Goal: Information Seeking & Learning: Learn about a topic

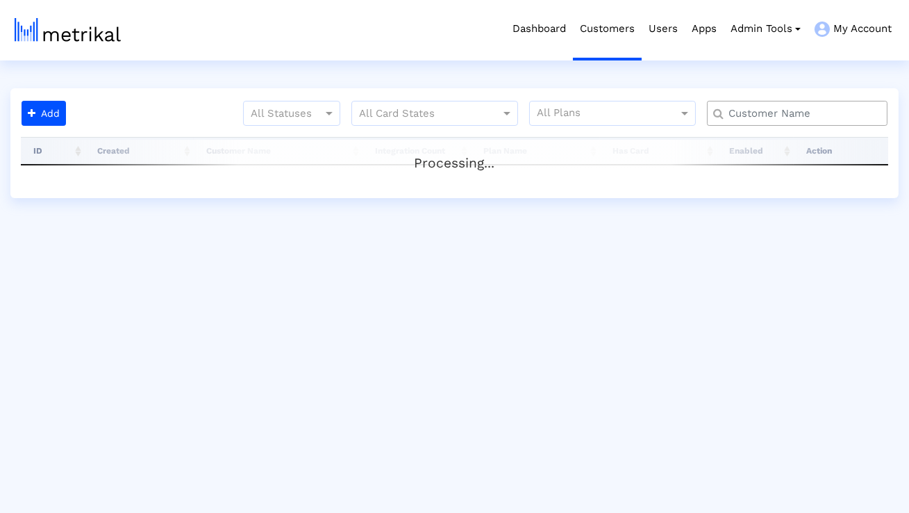
click at [767, 107] on input "text" at bounding box center [800, 113] width 163 height 15
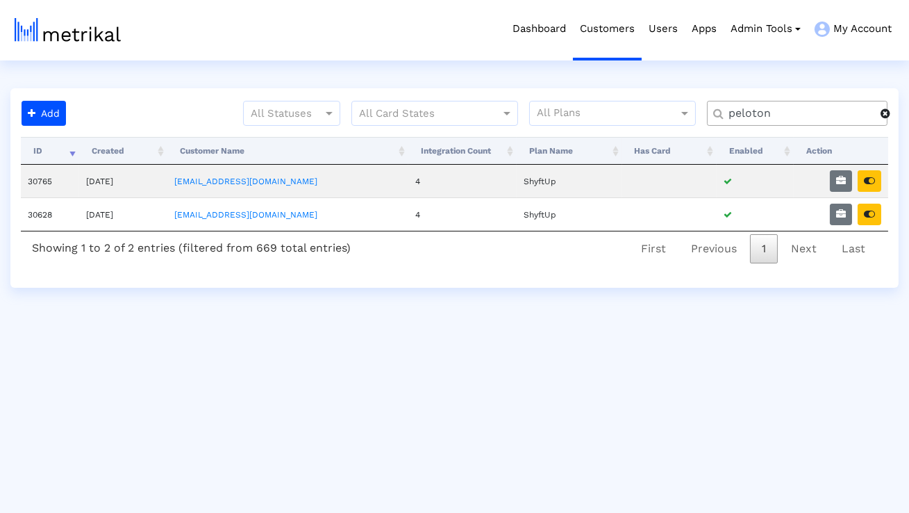
type input "peloton"
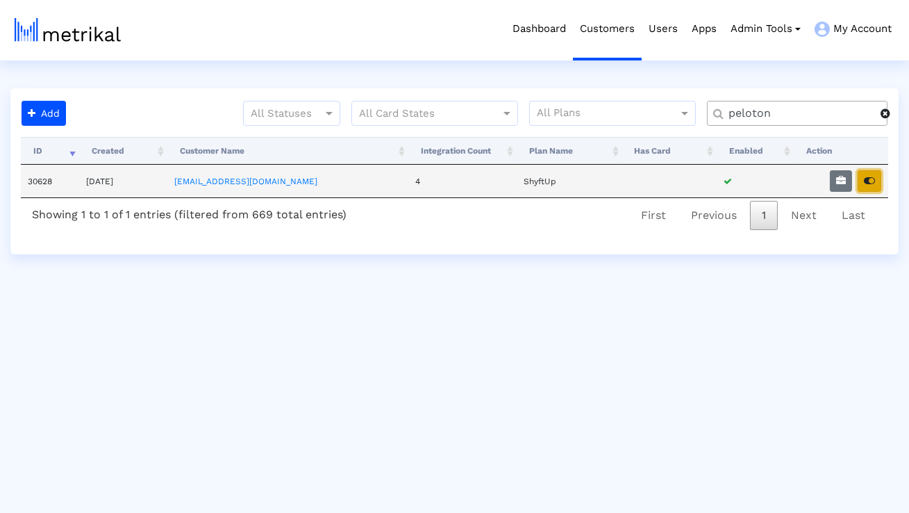
click at [866, 174] on button "button" at bounding box center [870, 181] width 24 height 22
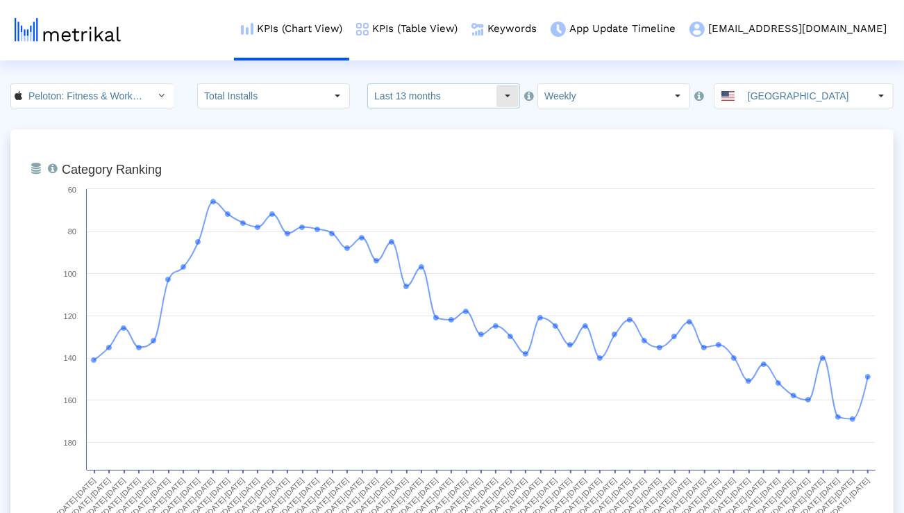
click at [471, 97] on input "Last 13 months" at bounding box center [432, 96] width 128 height 24
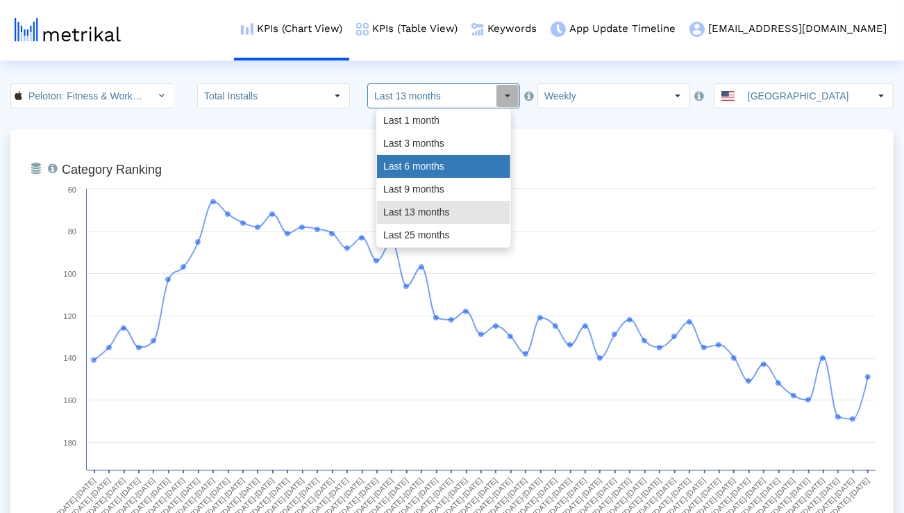
click at [451, 163] on div "Last 6 months" at bounding box center [443, 166] width 133 height 23
type input "Last 6 months"
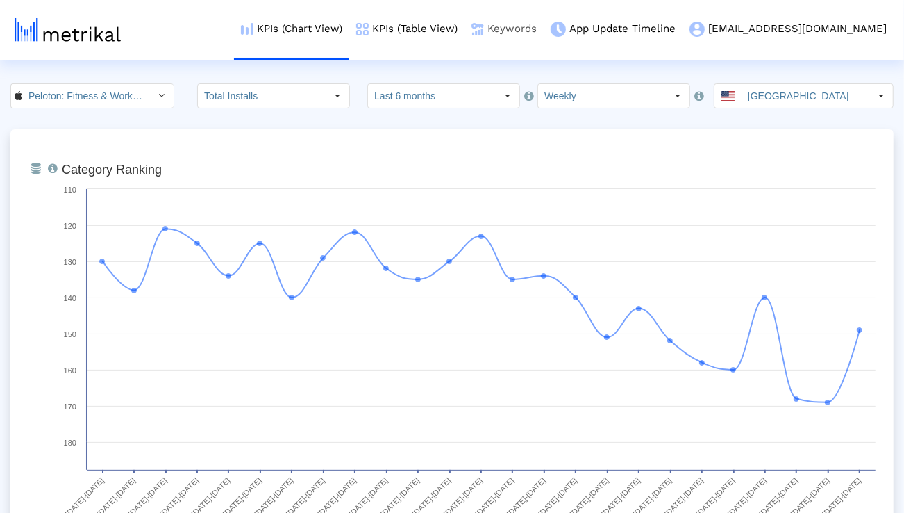
click at [544, 35] on link "Keywords" at bounding box center [504, 29] width 79 height 58
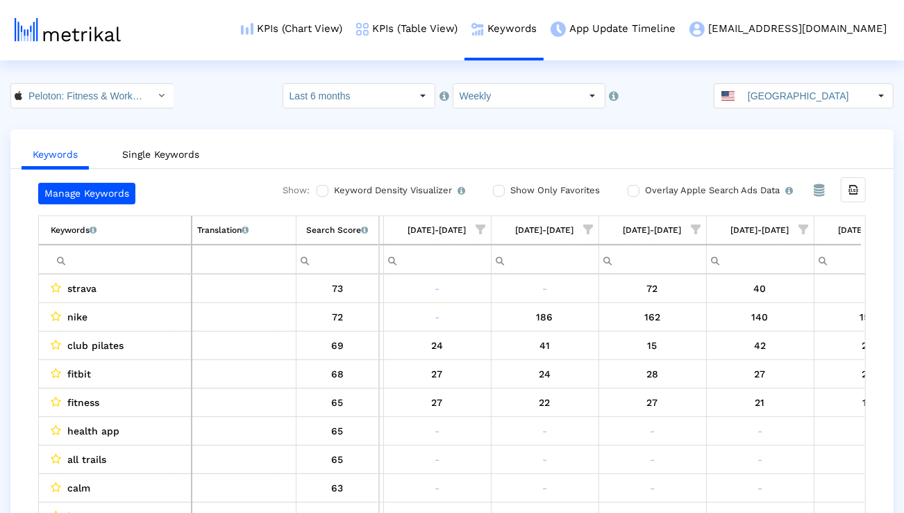
click at [647, 151] on ul "Keywords Single Keywords" at bounding box center [451, 152] width 883 height 33
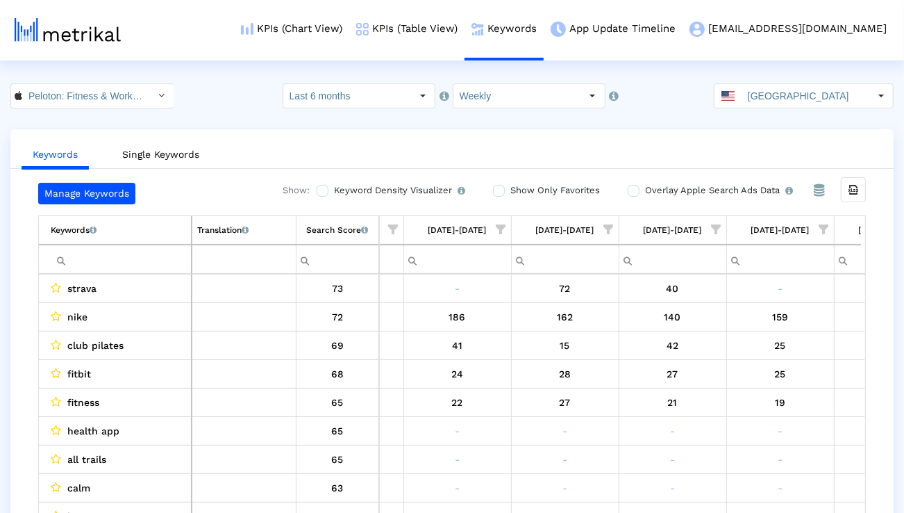
click at [827, 226] on span "Show filter options for column '08/24/25-08/30/25'" at bounding box center [825, 229] width 10 height 10
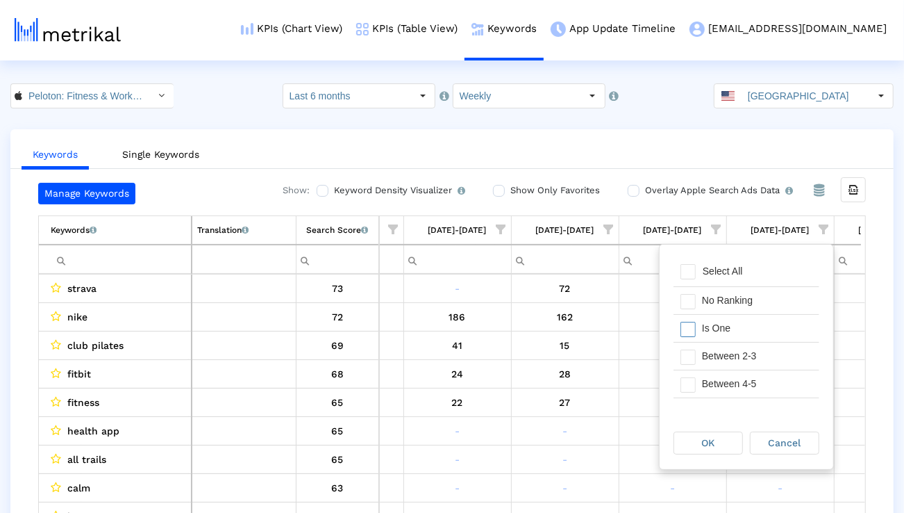
click at [747, 322] on div "Is One" at bounding box center [757, 328] width 124 height 27
click at [740, 354] on div "Between 2-3" at bounding box center [757, 355] width 124 height 27
click at [738, 380] on div "Between 4-5" at bounding box center [757, 383] width 124 height 27
click at [737, 380] on div "Between 6-10" at bounding box center [757, 382] width 124 height 27
click at [718, 441] on div "OK" at bounding box center [708, 443] width 68 height 22
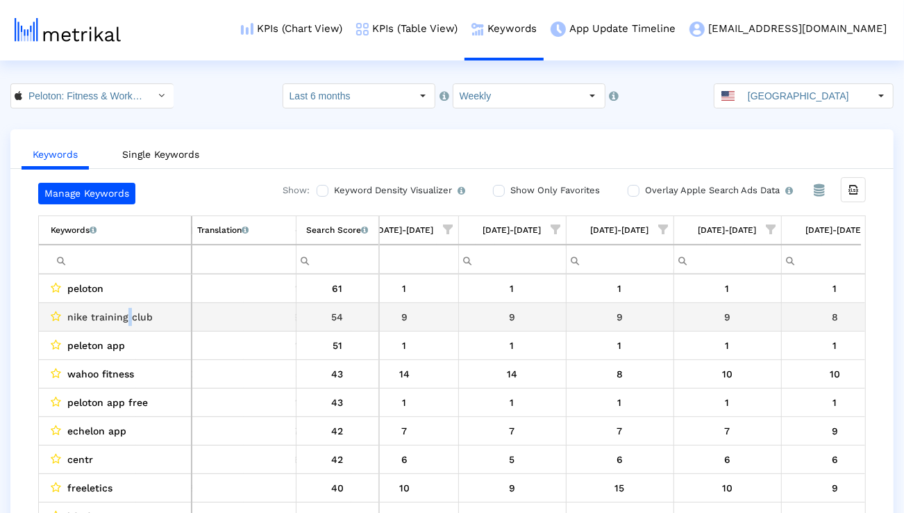
click at [127, 317] on span "nike training club" at bounding box center [109, 317] width 85 height 18
click at [126, 317] on span "nike training club" at bounding box center [109, 317] width 85 height 18
copy span "nike training club"
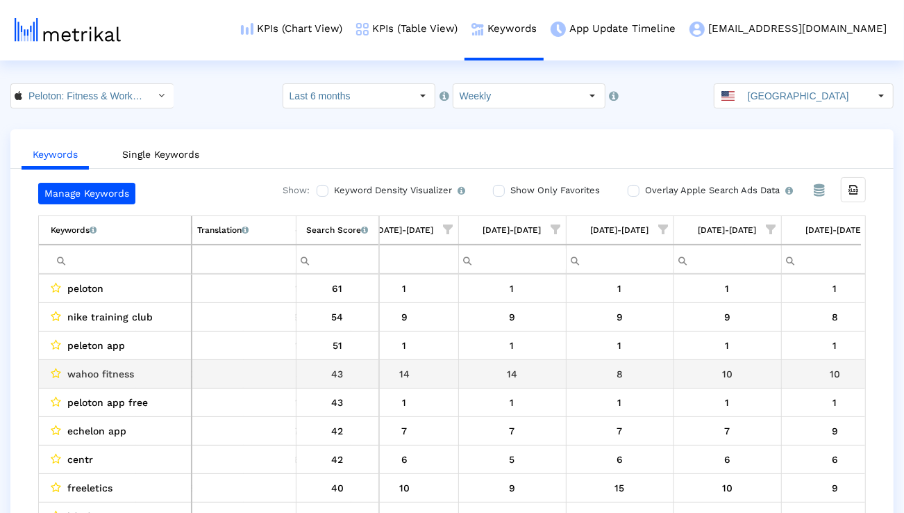
click at [126, 372] on span "wahoo fitness" at bounding box center [100, 374] width 67 height 18
copy span "wahoo fitness"
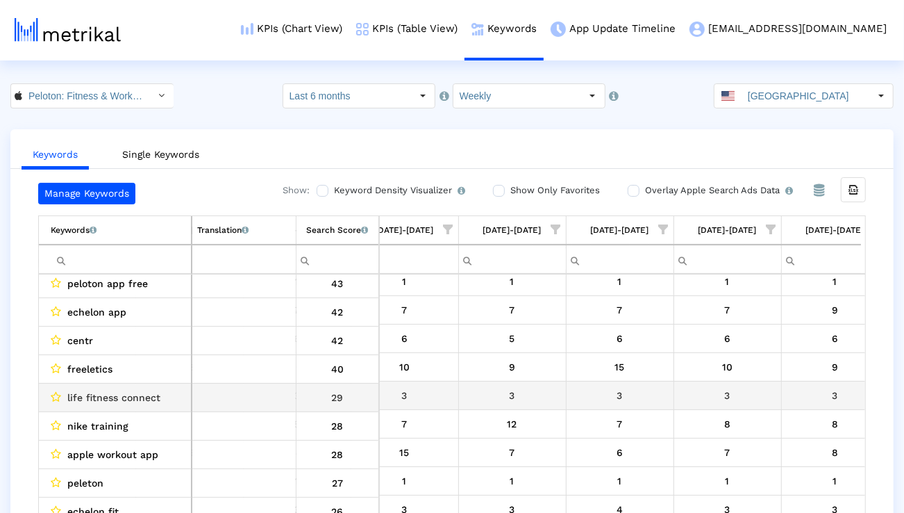
scroll to position [124, 0]
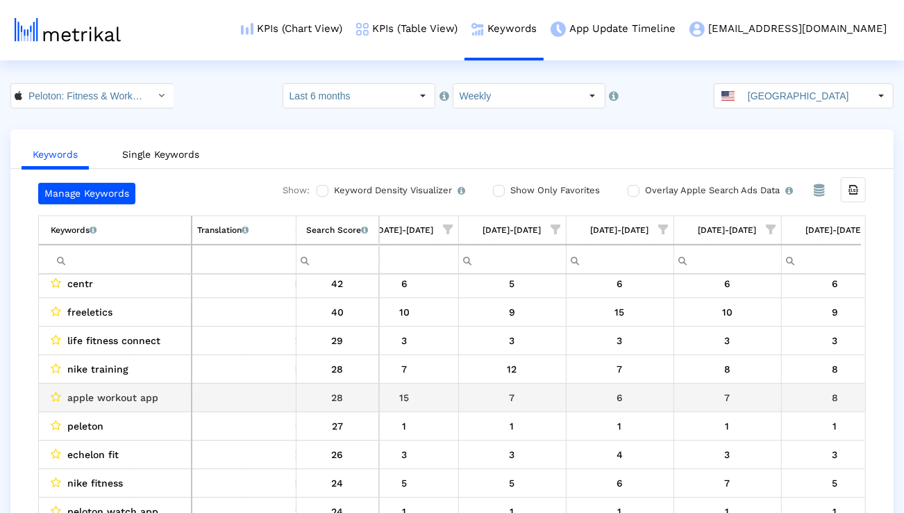
click at [140, 392] on span "apple workout app" at bounding box center [112, 397] width 91 height 18
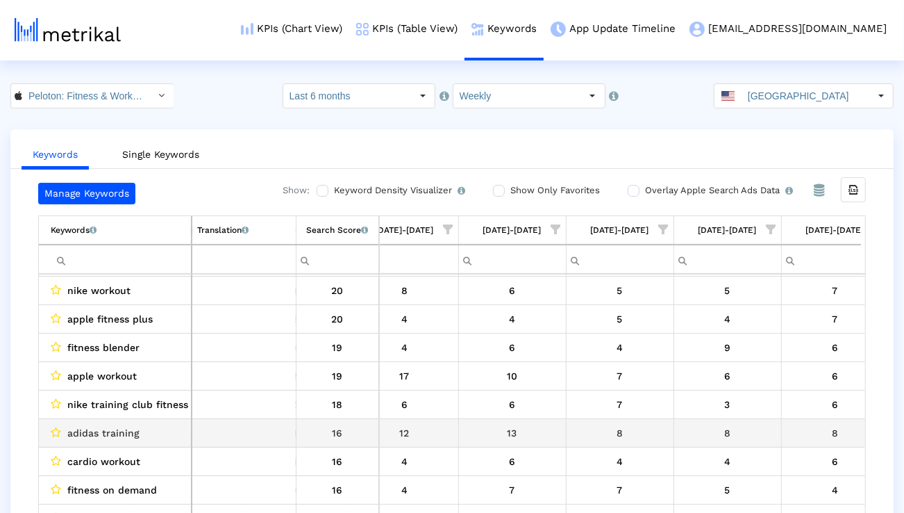
click at [124, 432] on span "adidas training" at bounding box center [103, 433] width 72 height 18
copy span "adidas training"
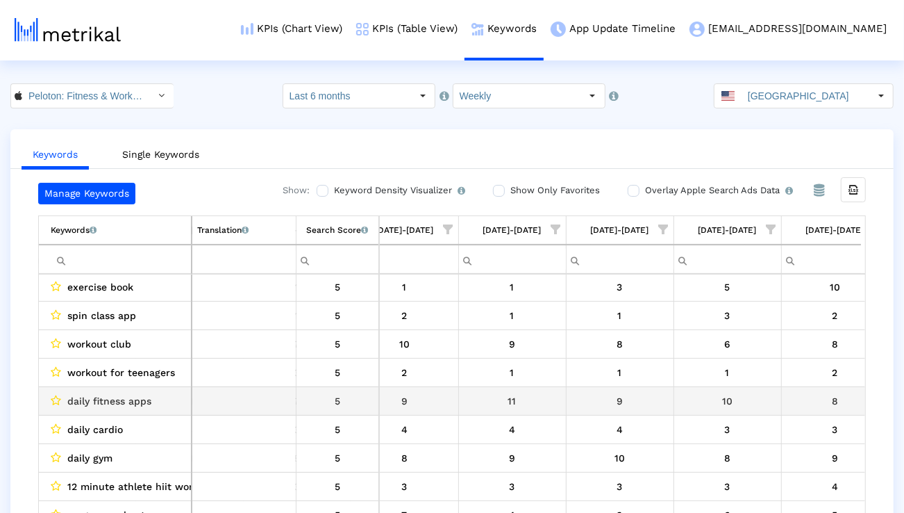
click at [125, 395] on span "daily fitness apps" at bounding box center [109, 401] width 84 height 18
copy span "daily fitness apps"
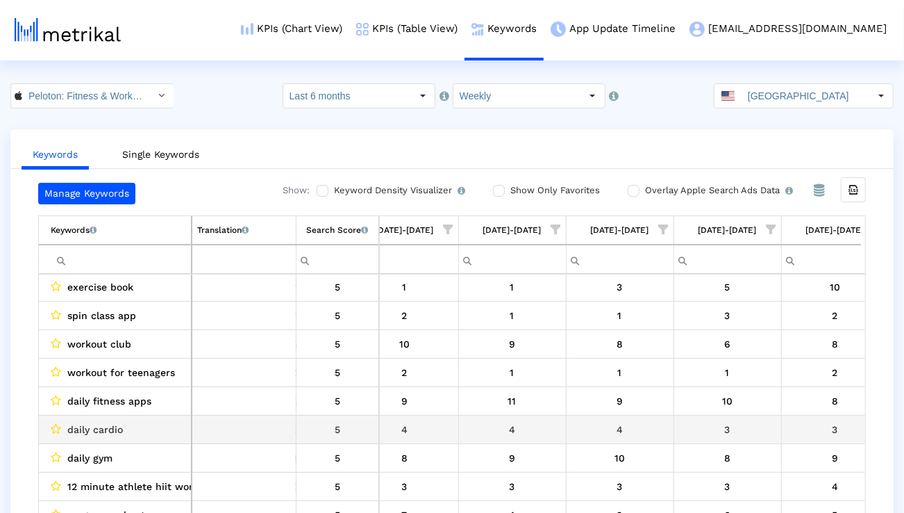
click at [98, 427] on span "daily cardio" at bounding box center [95, 429] width 56 height 18
click at [97, 427] on span "daily cardio" at bounding box center [95, 429] width 56 height 18
copy span "daily cardio"
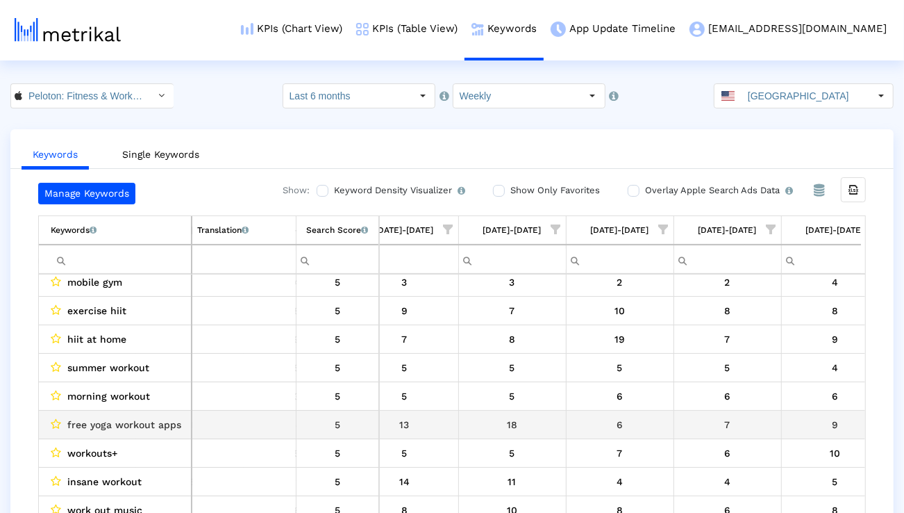
click at [155, 422] on span "free yoga workout apps" at bounding box center [124, 424] width 114 height 18
copy span "free yoga workout apps"
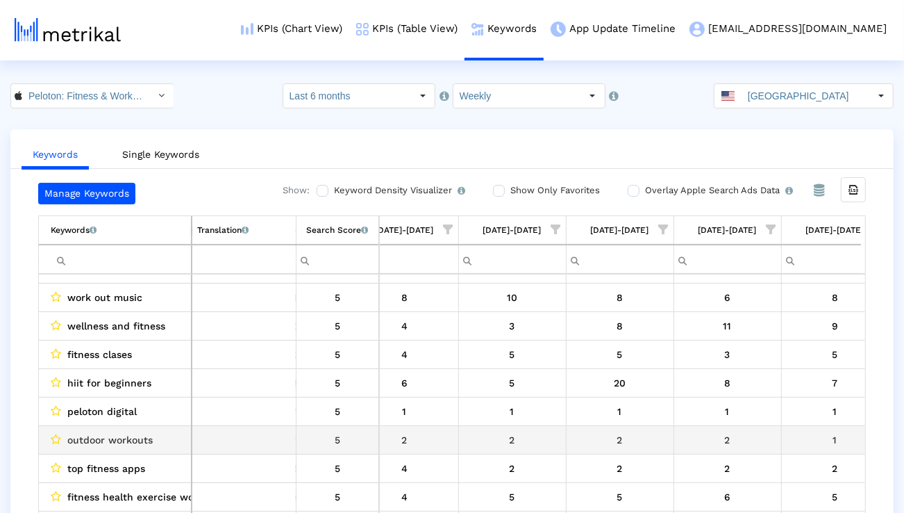
click at [144, 438] on span "outdoor workouts" at bounding box center [109, 440] width 85 height 18
copy span "outdoor workouts"
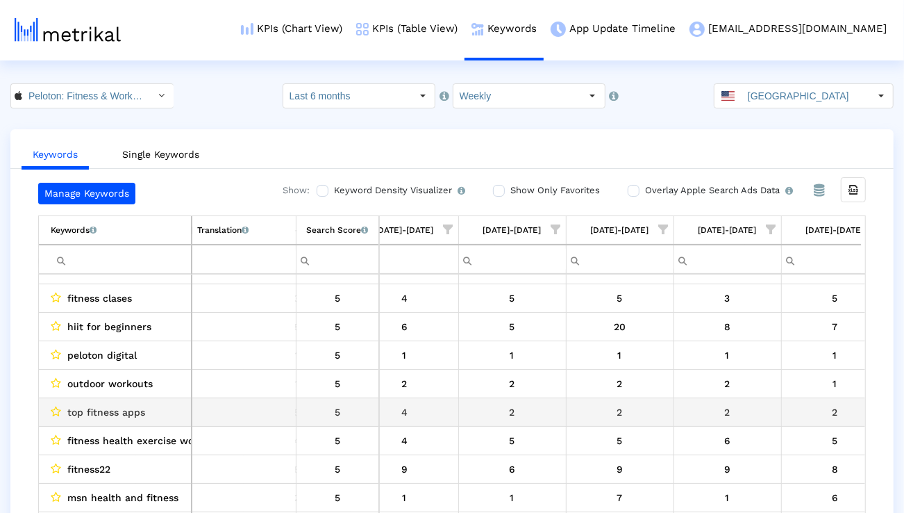
click at [136, 404] on span "top fitness apps" at bounding box center [106, 412] width 78 height 18
click at [135, 404] on span "top fitness apps" at bounding box center [106, 412] width 78 height 18
copy span "top fitness apps"
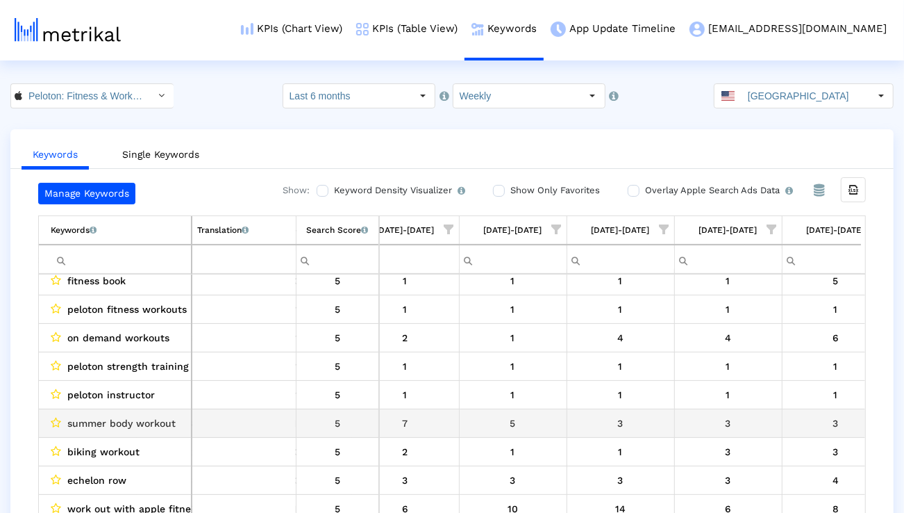
click at [144, 415] on span "summer body workout" at bounding box center [121, 423] width 108 height 18
copy span "summer body workout"
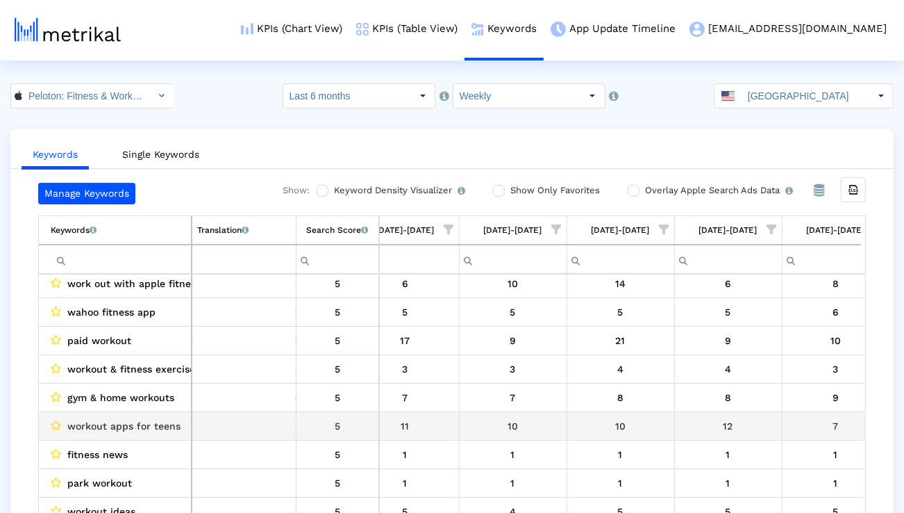
click at [160, 427] on span "workout apps for teens" at bounding box center [123, 426] width 113 height 18
copy span "workout apps for teens"
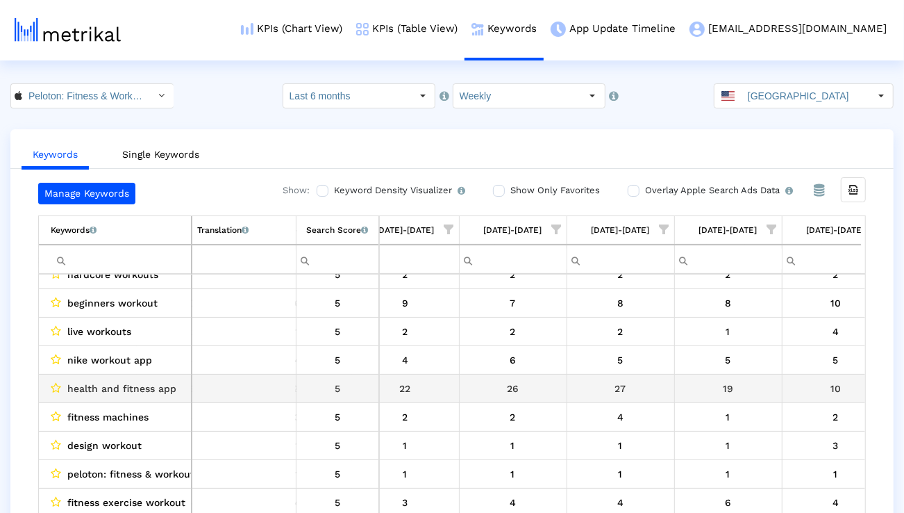
click at [158, 383] on span "health and fitness app" at bounding box center [121, 388] width 109 height 18
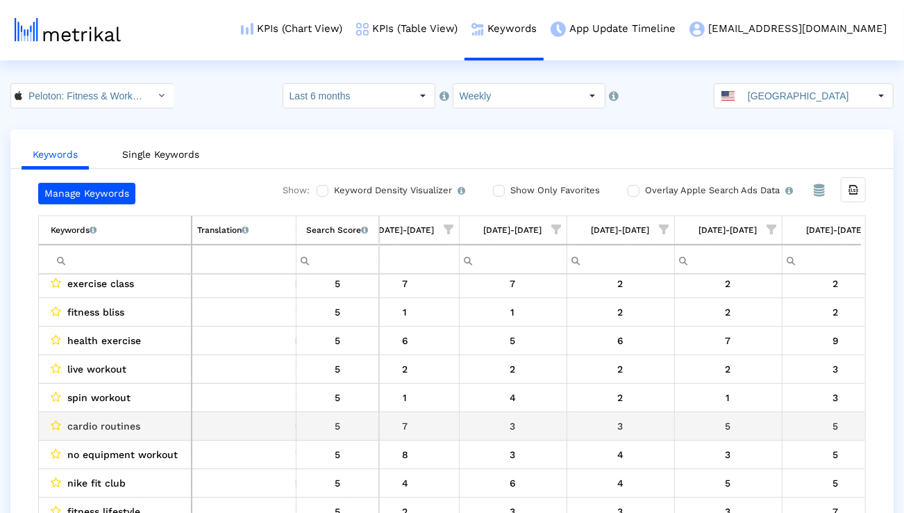
click at [136, 427] on span "cardio routines" at bounding box center [103, 426] width 73 height 18
click at [135, 427] on span "cardio routines" at bounding box center [103, 426] width 73 height 18
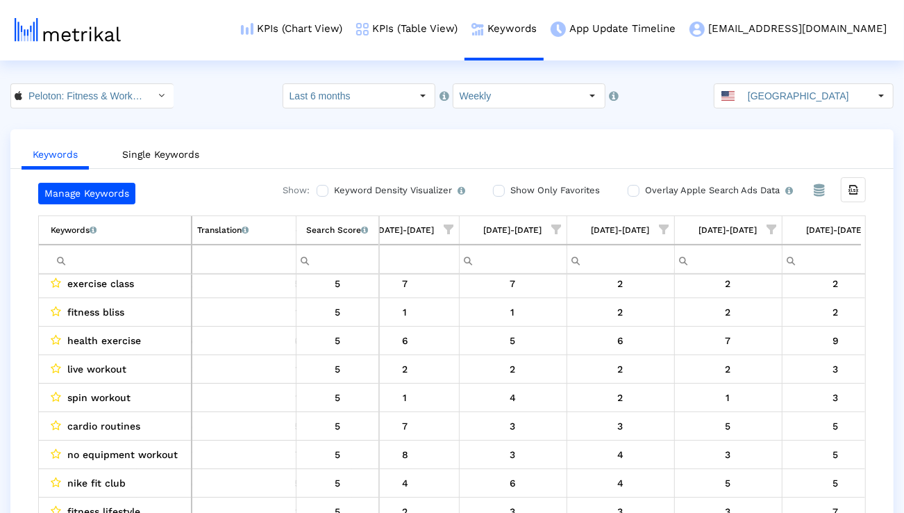
click at [109, 262] on input "Filter cell" at bounding box center [121, 259] width 140 height 23
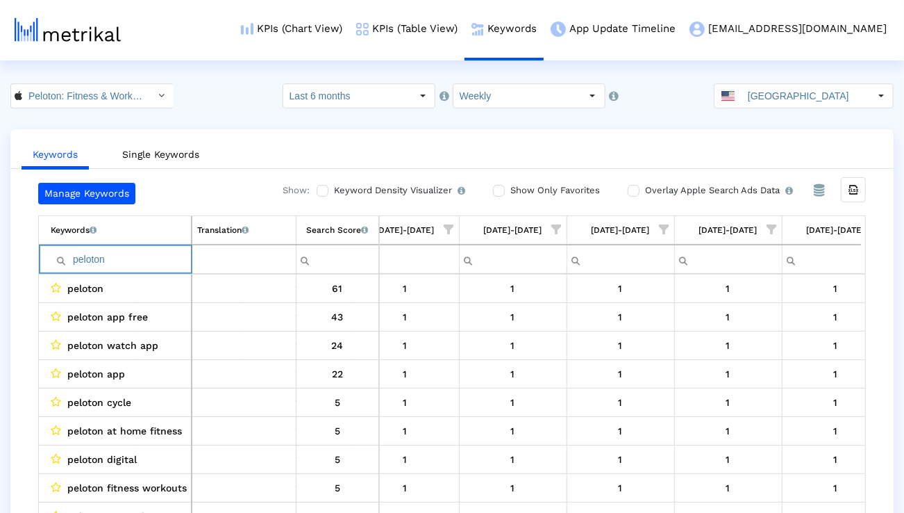
paste input "fitness workouts"
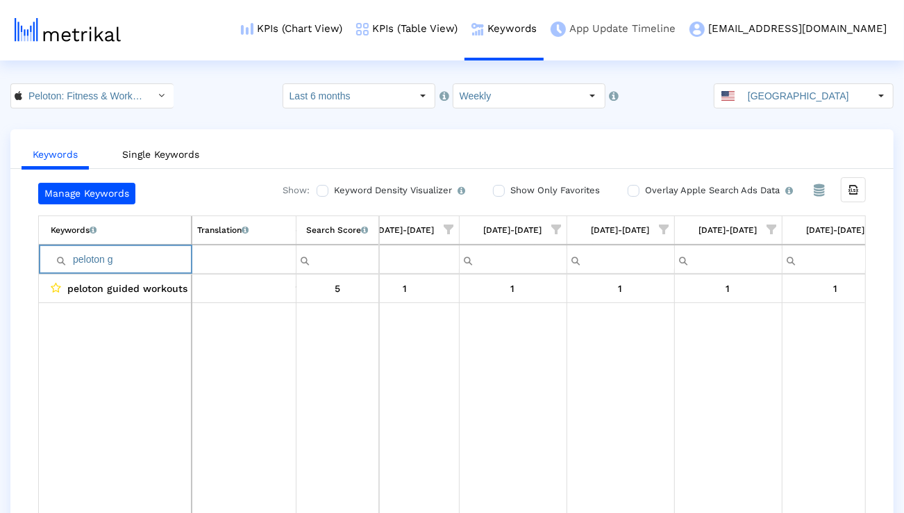
type input "peloton g"
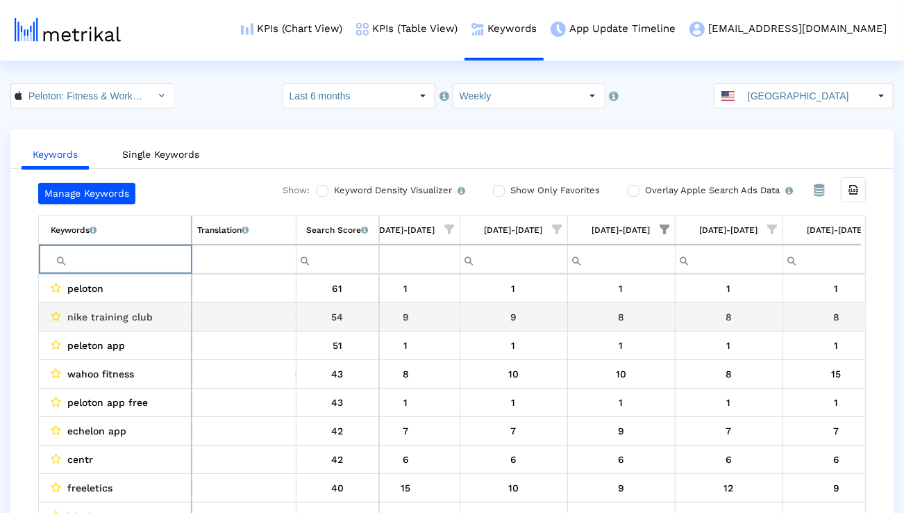
scroll to position [0, 1860]
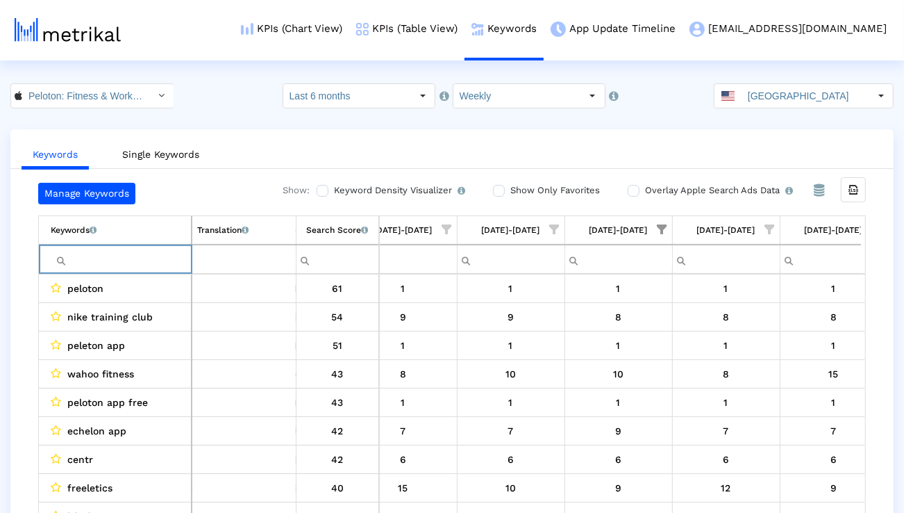
click at [663, 231] on span "Show filter options for column '08/24/25-08/30/25'" at bounding box center [663, 229] width 10 height 10
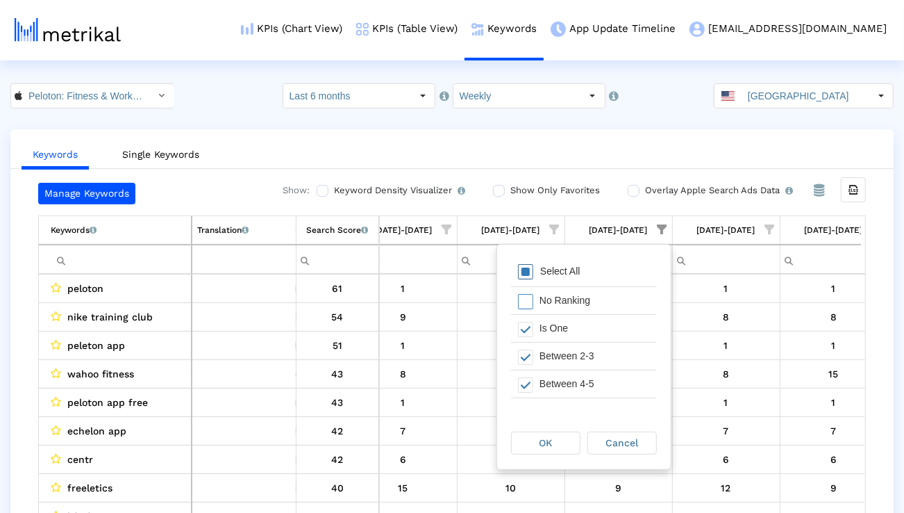
click at [633, 269] on div "Select All" at bounding box center [584, 272] width 146 height 28
click at [565, 446] on div "OK" at bounding box center [546, 443] width 68 height 22
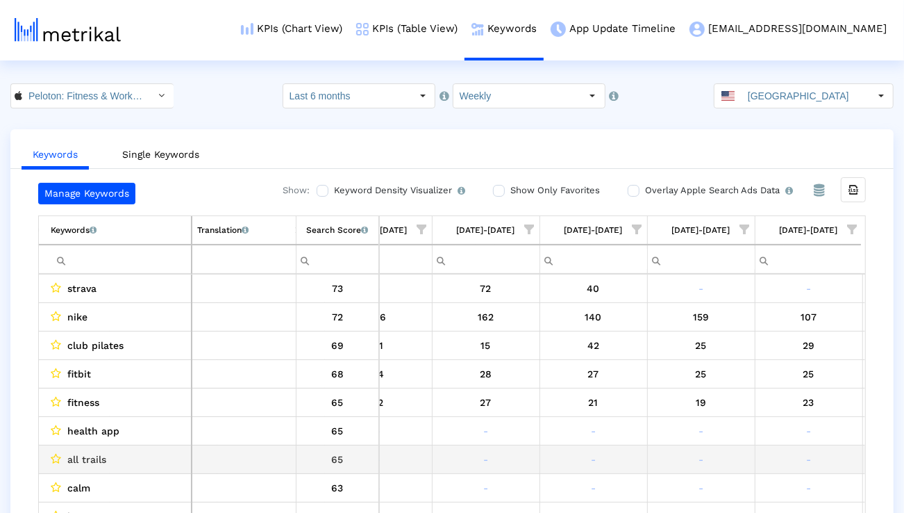
scroll to position [0, 1747]
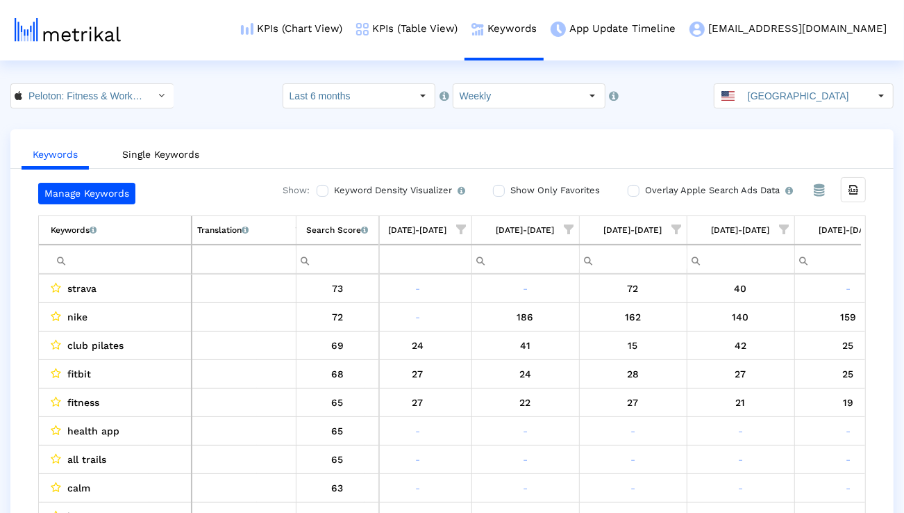
click at [463, 231] on span "Show filter options for column '07/27/25-08/02/25'" at bounding box center [462, 229] width 10 height 10
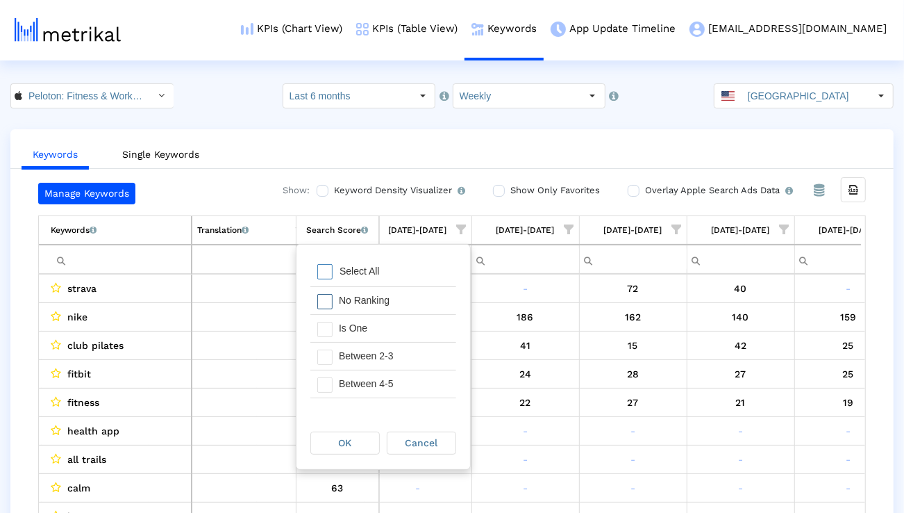
click at [417, 297] on div "No Ranking" at bounding box center [394, 300] width 124 height 27
click at [385, 335] on div "Is One" at bounding box center [394, 328] width 124 height 27
click at [385, 356] on div "Between 2-3" at bounding box center [394, 355] width 124 height 27
click at [385, 372] on div "Between 4-5" at bounding box center [394, 383] width 124 height 27
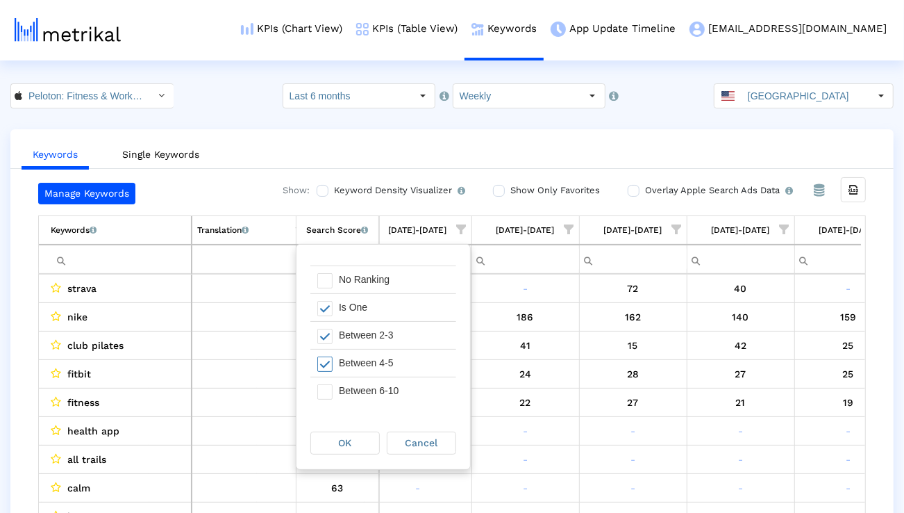
click at [376, 396] on div "Between 6-10" at bounding box center [394, 390] width 124 height 27
click at [356, 432] on div "OK" at bounding box center [345, 443] width 68 height 22
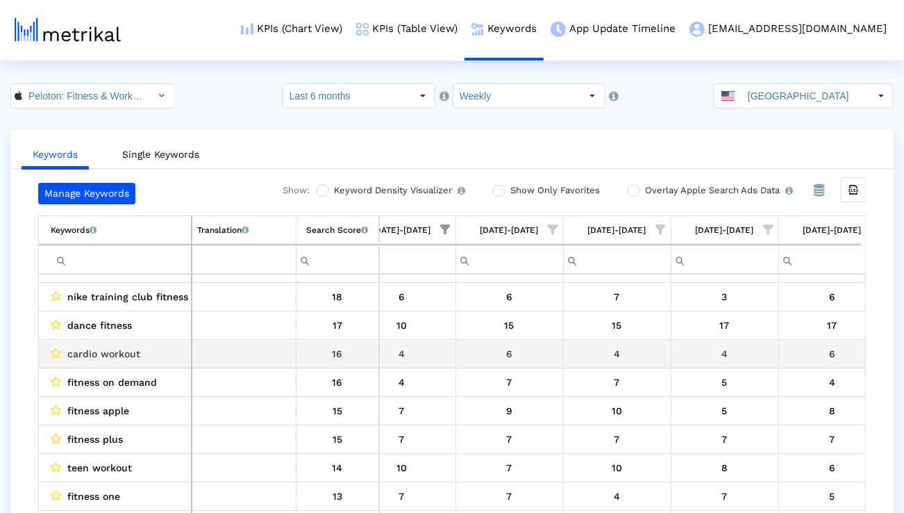
click at [120, 349] on span "cardio workout" at bounding box center [103, 353] width 73 height 18
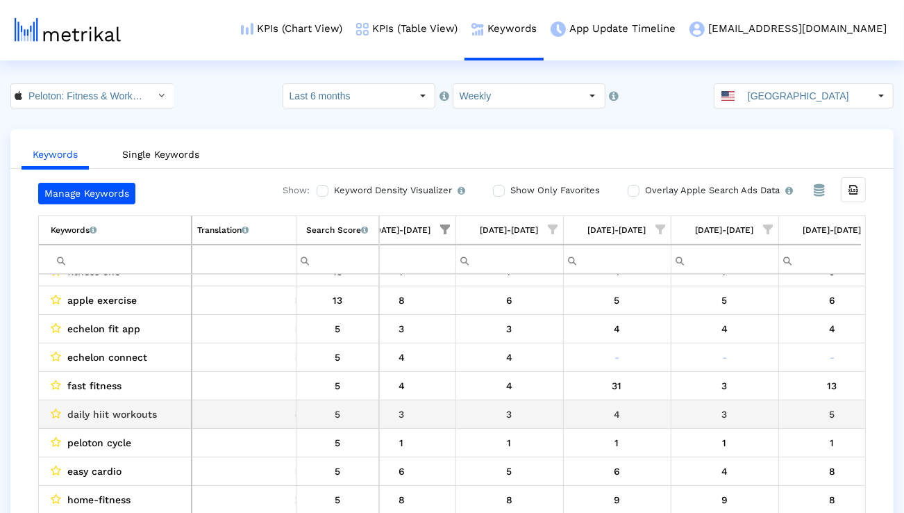
click at [141, 407] on span "daily hiit workouts" at bounding box center [112, 414] width 90 height 18
click at [140, 407] on span "daily hiit workouts" at bounding box center [112, 414] width 90 height 18
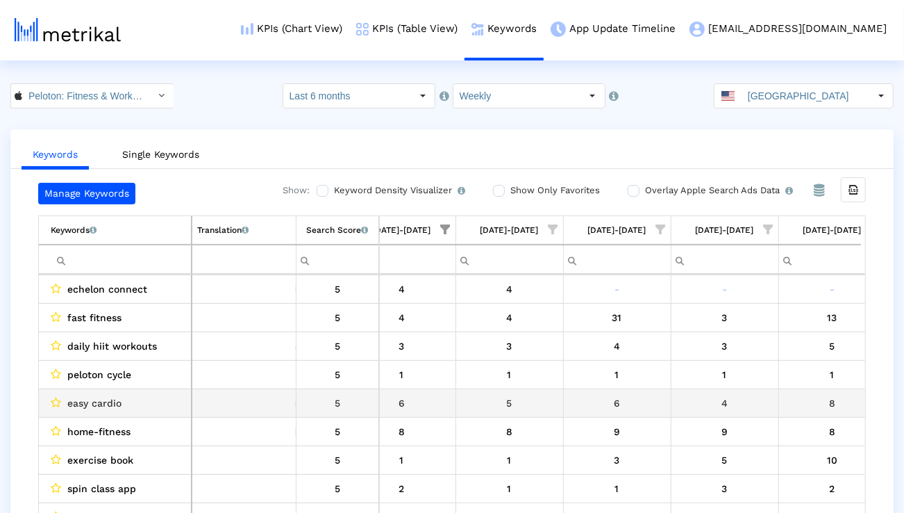
click at [102, 401] on span "easy cardio" at bounding box center [94, 403] width 54 height 18
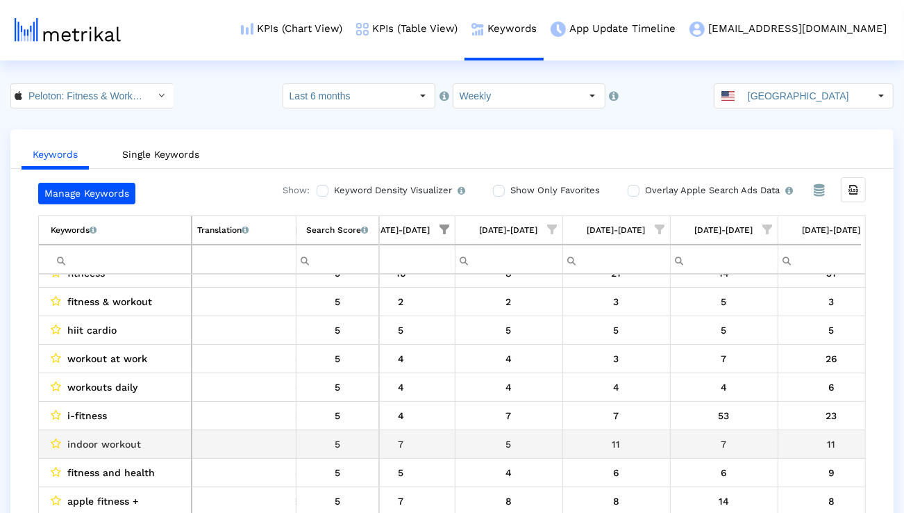
click at [123, 436] on span "indoor workout" at bounding box center [104, 444] width 74 height 18
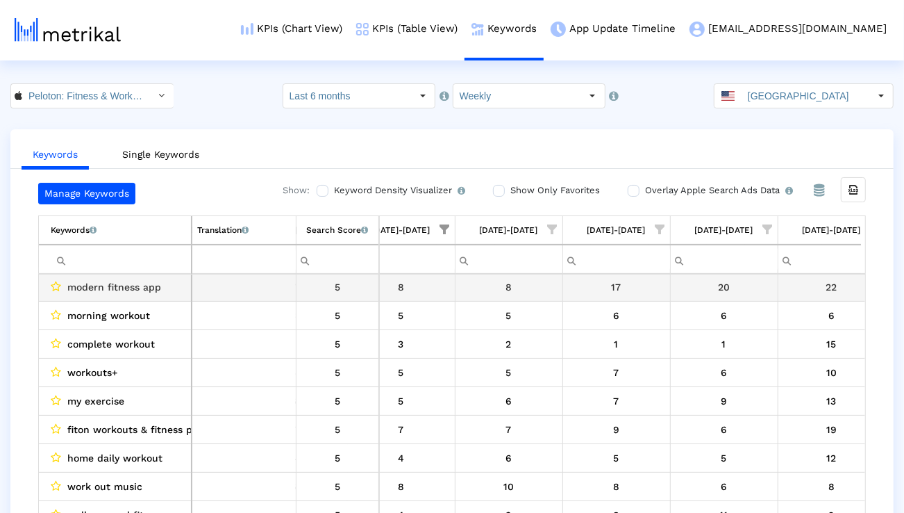
click at [129, 285] on span "modern fitness app" at bounding box center [114, 287] width 94 height 18
click at [129, 285] on span "modern fitness app" at bounding box center [114, 288] width 94 height 18
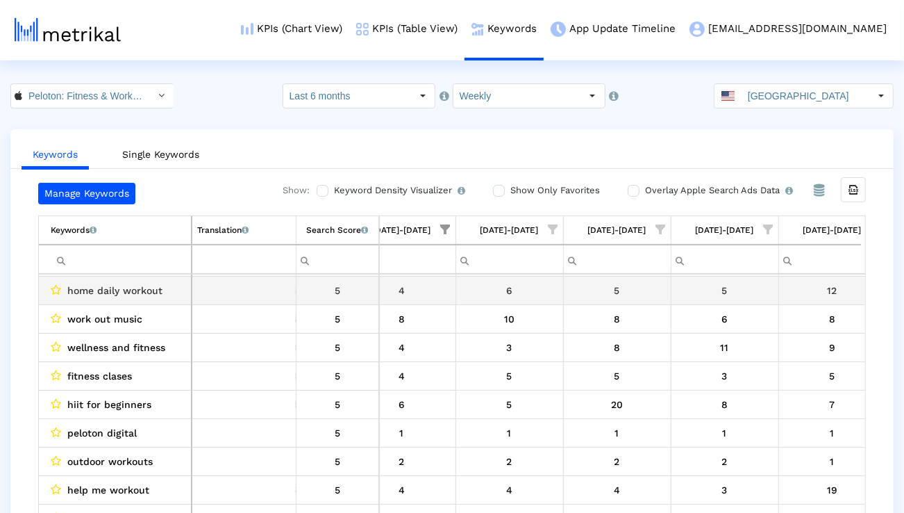
click at [133, 297] on span "home daily workout" at bounding box center [114, 290] width 95 height 18
click at [132, 297] on span "home daily workout" at bounding box center [114, 290] width 95 height 18
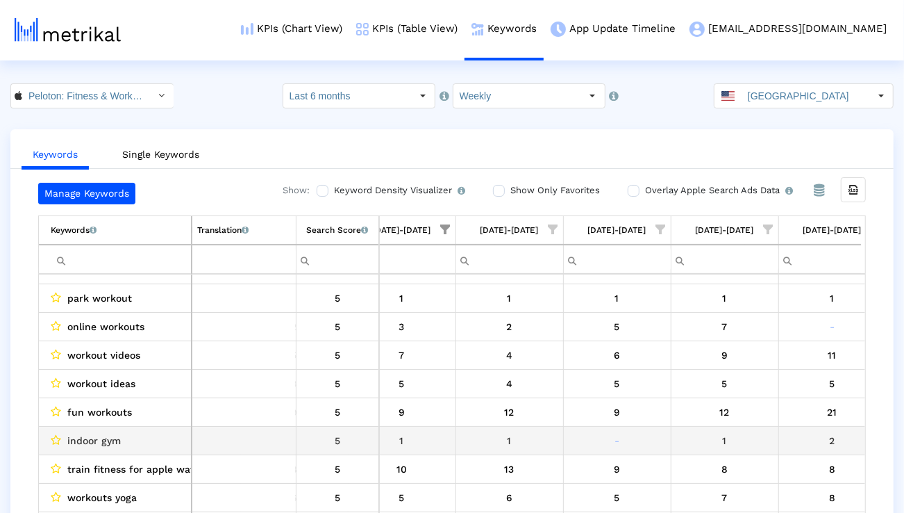
click at [112, 442] on span "indoor gym" at bounding box center [93, 440] width 53 height 18
click at [111, 442] on span "indoor gym" at bounding box center [93, 440] width 53 height 18
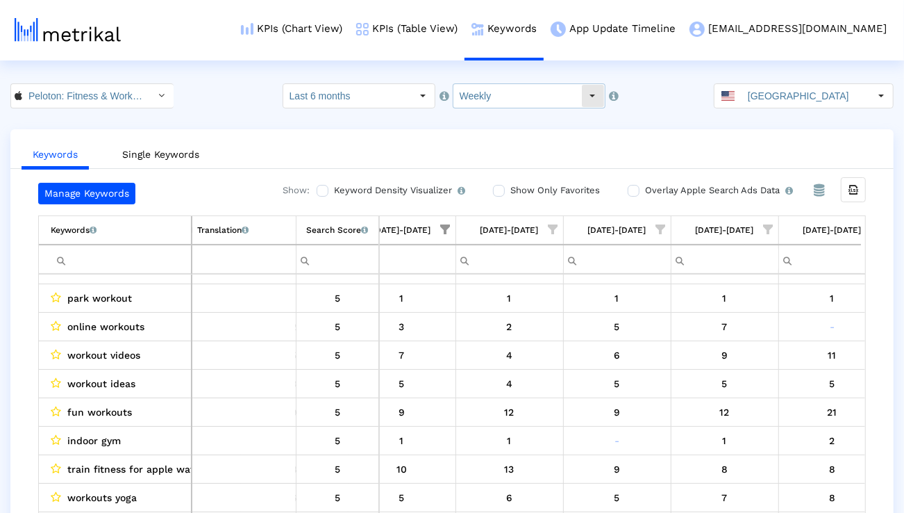
click at [480, 101] on input "Weekly" at bounding box center [518, 96] width 128 height 24
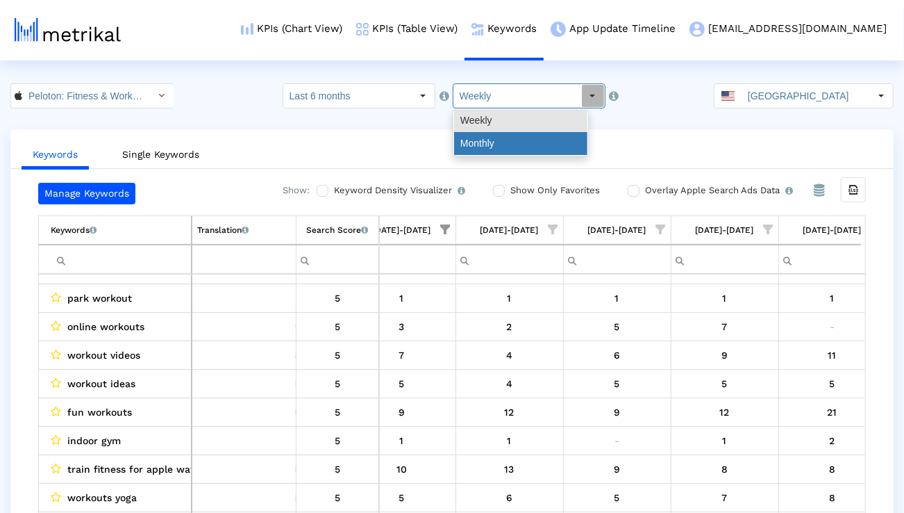
click at [478, 143] on div "Monthly" at bounding box center [520, 143] width 133 height 23
type input "Monthly"
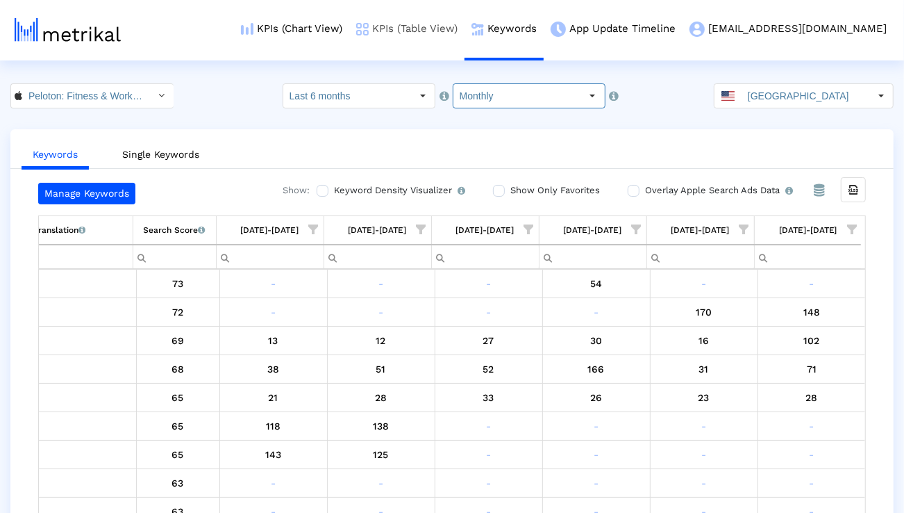
click at [461, 27] on link "KPIs (Table View)" at bounding box center [406, 29] width 115 height 58
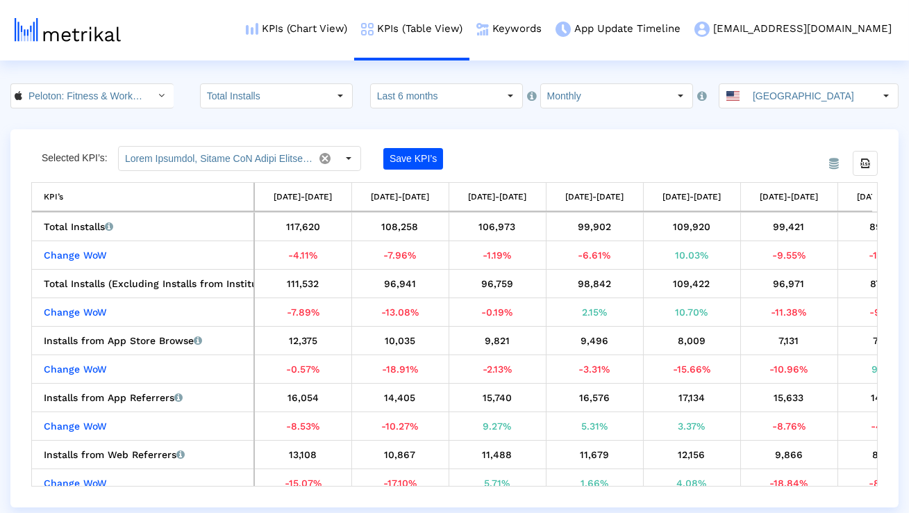
click at [601, 138] on div "From Database Selected KPI’s: Save KPI’s Export all data KPI’s 03/01/25-03/31/2…" at bounding box center [454, 318] width 888 height 378
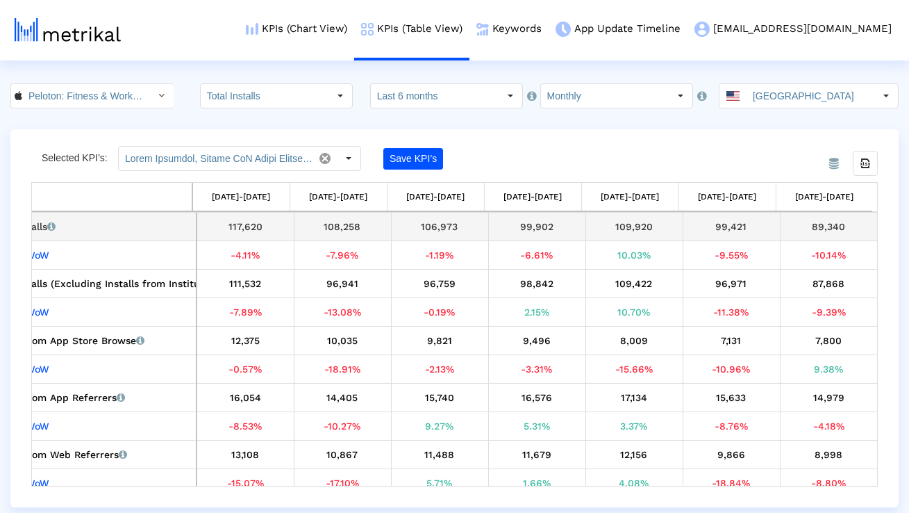
drag, startPoint x: 652, startPoint y: 222, endPoint x: 608, endPoint y: 222, distance: 44.4
click at [608, 222] on div "109,920" at bounding box center [634, 226] width 87 height 18
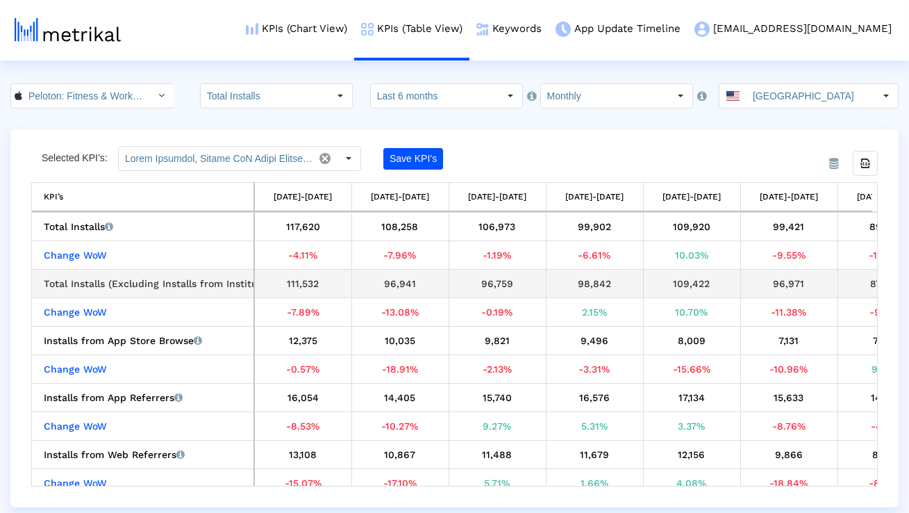
drag, startPoint x: 712, startPoint y: 288, endPoint x: 674, endPoint y: 288, distance: 37.5
click at [674, 288] on div "109,422" at bounding box center [692, 283] width 87 height 18
drag, startPoint x: 809, startPoint y: 286, endPoint x: 772, endPoint y: 286, distance: 37.5
click at [772, 286] on div "96,971" at bounding box center [789, 283] width 87 height 18
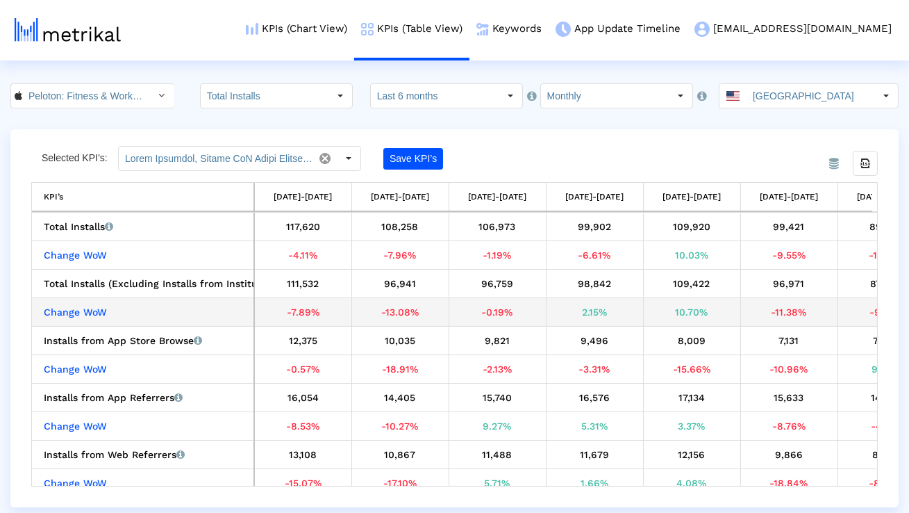
drag, startPoint x: 715, startPoint y: 313, endPoint x: 672, endPoint y: 313, distance: 43.1
click at [672, 313] on div "10.70%" at bounding box center [692, 312] width 87 height 18
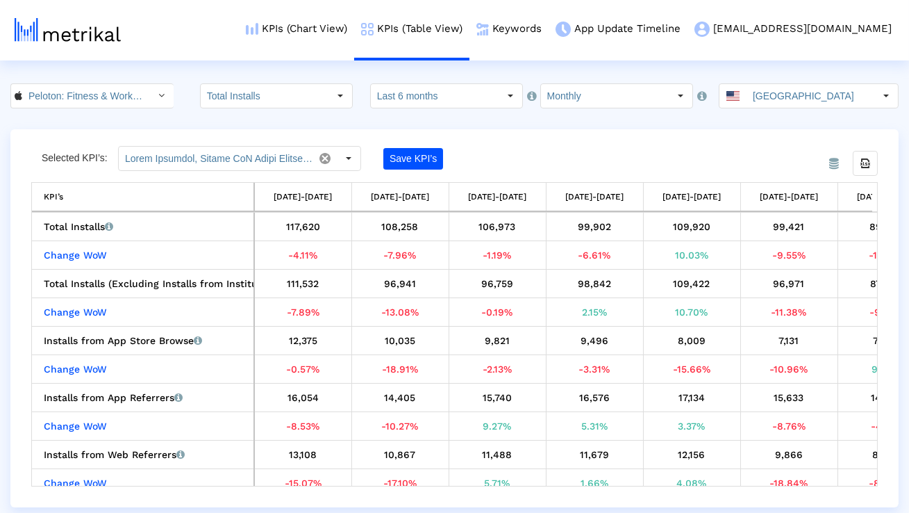
click at [738, 158] on div "Selected KPI’s: Save KPI’s Export all data KPI’s 03/01/25-03/31/25 04/01/25-04/…" at bounding box center [454, 316] width 847 height 340
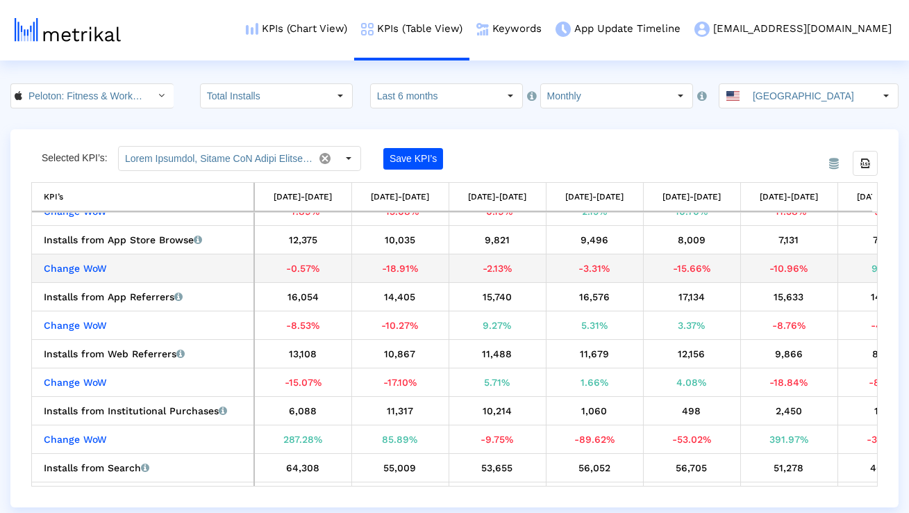
scroll to position [105, 0]
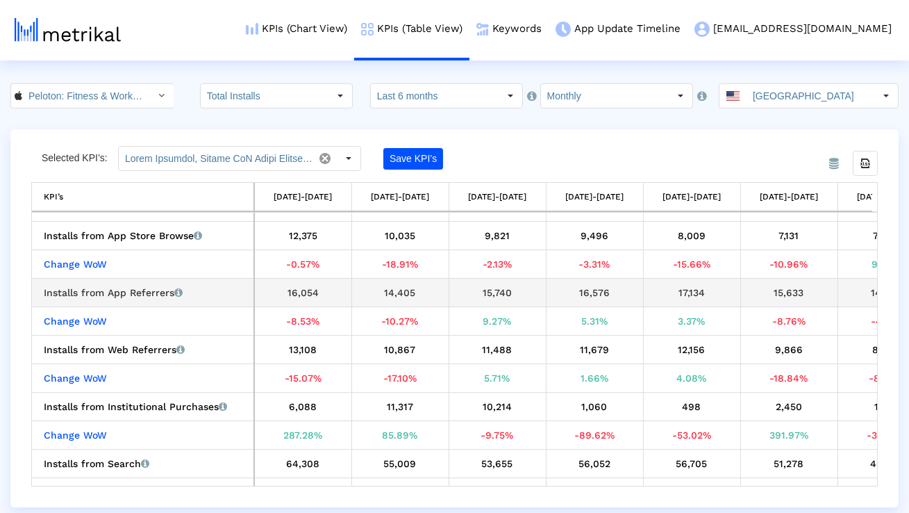
click at [162, 295] on div "Installs from App Referrers Installs that the app received from other apps link…" at bounding box center [146, 292] width 205 height 18
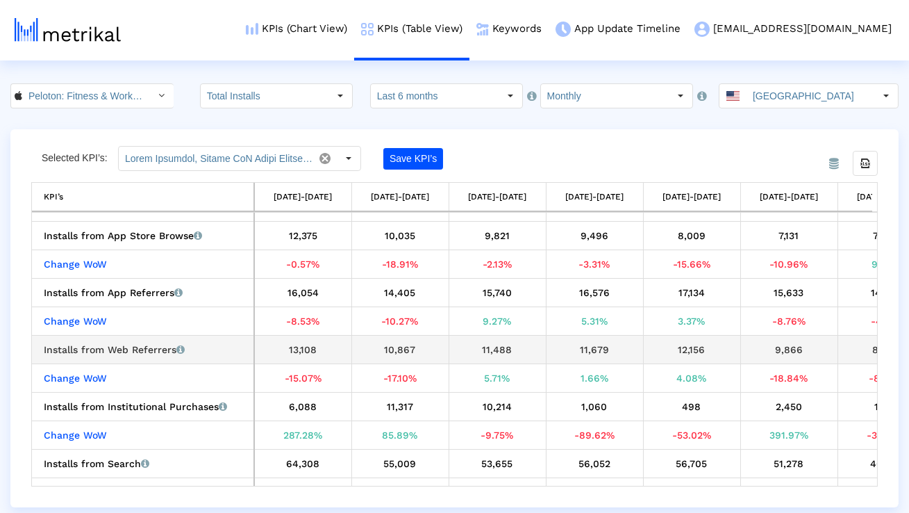
click at [145, 342] on div "Installs from Web Referrers Installs that the app received from web pages linki…" at bounding box center [146, 349] width 205 height 18
click at [144, 342] on div "Installs from Web Referrers Installs that the app received from web pages linki…" at bounding box center [146, 349] width 205 height 18
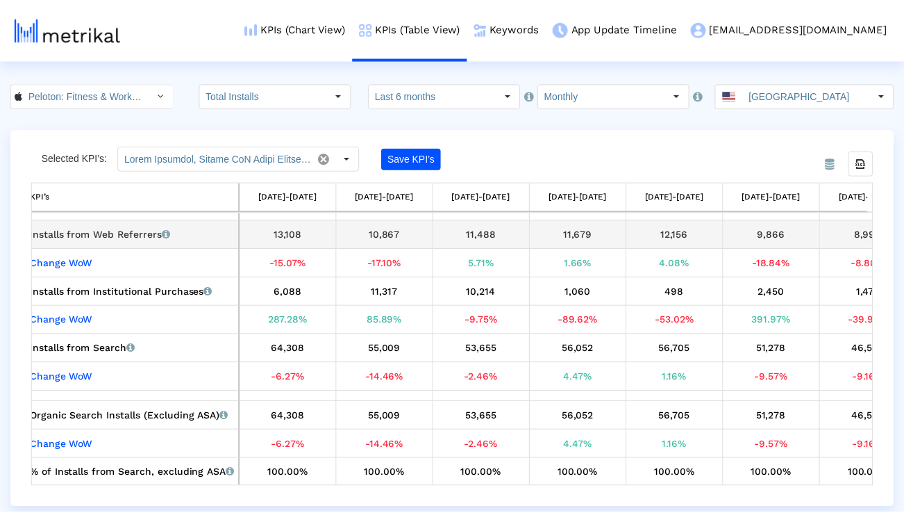
scroll to position [0, 0]
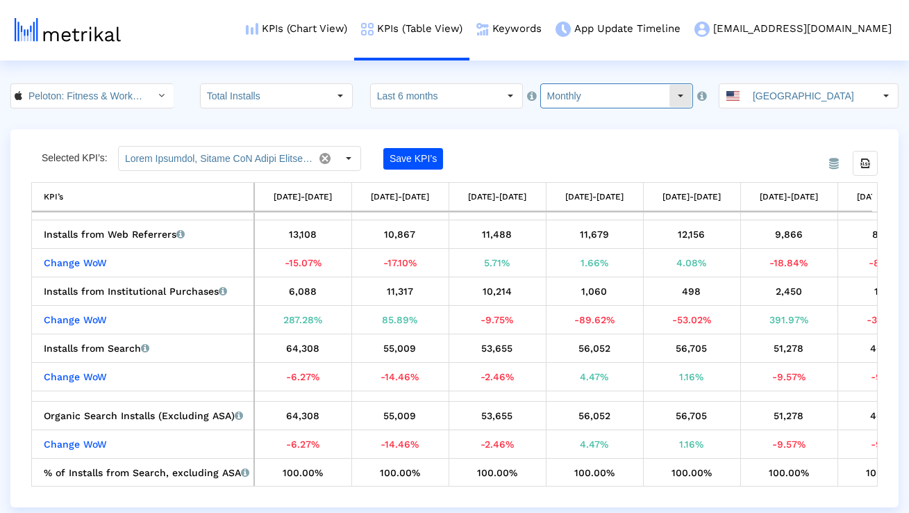
click at [565, 97] on input "Monthly" at bounding box center [605, 96] width 128 height 24
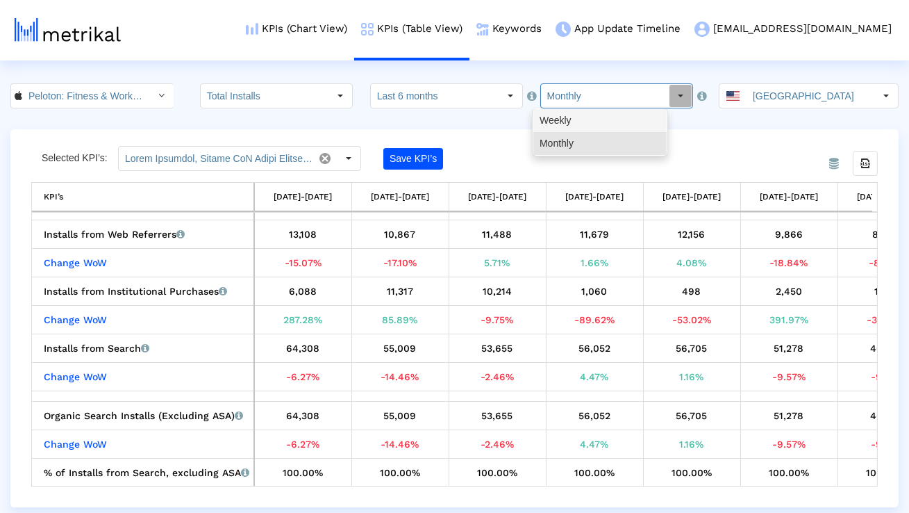
click at [564, 112] on div "Weekly" at bounding box center [599, 120] width 133 height 23
type input "Weekly"
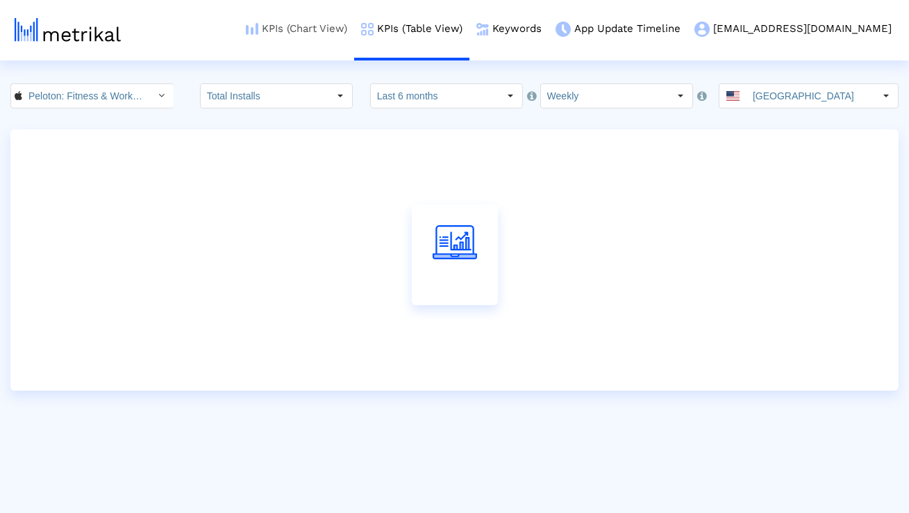
click at [354, 28] on link "KPIs (Chart View)" at bounding box center [296, 29] width 115 height 58
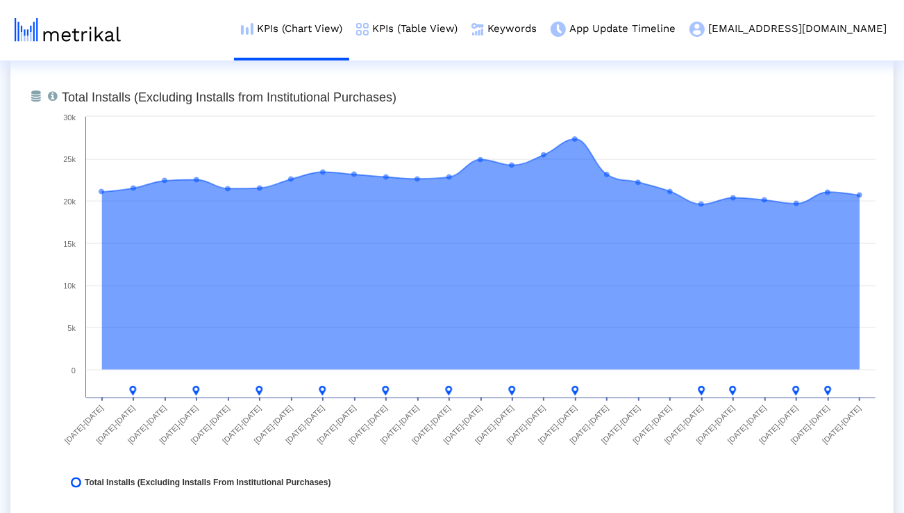
scroll to position [1086, 0]
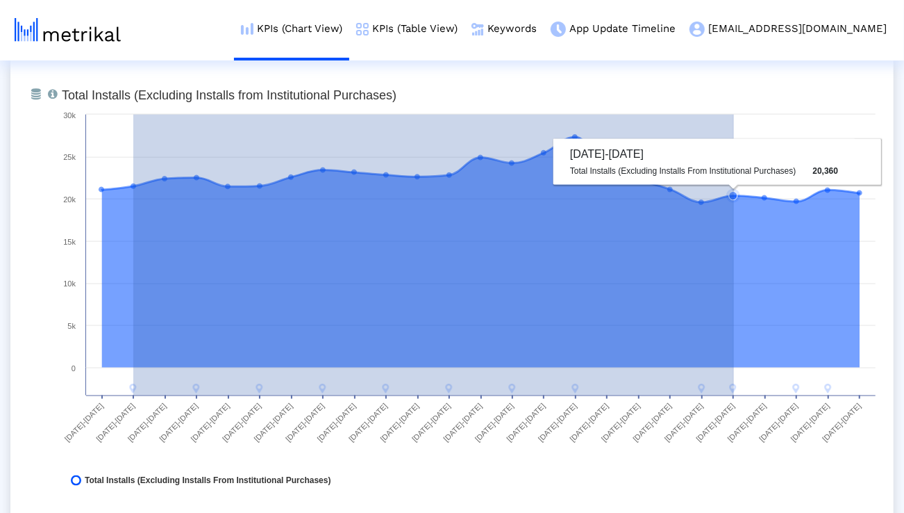
drag, startPoint x: 133, startPoint y: 184, endPoint x: 734, endPoint y: 263, distance: 605.9
click at [734, 263] on g at bounding box center [481, 263] width 764 height 259
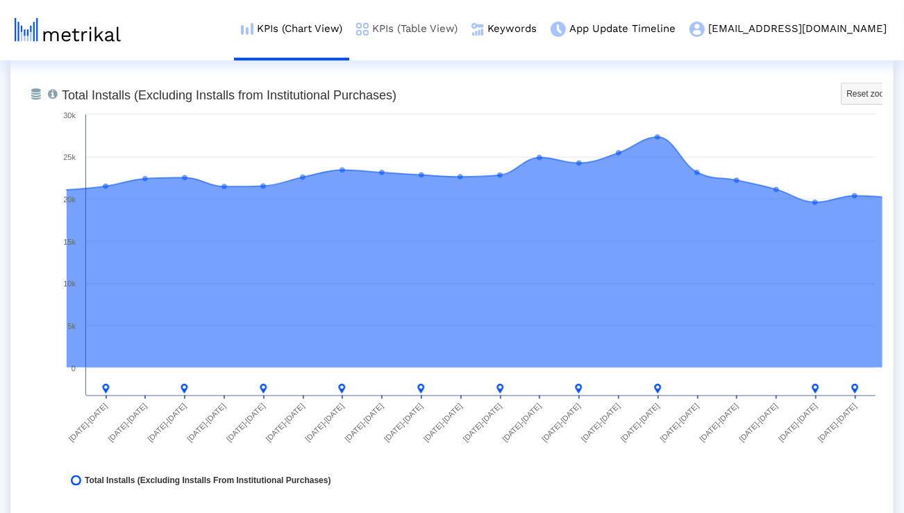
click at [465, 26] on link "KPIs (Table View)" at bounding box center [406, 29] width 115 height 58
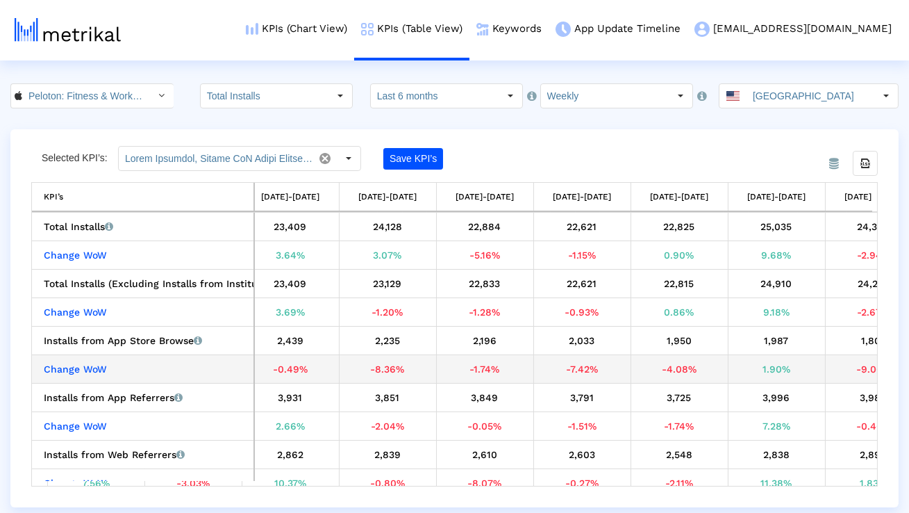
scroll to position [0, 723]
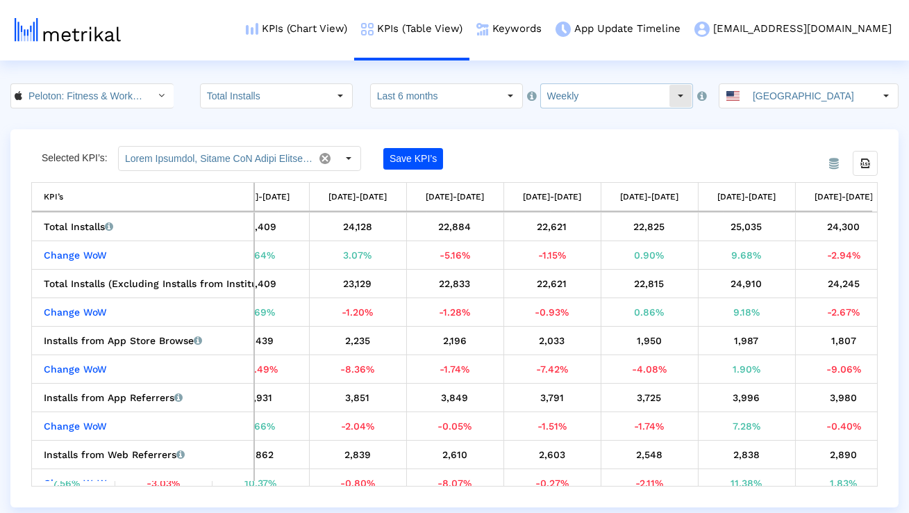
click at [544, 94] on input "Weekly" at bounding box center [605, 96] width 128 height 24
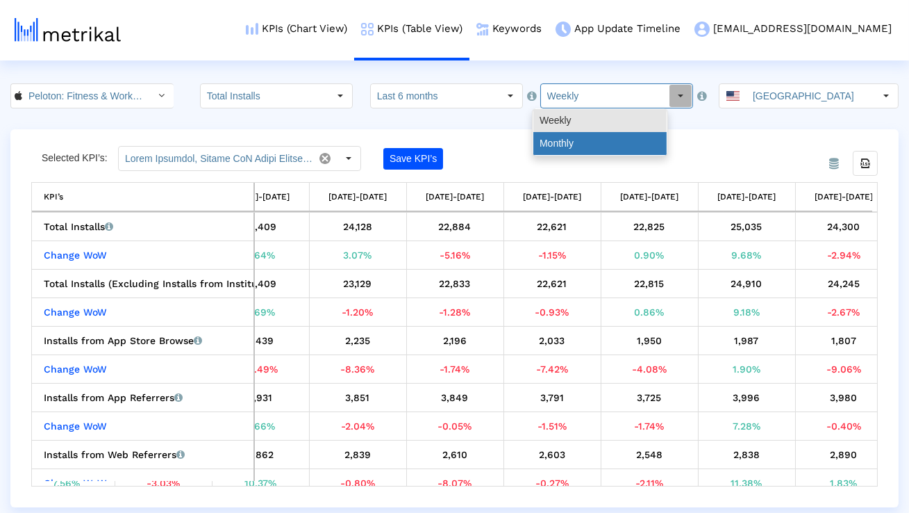
click at [549, 151] on div "Monthly" at bounding box center [599, 143] width 133 height 23
type input "Monthly"
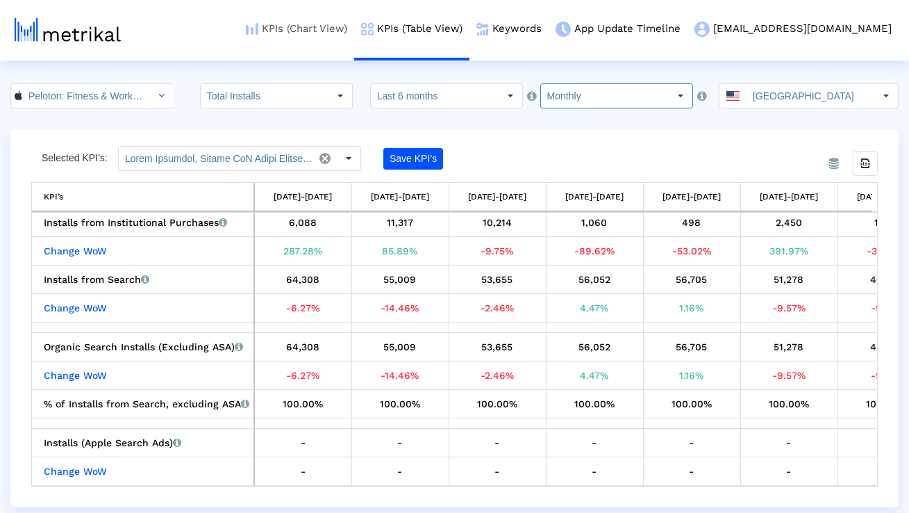
click at [354, 22] on link "KPIs (Chart View)" at bounding box center [296, 29] width 115 height 58
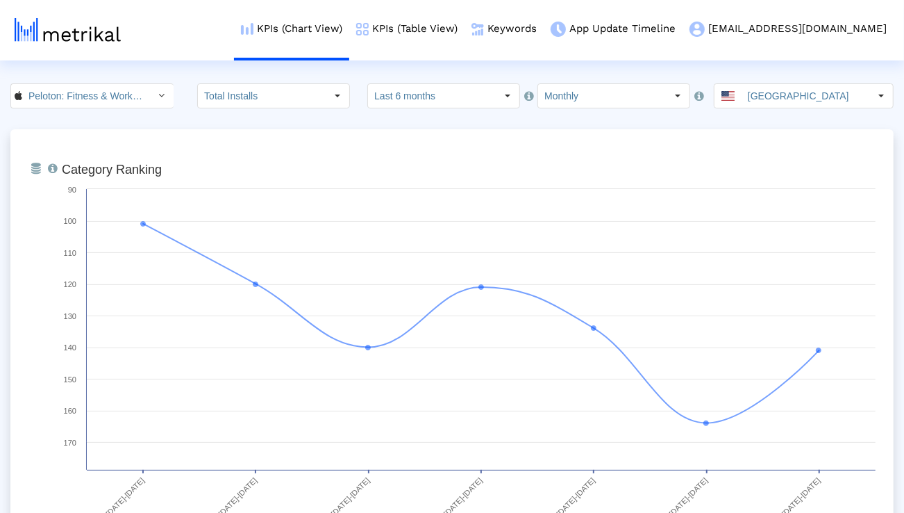
click at [557, 98] on input "Monthly" at bounding box center [602, 96] width 128 height 24
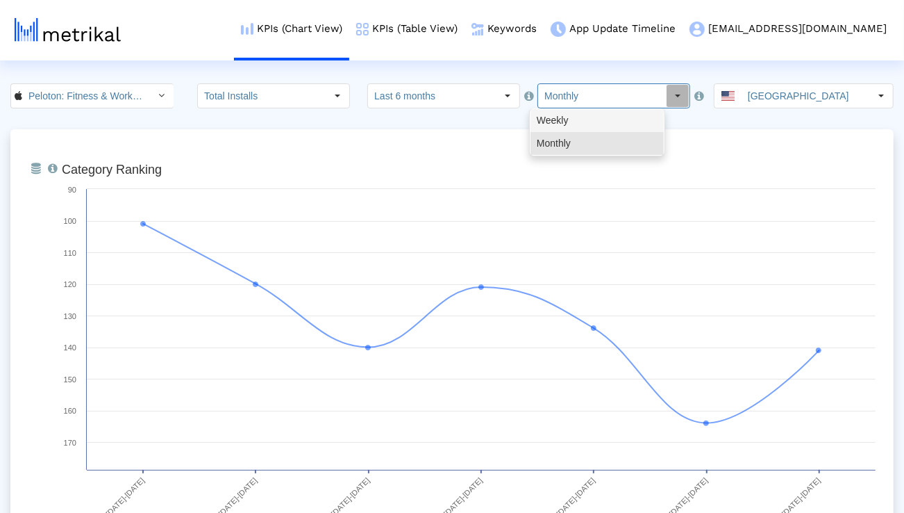
click at [558, 119] on div "Weekly" at bounding box center [597, 120] width 133 height 23
type input "Weekly"
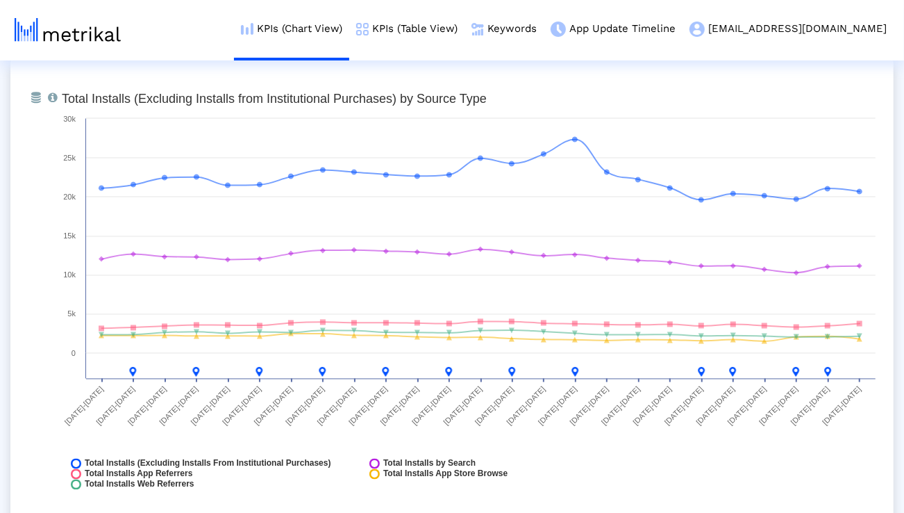
scroll to position [1595, 0]
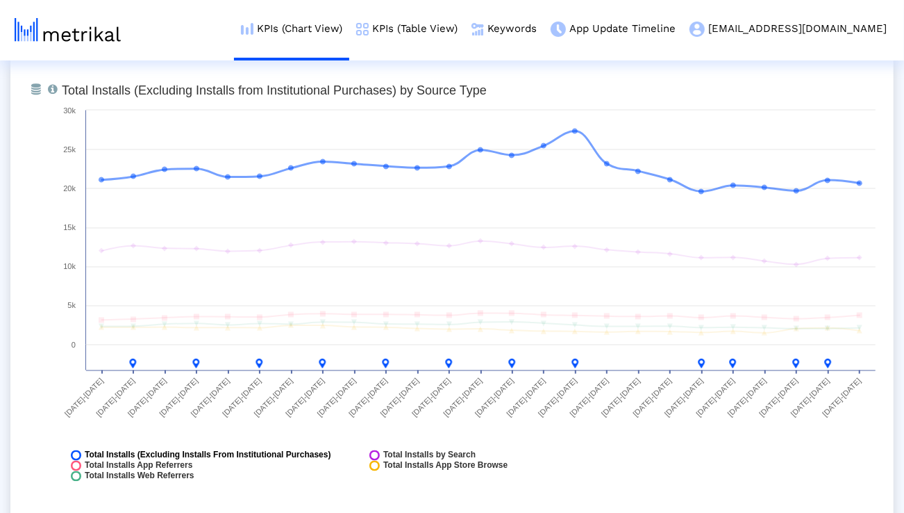
click at [314, 450] on span "Total Installs (Excluding Installs From Institutional Purchases)" at bounding box center [208, 455] width 247 height 10
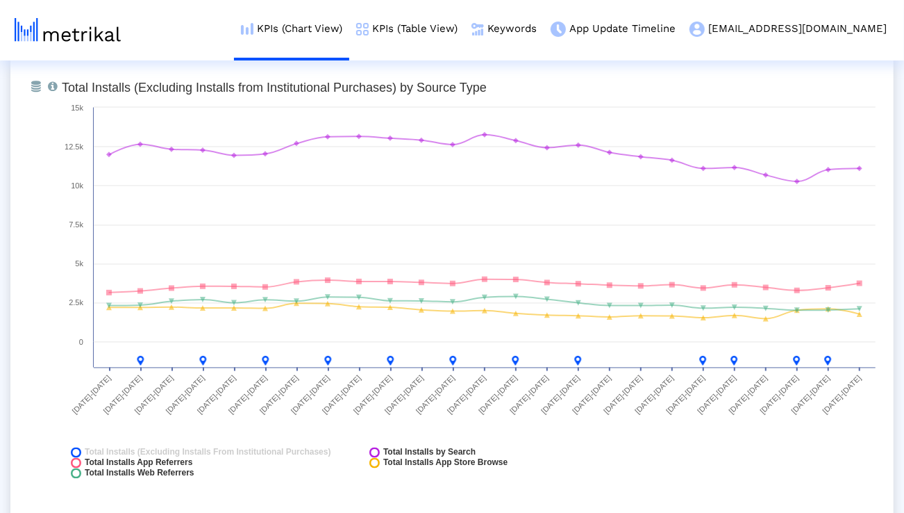
scroll to position [1599, 0]
click at [278, 449] on span "Total Installs (Excluding Installs From Institutional Purchases)" at bounding box center [208, 451] width 247 height 10
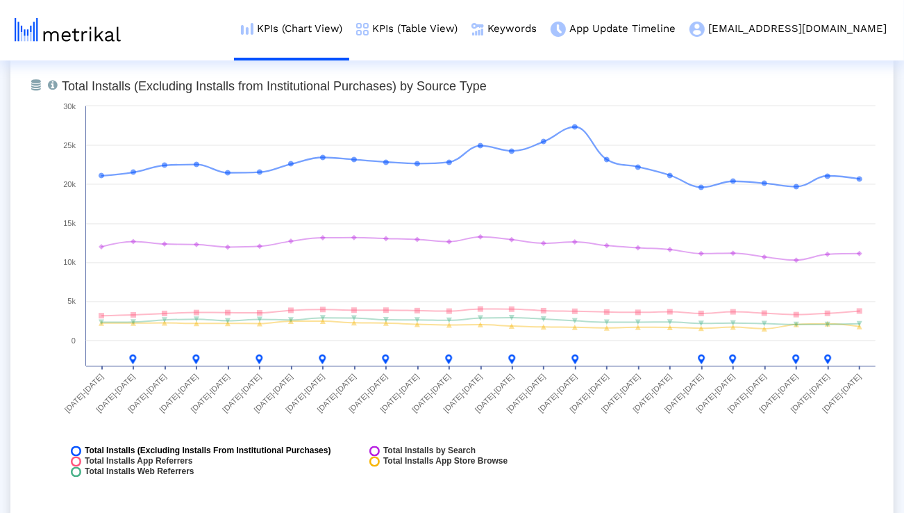
click at [325, 451] on span "Total Installs (Excluding Installs From Institutional Purchases)" at bounding box center [208, 451] width 247 height 10
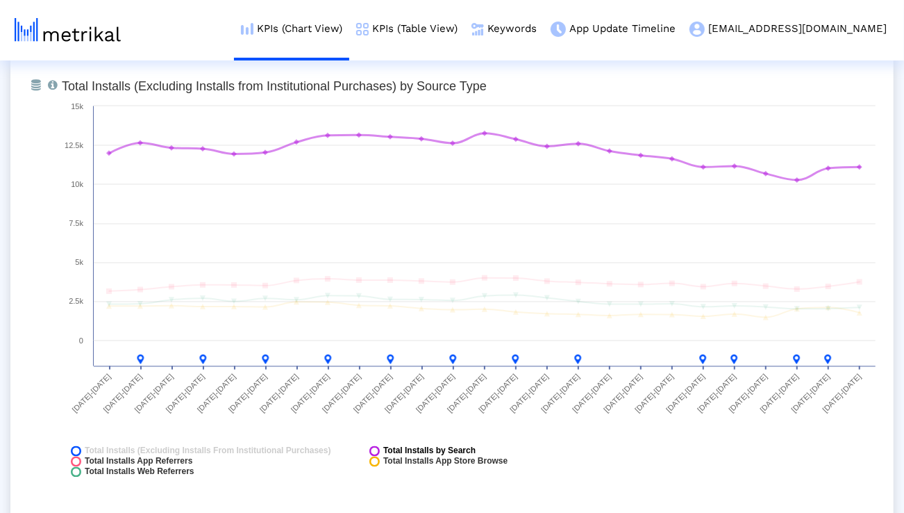
click at [395, 448] on span "Total Installs by Search" at bounding box center [429, 451] width 92 height 10
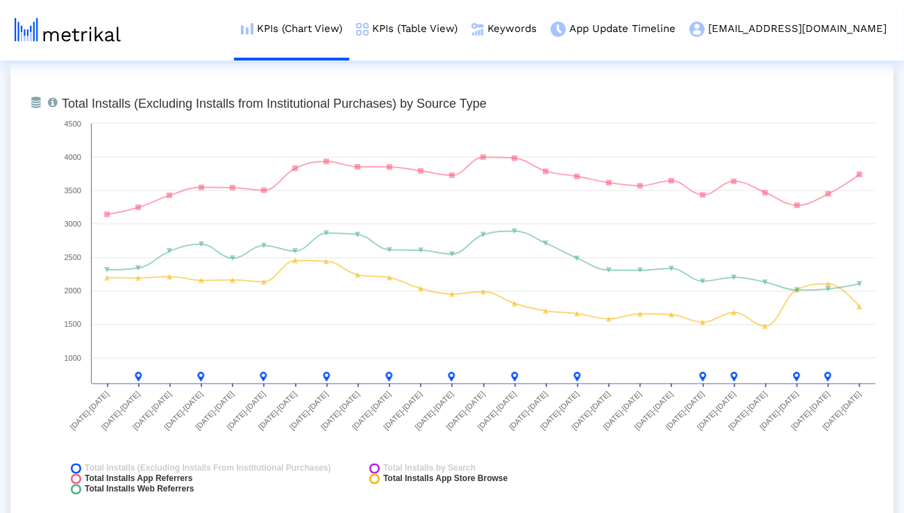
scroll to position [1592, 0]
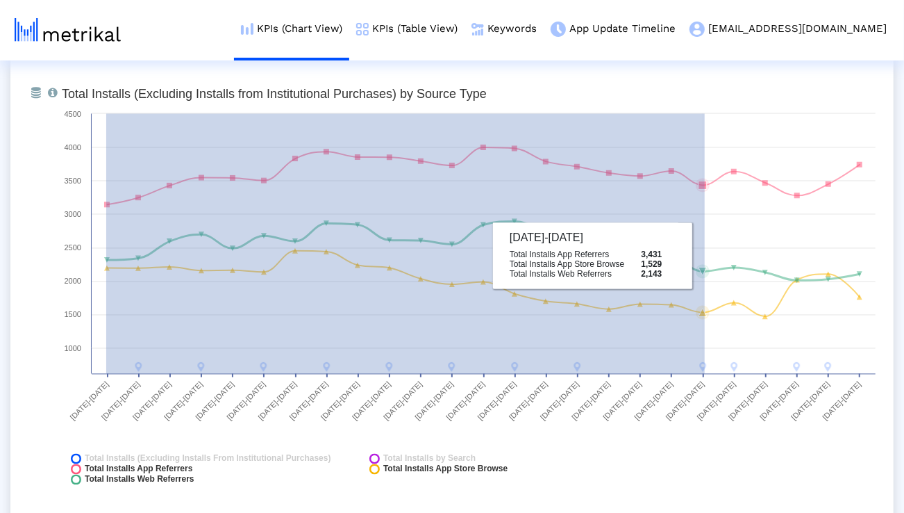
drag, startPoint x: 106, startPoint y: 206, endPoint x: 705, endPoint y: 256, distance: 600.8
click at [705, 256] on icon "Created with Highcharts 8.1.2 Total Installs (Excluding Installs from Instituti…" at bounding box center [469, 290] width 828 height 417
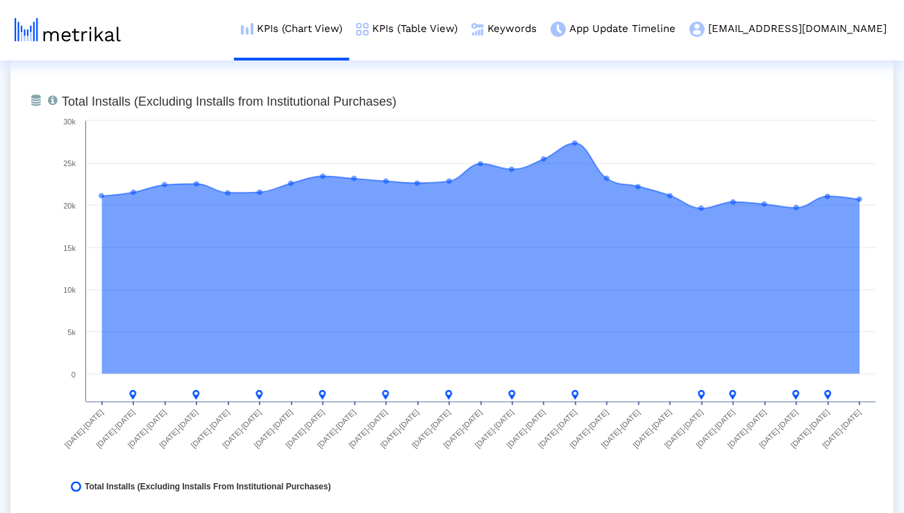
scroll to position [1080, 0]
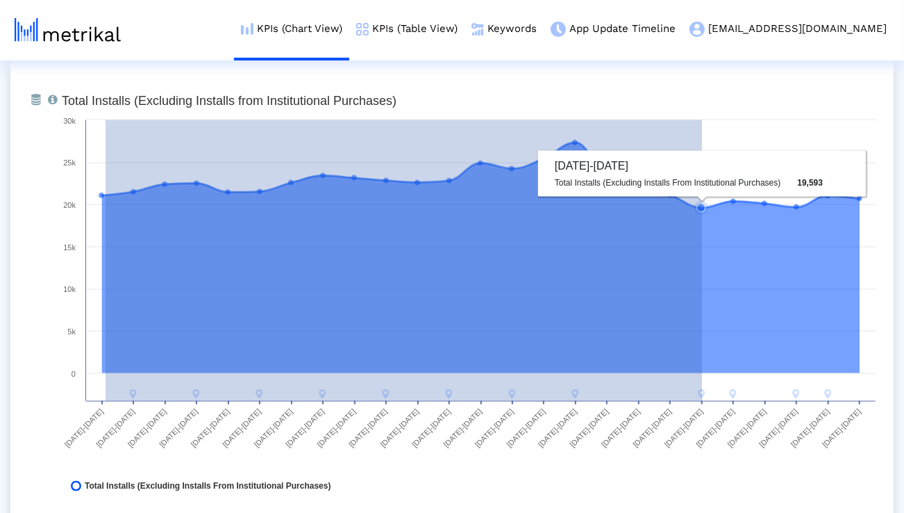
drag, startPoint x: 106, startPoint y: 192, endPoint x: 702, endPoint y: 238, distance: 598.3
click at [702, 238] on g at bounding box center [481, 269] width 764 height 259
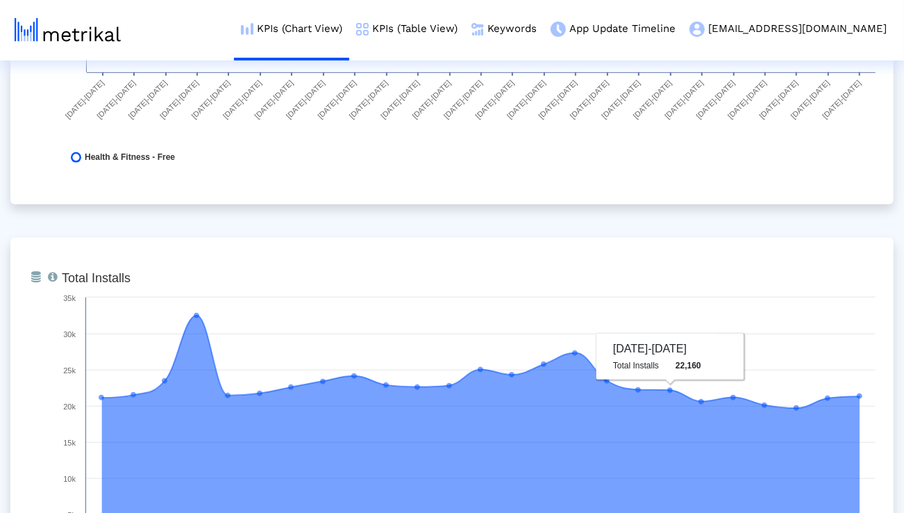
scroll to position [0, 0]
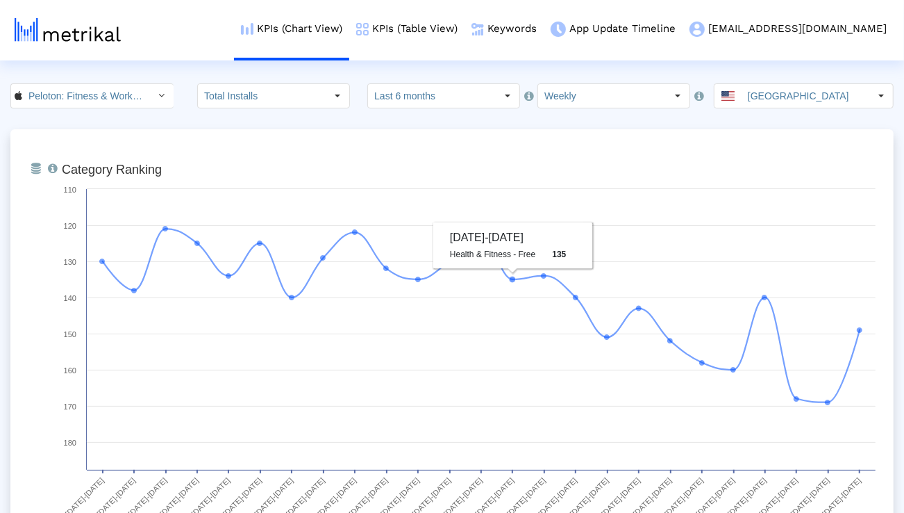
click at [428, 99] on input "Last 6 months" at bounding box center [432, 96] width 128 height 24
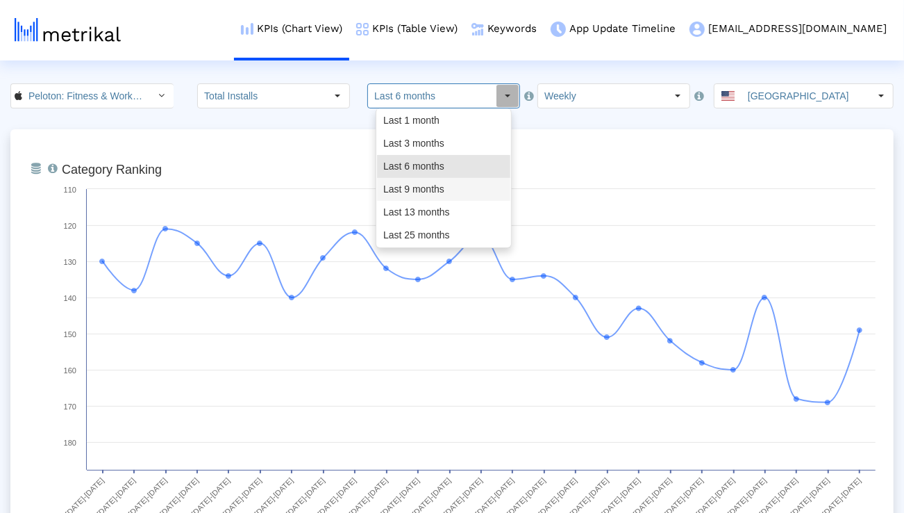
click at [422, 187] on div "Last 9 months" at bounding box center [443, 189] width 133 height 23
type input "Last 9 months"
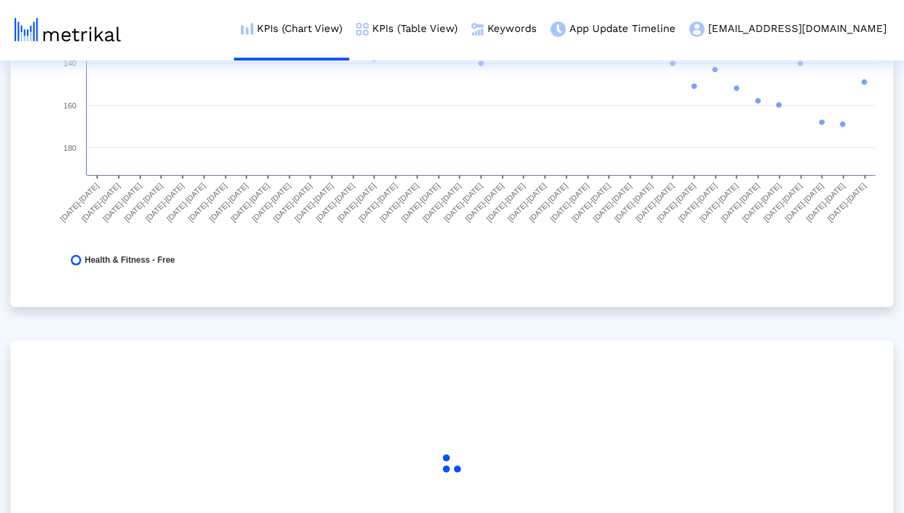
scroll to position [401, 0]
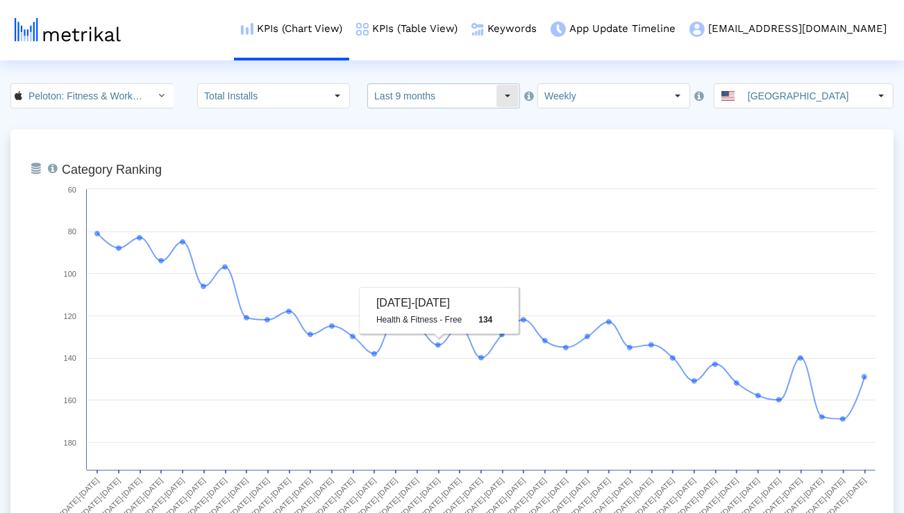
click at [400, 103] on input "Last 9 months" at bounding box center [432, 96] width 128 height 24
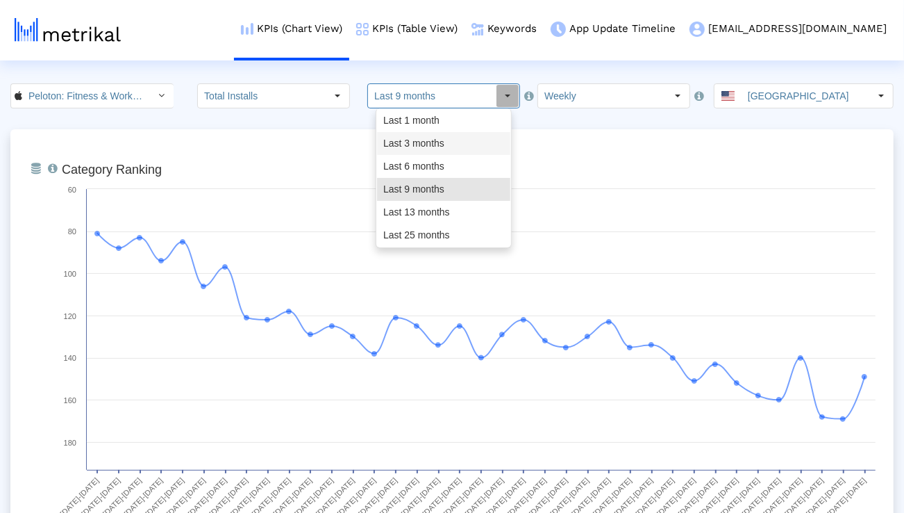
click at [400, 145] on div "Last 3 months" at bounding box center [443, 143] width 133 height 23
type input "Last 3 months"
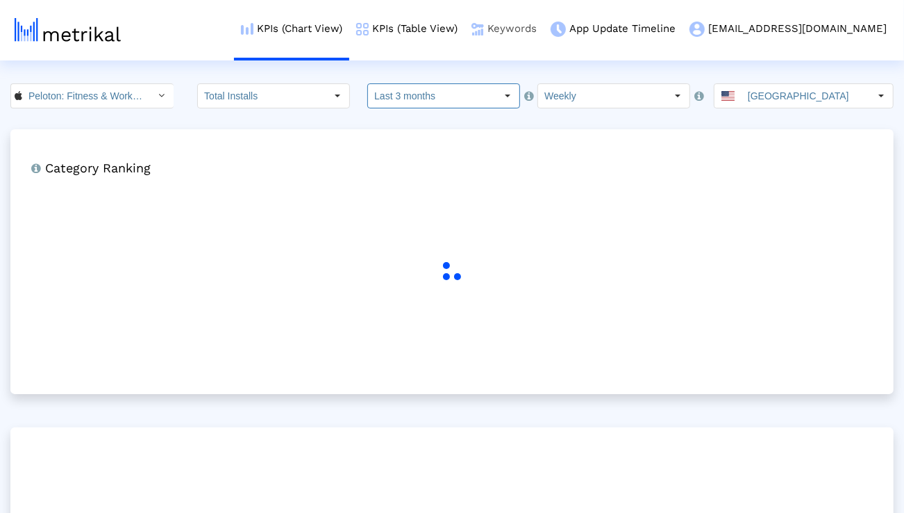
click at [544, 28] on link "Keywords" at bounding box center [504, 29] width 79 height 58
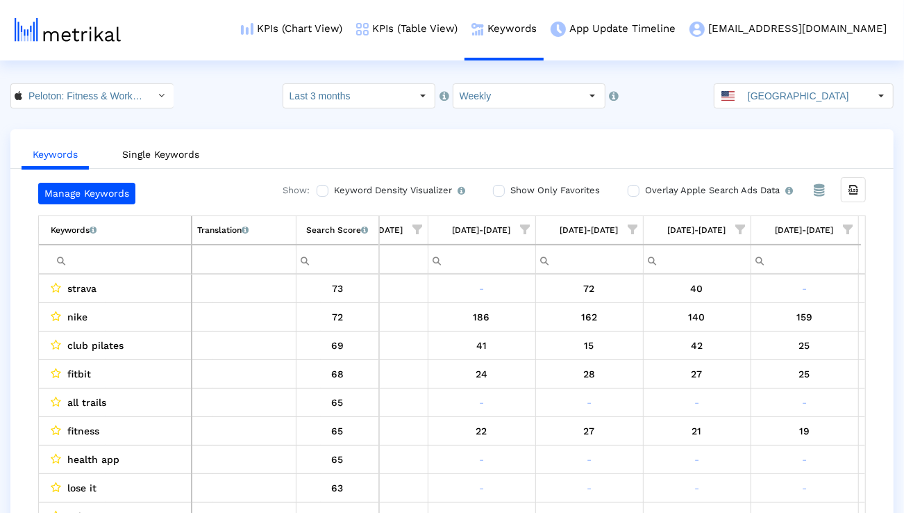
click at [846, 230] on span "Show filter options for column '08/24/25-08/30/25'" at bounding box center [849, 229] width 10 height 10
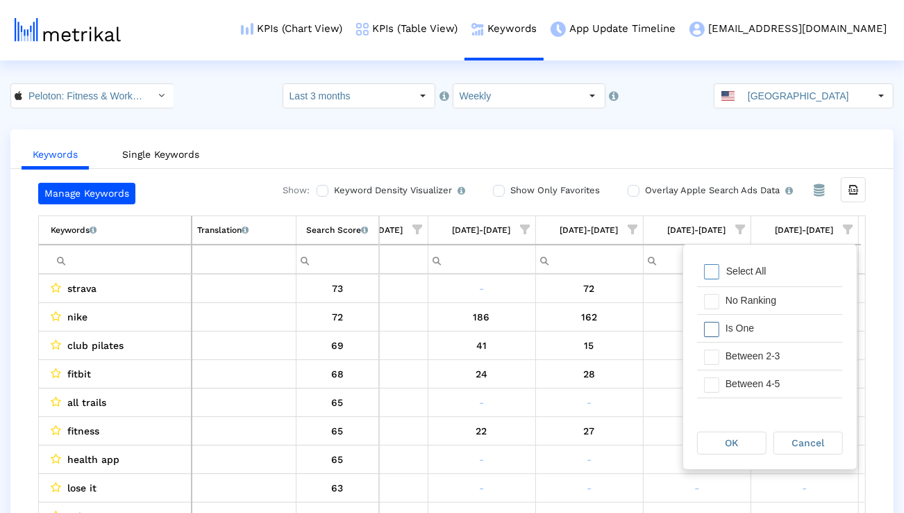
click at [767, 326] on div "Is One" at bounding box center [781, 328] width 124 height 27
click at [765, 350] on div "Between 2-3" at bounding box center [781, 355] width 124 height 27
click at [765, 366] on div "Between 2-3" at bounding box center [781, 355] width 124 height 27
click at [763, 378] on div "Between 4-5" at bounding box center [781, 383] width 124 height 27
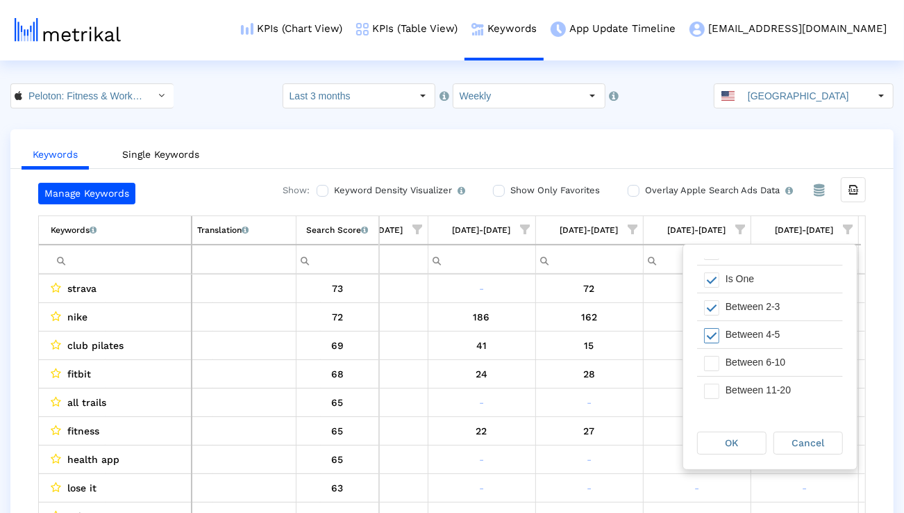
click at [763, 378] on div "Between 11-20" at bounding box center [781, 389] width 124 height 27
click at [759, 354] on div "Between 6-10" at bounding box center [781, 362] width 124 height 27
click at [755, 389] on div "Between 11-20" at bounding box center [781, 389] width 124 height 27
click at [737, 441] on span "OK" at bounding box center [732, 442] width 13 height 11
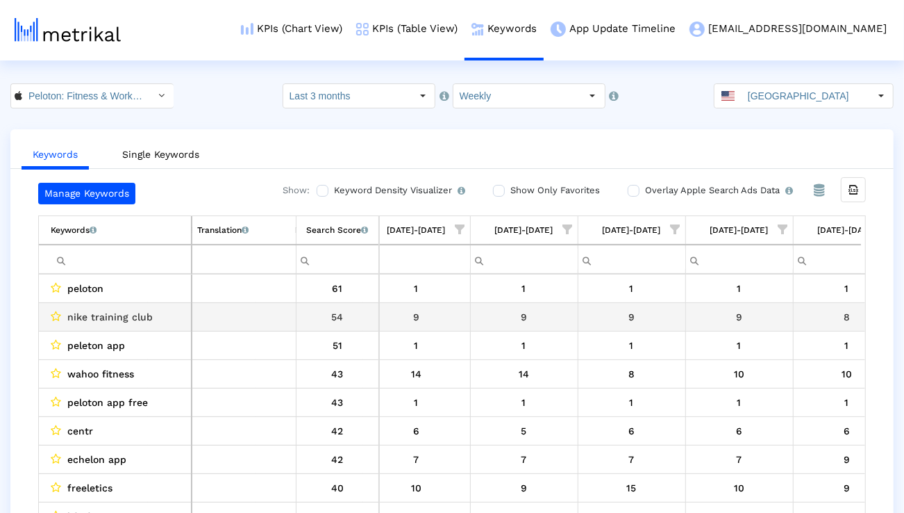
scroll to position [0, 337]
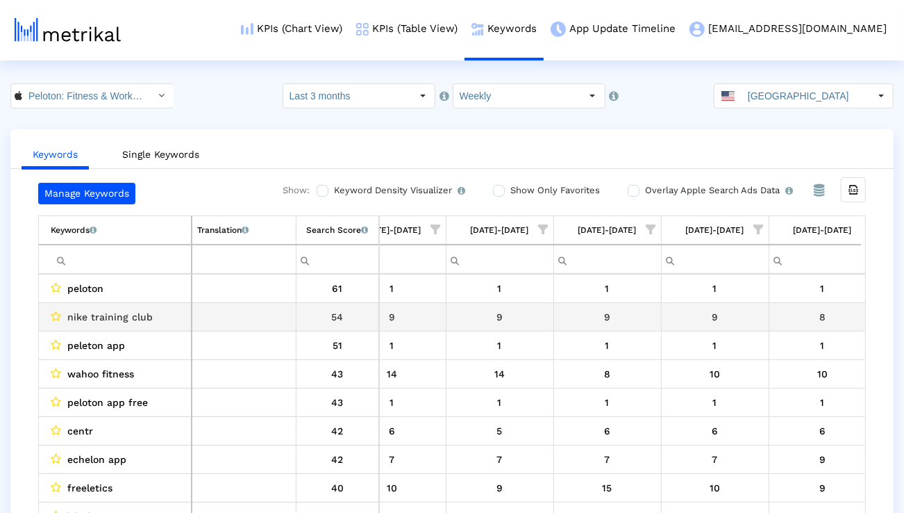
click at [127, 315] on span "nike training club" at bounding box center [109, 317] width 85 height 18
copy span "nike training club"
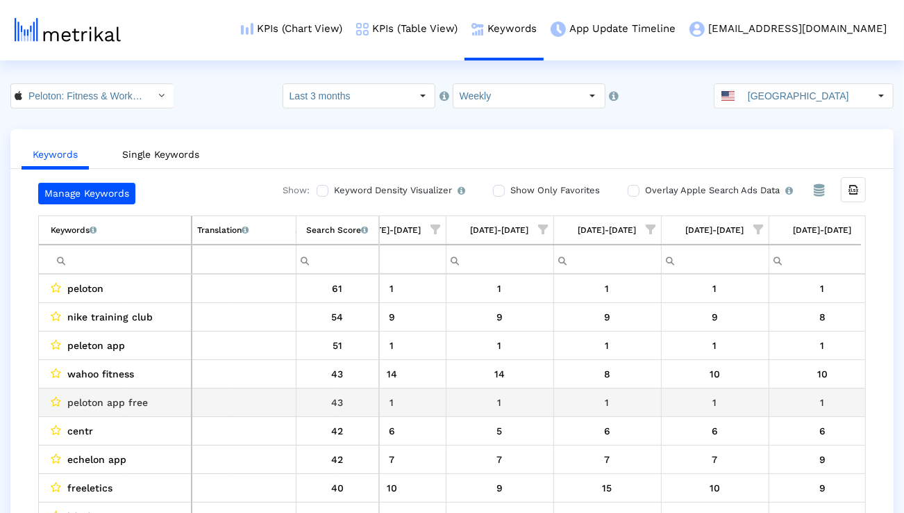
click at [111, 359] on td "wahoo fitness" at bounding box center [115, 373] width 153 height 28
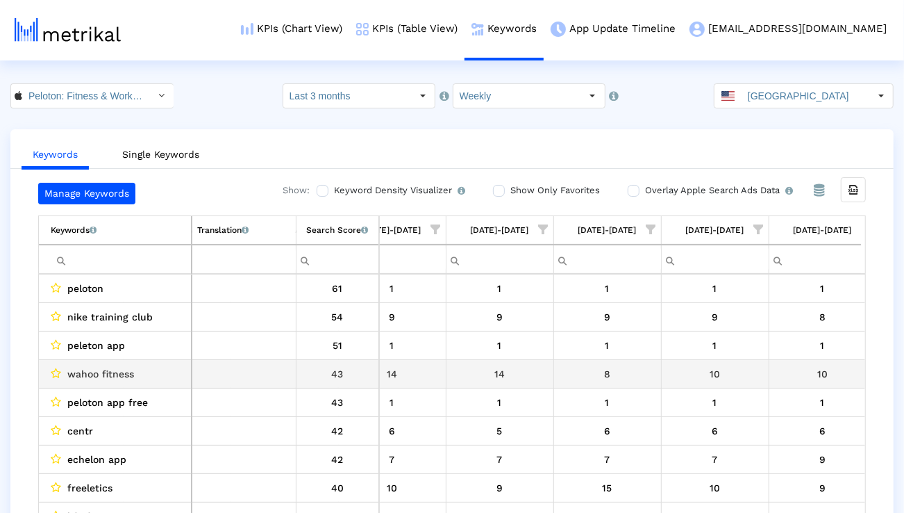
click at [111, 370] on span "wahoo fitness" at bounding box center [100, 374] width 67 height 18
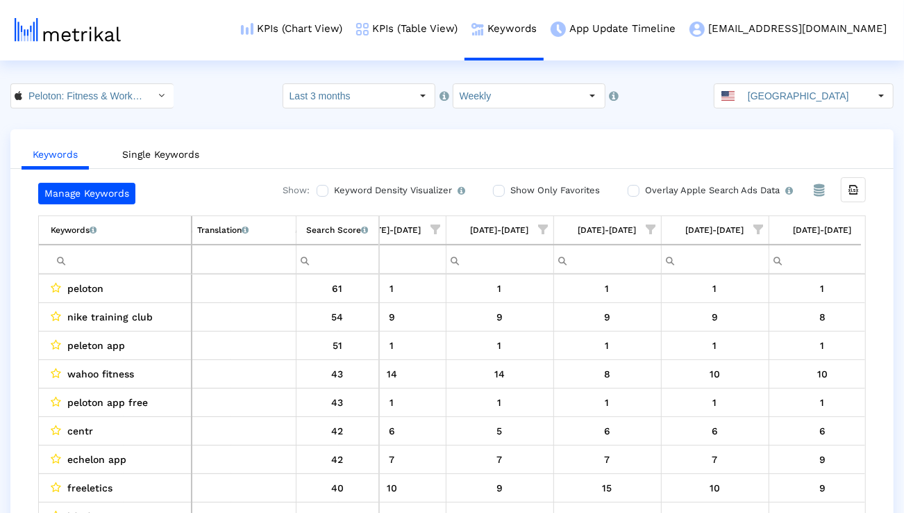
click at [735, 97] on span at bounding box center [728, 96] width 13 height 10
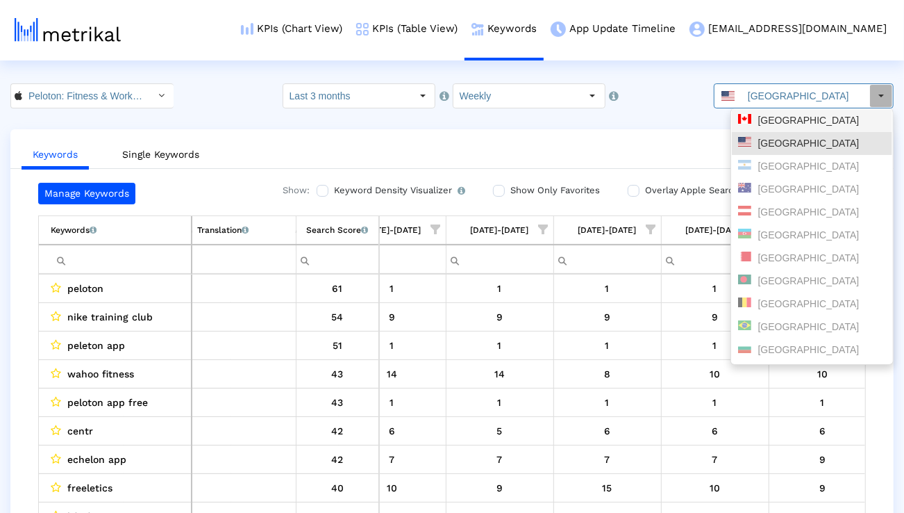
click at [749, 120] on span at bounding box center [744, 119] width 13 height 10
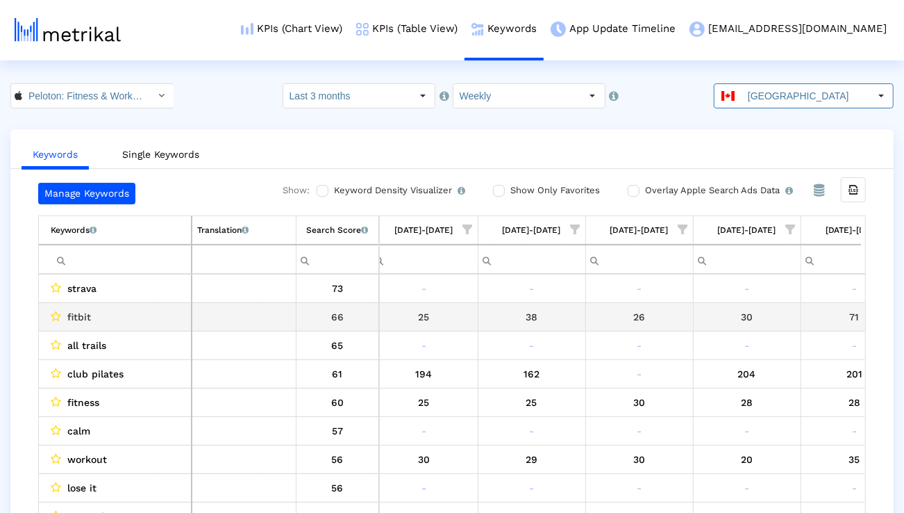
scroll to position [0, 852]
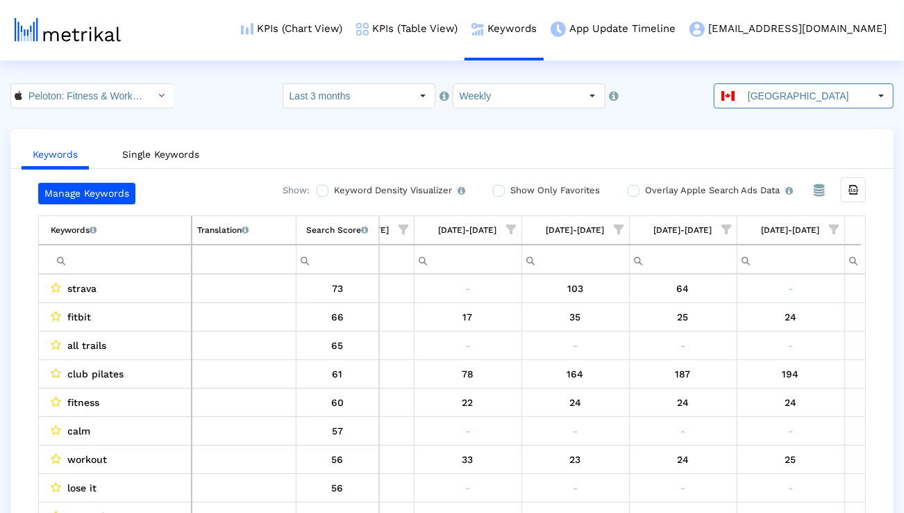
click at [836, 225] on span "Show filter options for column '08/24/25-08/30/25'" at bounding box center [835, 229] width 10 height 10
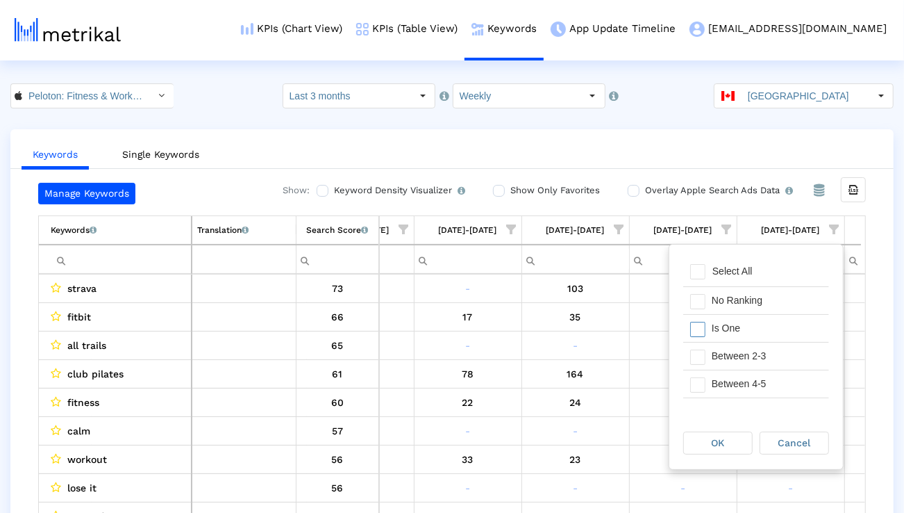
click at [753, 338] on div "Is One" at bounding box center [767, 328] width 124 height 27
click at [750, 354] on div "Between 2-3" at bounding box center [767, 355] width 124 height 27
click at [750, 376] on div "Between 4-5" at bounding box center [767, 383] width 124 height 27
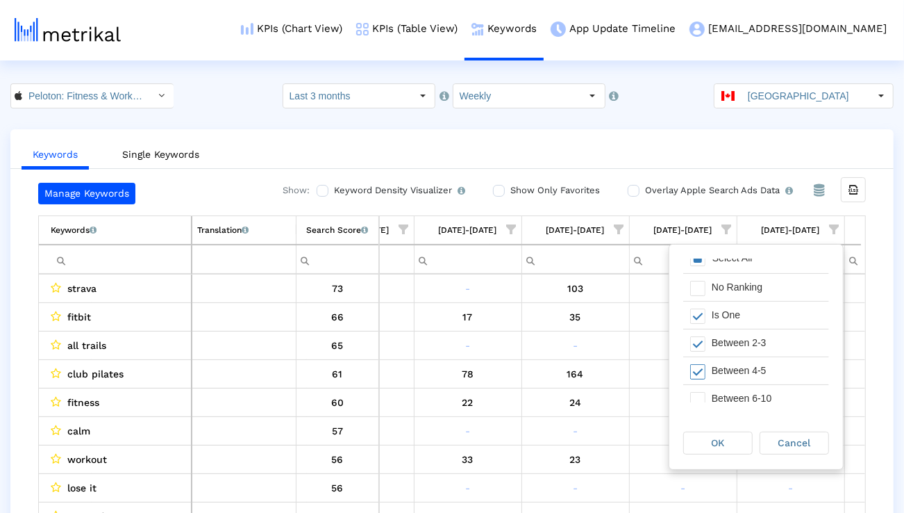
click at [746, 390] on div "Between 6-10" at bounding box center [767, 398] width 124 height 27
click at [722, 456] on div "OK Cancel" at bounding box center [757, 442] width 174 height 53
click at [720, 444] on span "OK" at bounding box center [718, 442] width 13 height 11
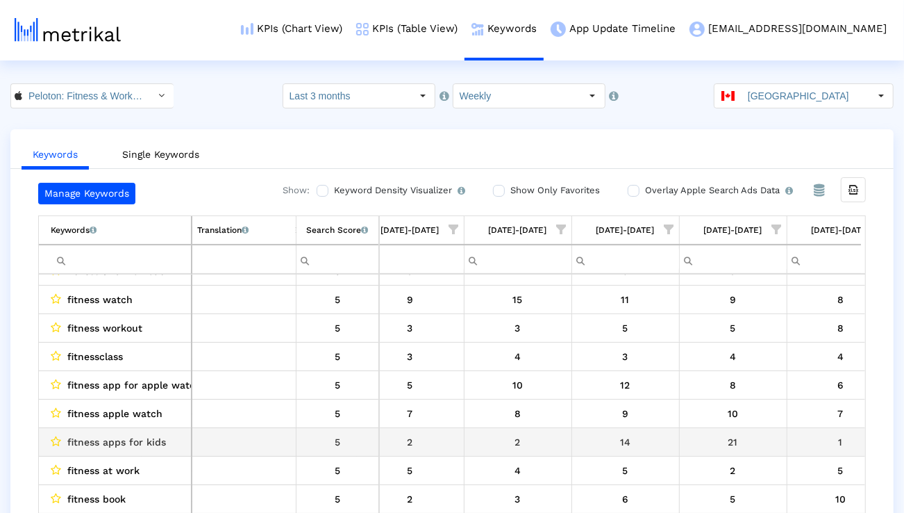
click at [151, 445] on span "fitness apps for kids" at bounding box center [116, 442] width 99 height 18
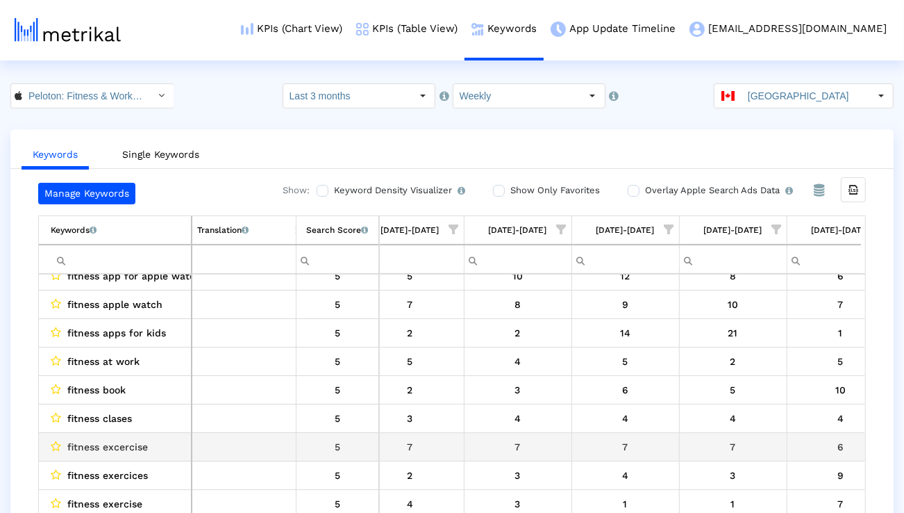
click at [133, 448] on span "fitness excercise" at bounding box center [107, 447] width 81 height 18
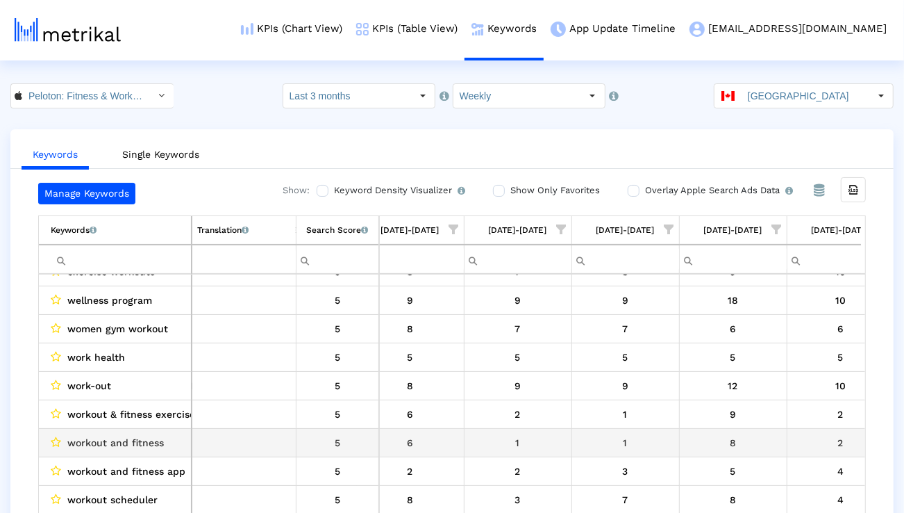
click at [128, 440] on span "workout and fitness" at bounding box center [115, 442] width 97 height 18
copy span "workout and fitness"
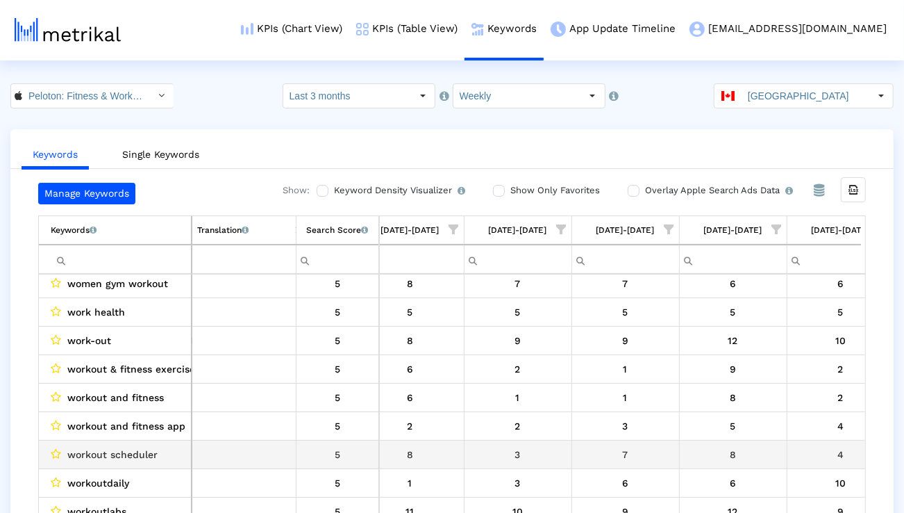
click at [130, 447] on span "workout scheduler" at bounding box center [112, 454] width 90 height 18
copy span "workout scheduler"
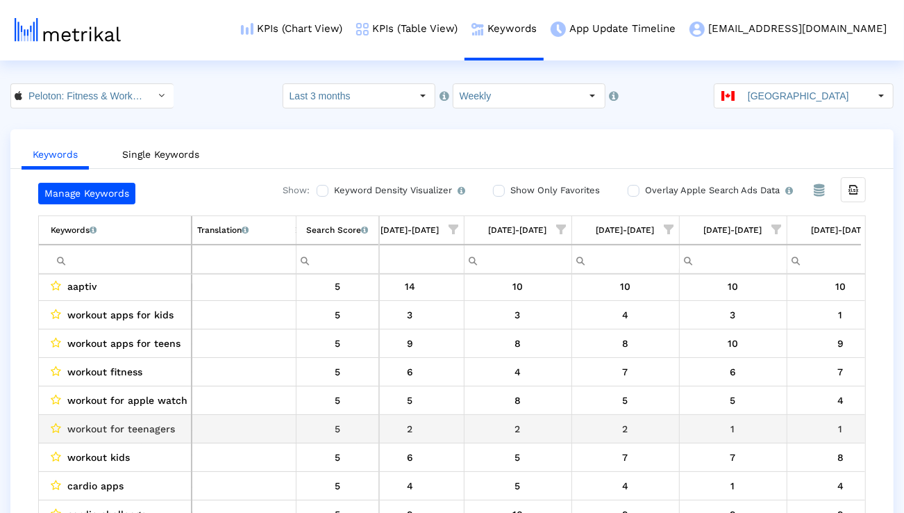
click at [150, 435] on span "workout for teenagers" at bounding box center [121, 428] width 108 height 18
copy span "workout for teenagers"
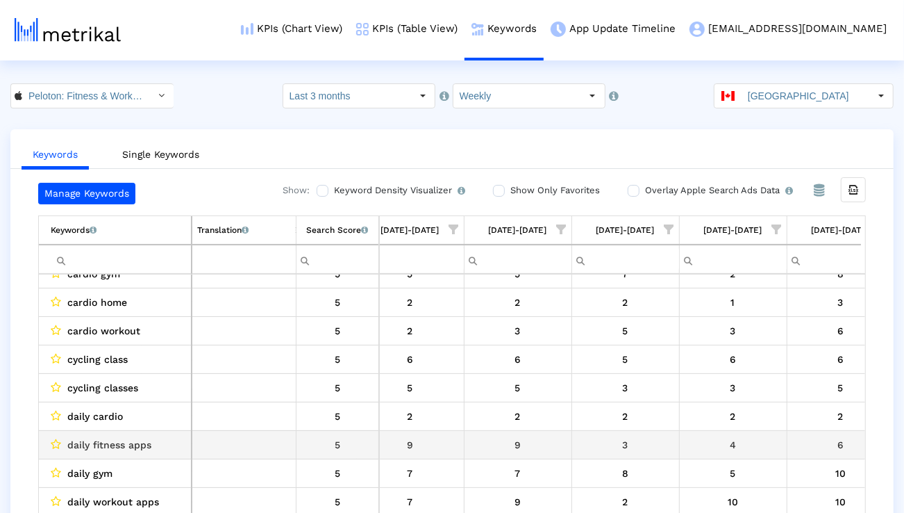
click at [142, 442] on span "daily fitness apps" at bounding box center [109, 444] width 84 height 18
click at [141, 442] on span "daily fitness apps" at bounding box center [109, 444] width 84 height 18
copy span "daily fitness apps"
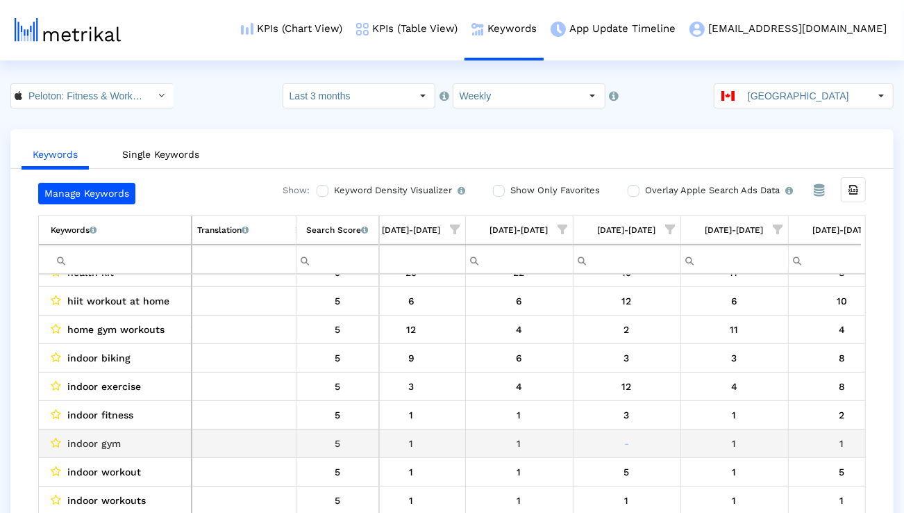
click at [110, 438] on span "indoor gym" at bounding box center [93, 443] width 53 height 18
copy span "indoor gym"
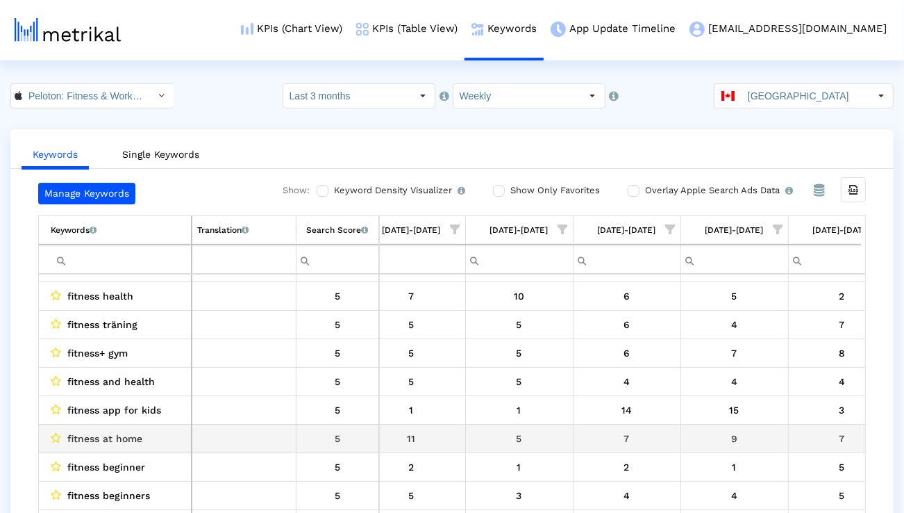
click at [129, 440] on span "fitness at home" at bounding box center [104, 438] width 75 height 18
click at [128, 440] on span "fitness at home" at bounding box center [104, 438] width 75 height 18
copy span "fitness at home"
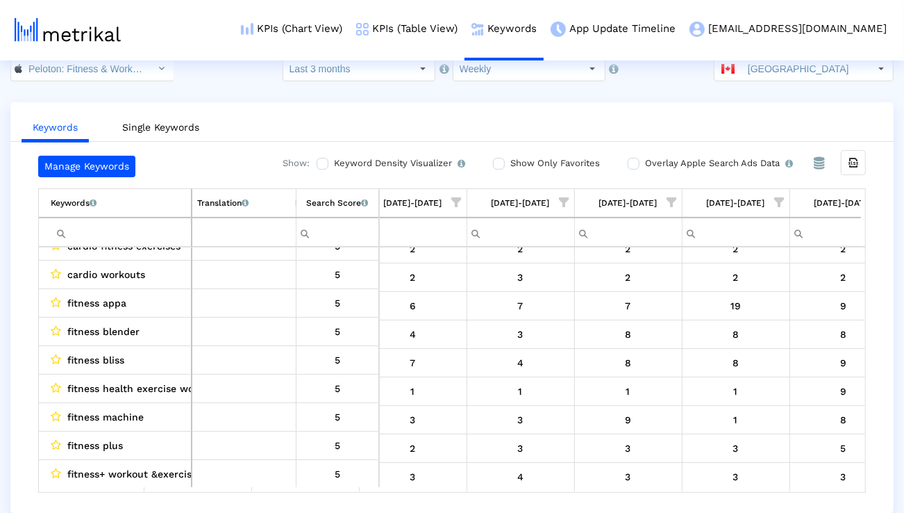
click at [166, 231] on input "Filter cell" at bounding box center [121, 232] width 140 height 23
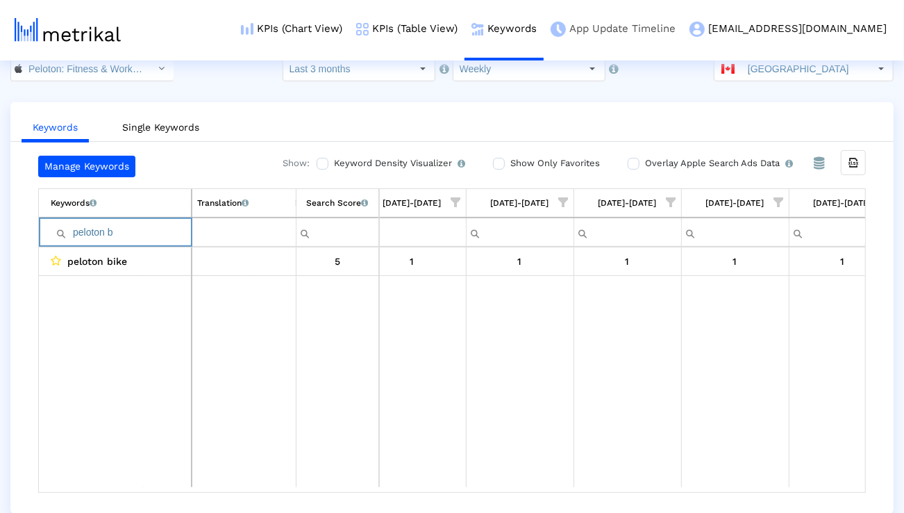
type input "peloton b"
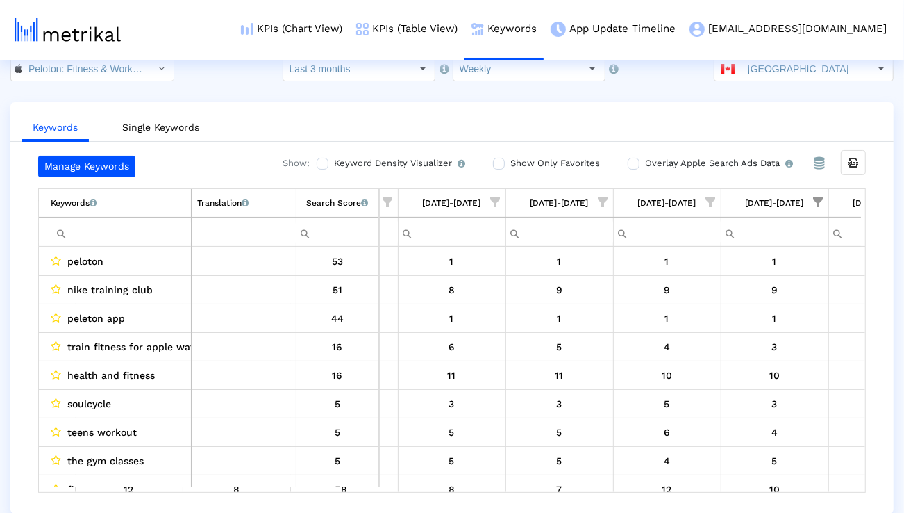
scroll to position [0, 414]
click at [812, 206] on span "Show filter options for column '08/24/25-08/30/25'" at bounding box center [817, 202] width 10 height 10
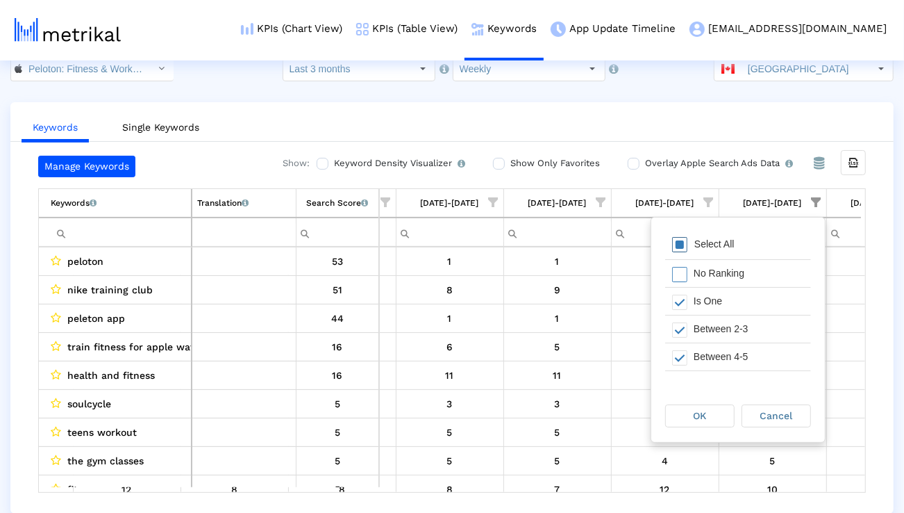
click at [757, 247] on div "Select All" at bounding box center [738, 245] width 146 height 28
click at [711, 409] on div "OK" at bounding box center [700, 416] width 68 height 22
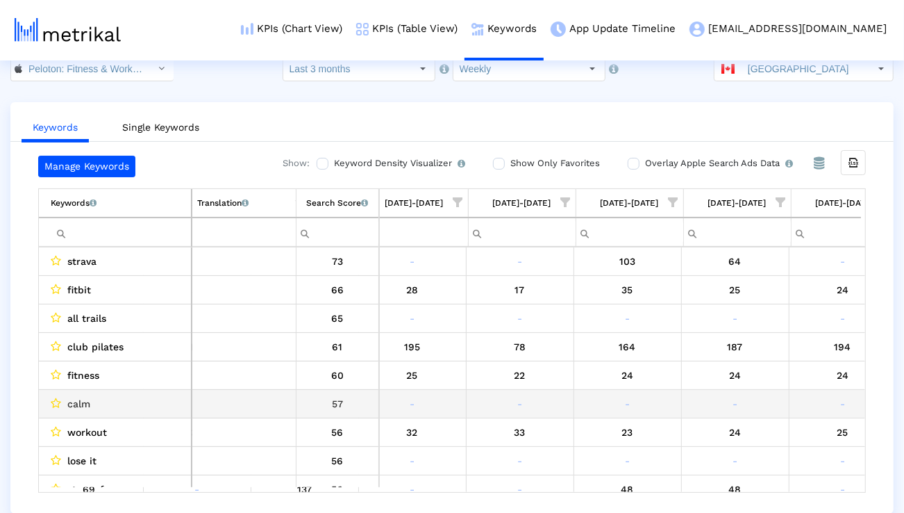
scroll to position [0, 342]
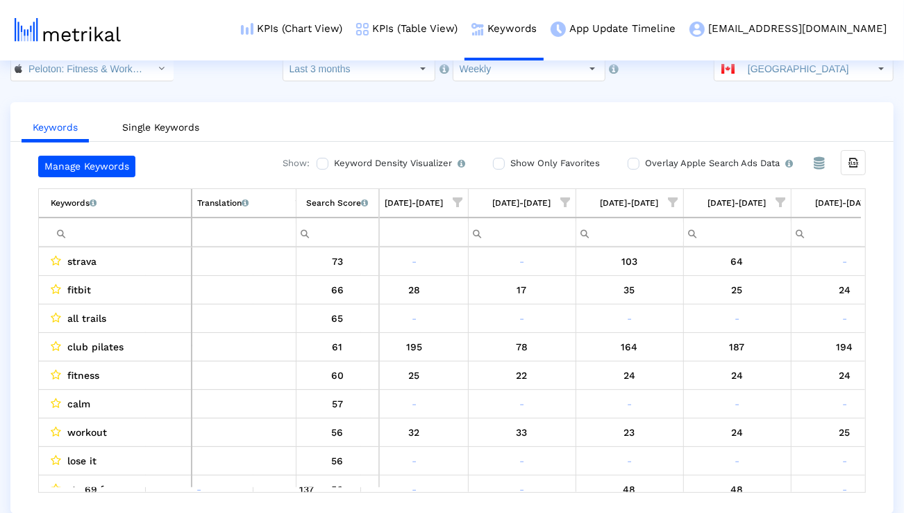
click at [463, 201] on span "Show filter options for column '07/27/25-08/02/25'" at bounding box center [459, 202] width 10 height 10
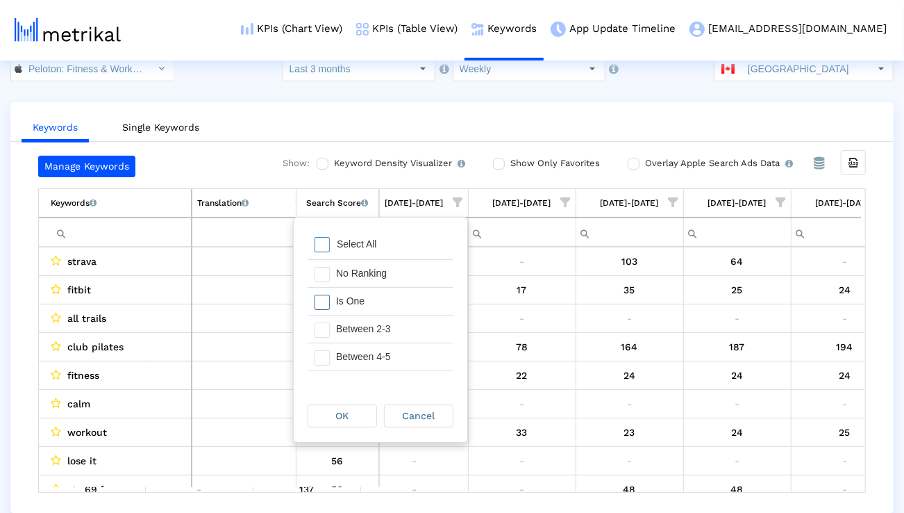
click at [408, 299] on div "Is One" at bounding box center [391, 301] width 124 height 27
click at [408, 322] on div "Between 2-3" at bounding box center [391, 328] width 124 height 27
click at [406, 351] on div "Between 4-5" at bounding box center [391, 356] width 124 height 27
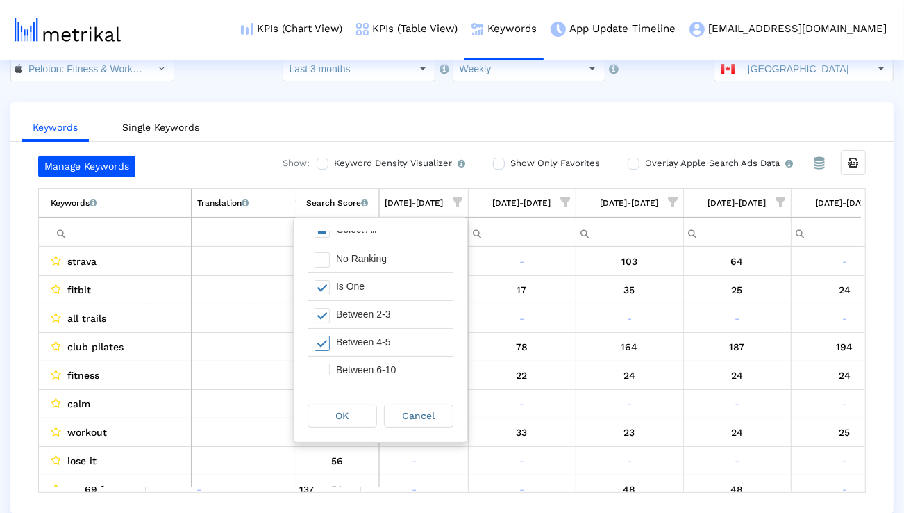
click at [402, 359] on div "Between 6-10" at bounding box center [391, 369] width 124 height 27
click at [362, 412] on div "OK" at bounding box center [342, 416] width 68 height 22
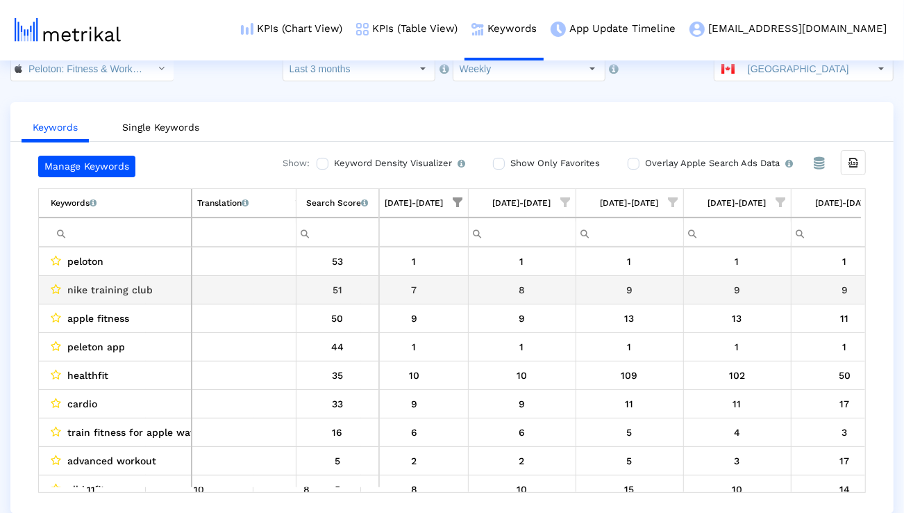
click at [132, 291] on span "nike training club" at bounding box center [109, 290] width 85 height 18
copy span "nike training club"
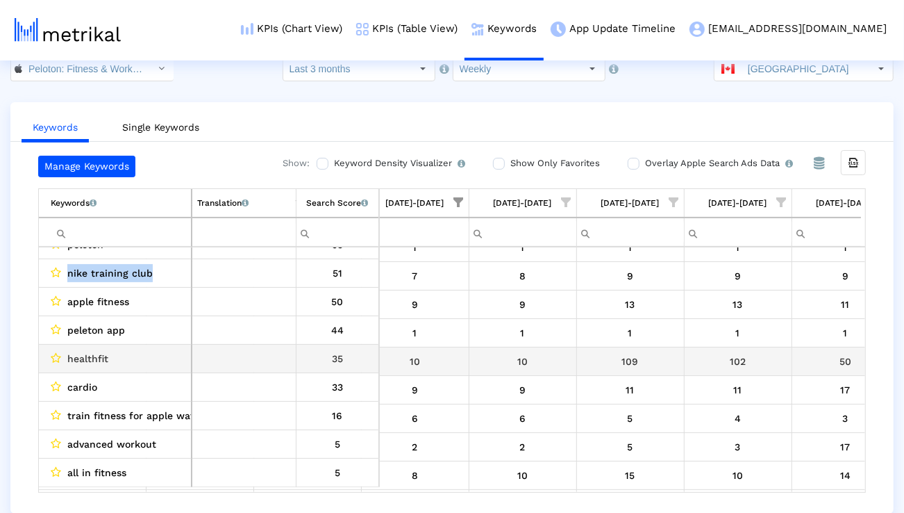
scroll to position [17, 341]
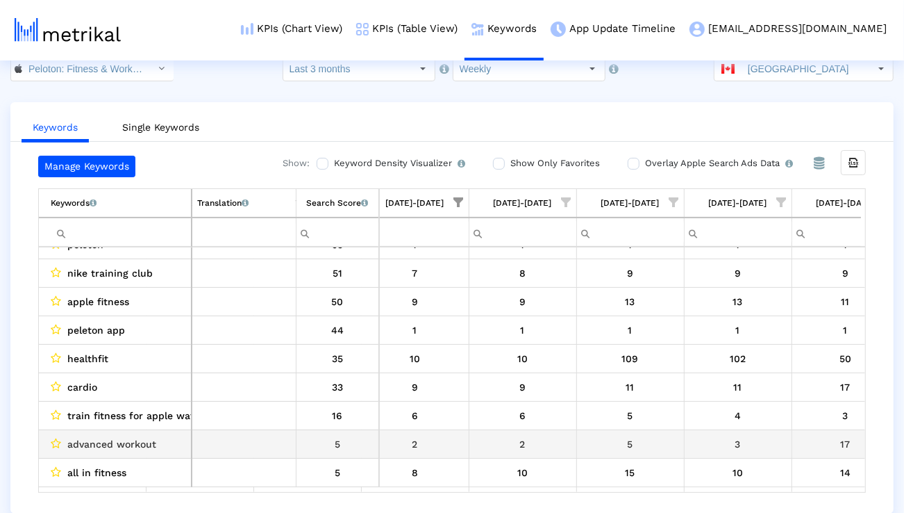
click at [131, 447] on span "advanced workout" at bounding box center [111, 444] width 89 height 18
copy span "advanced workout"
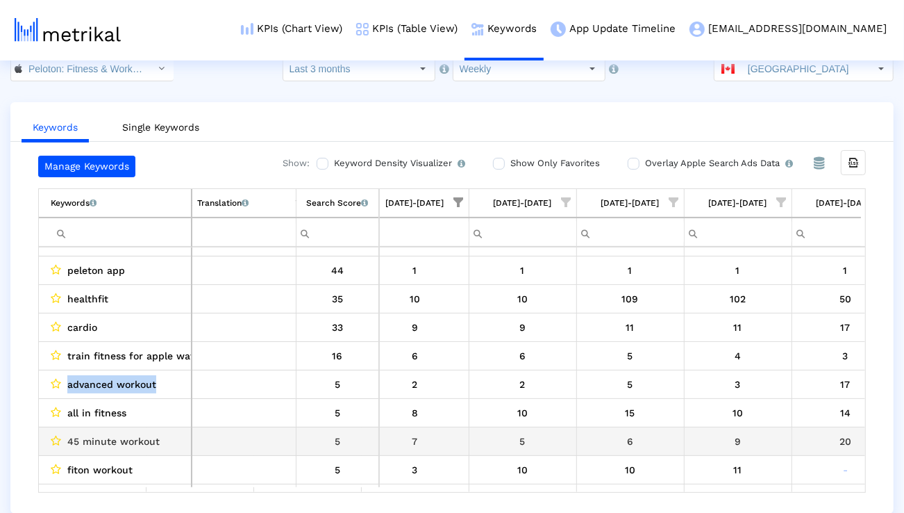
scroll to position [84, 341]
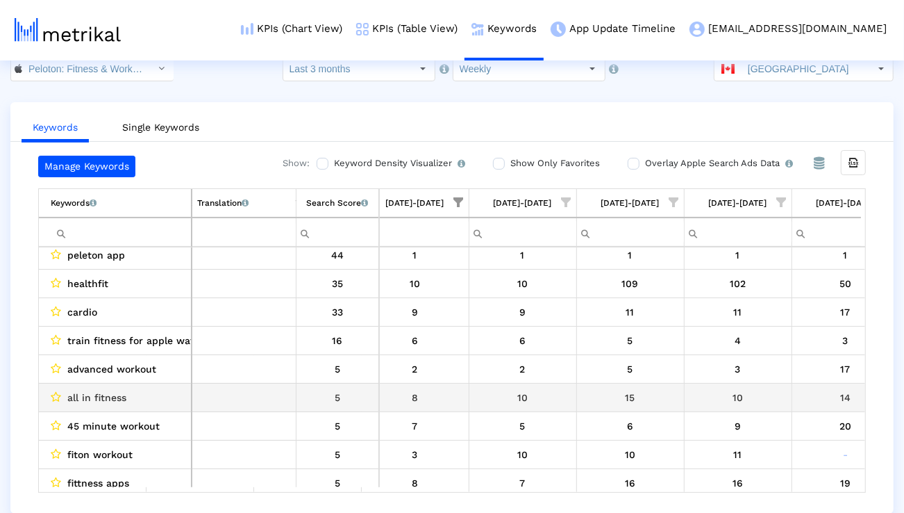
click at [116, 397] on span "all in fitness" at bounding box center [96, 397] width 59 height 18
copy span "all in fitness"
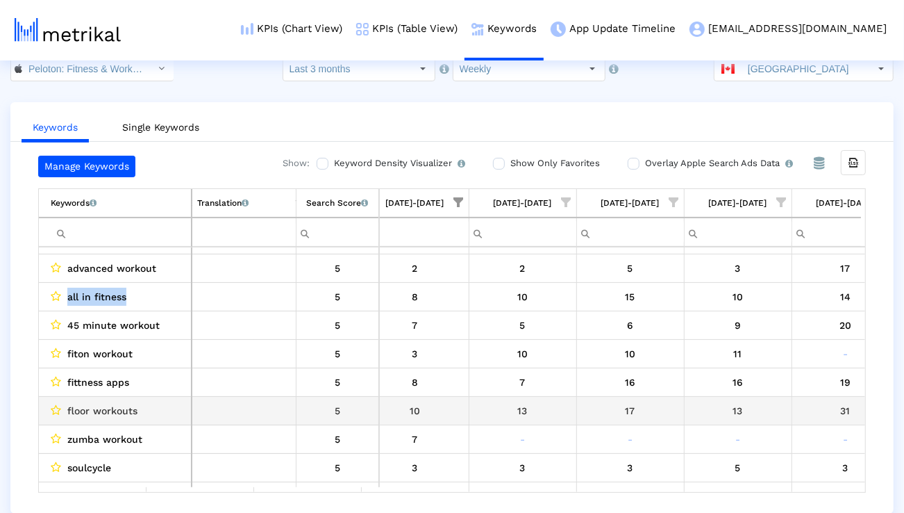
scroll to position [194, 341]
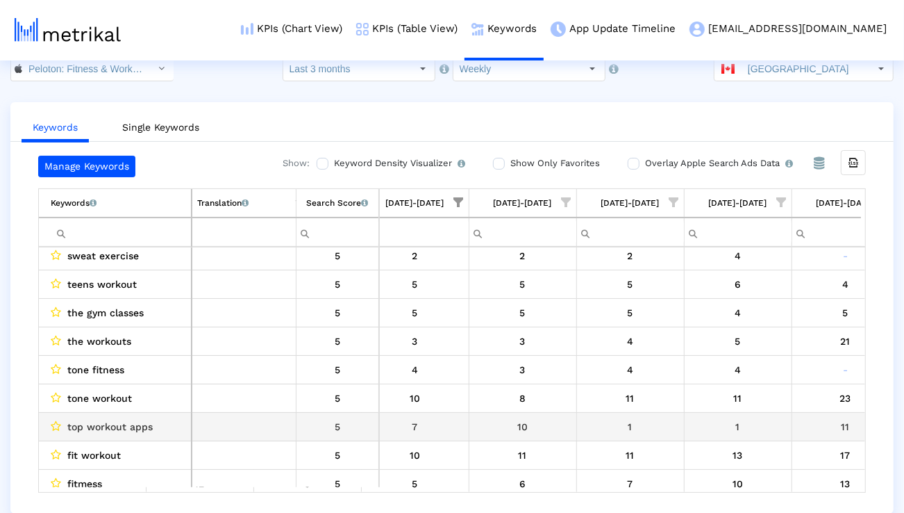
click at [131, 419] on span "top workout apps" at bounding box center [109, 426] width 85 height 18
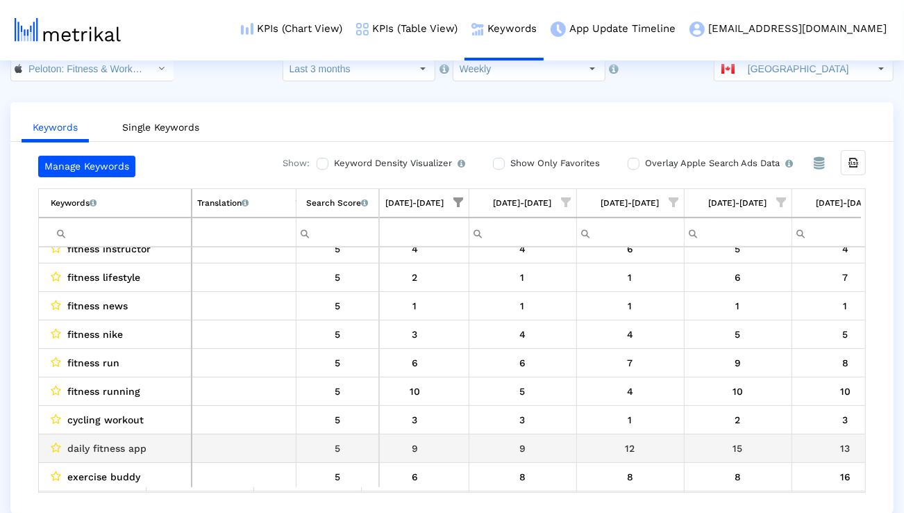
click at [131, 451] on span "daily fitness app" at bounding box center [106, 448] width 79 height 18
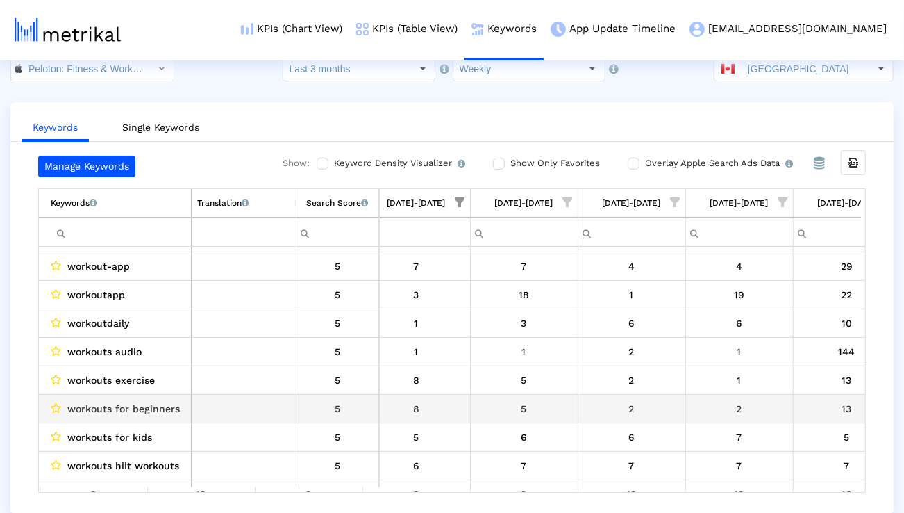
click at [164, 412] on span "workouts for beginners" at bounding box center [123, 408] width 113 height 18
click at [163, 412] on span "workouts for beginners" at bounding box center [123, 408] width 113 height 18
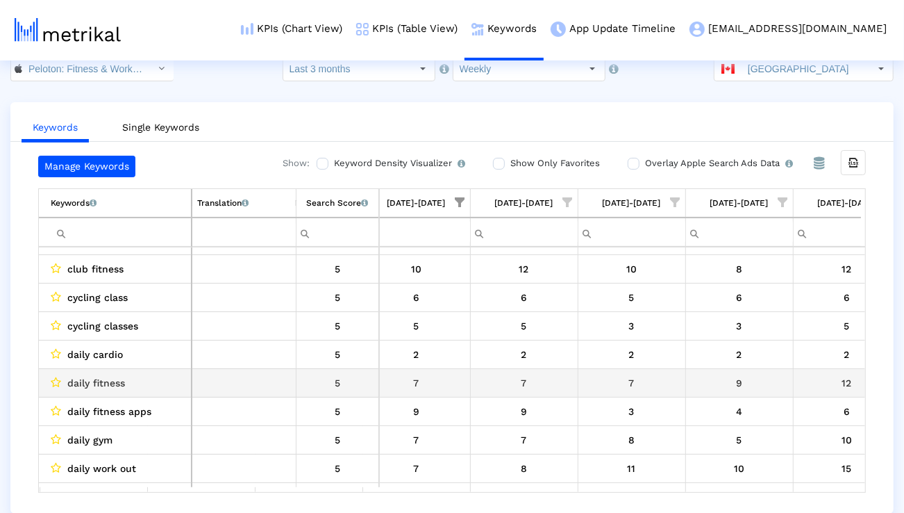
click at [120, 385] on span "daily fitness" at bounding box center [96, 383] width 58 height 18
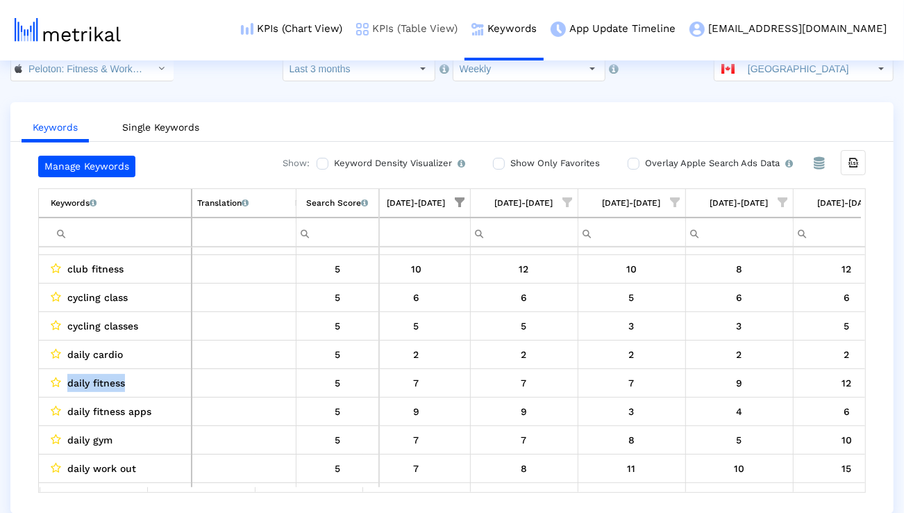
click at [465, 33] on link "KPIs (Table View)" at bounding box center [406, 29] width 115 height 58
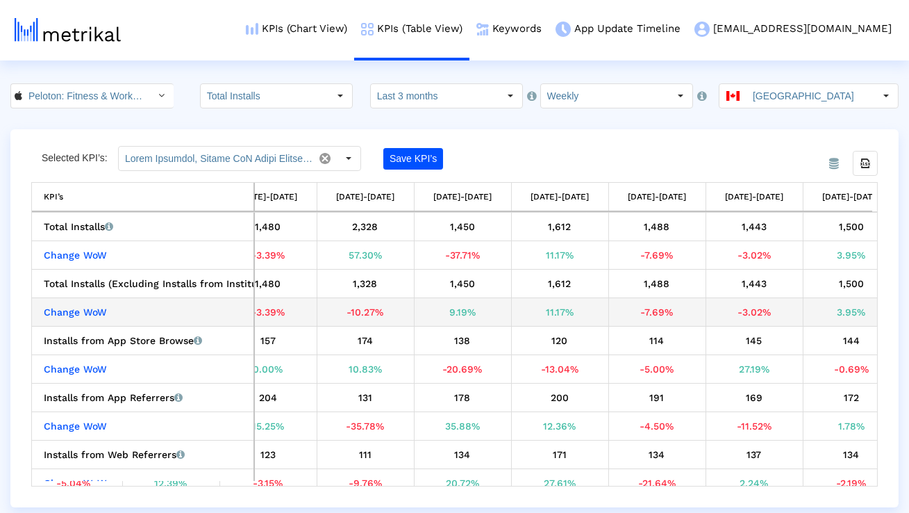
scroll to position [0, 522]
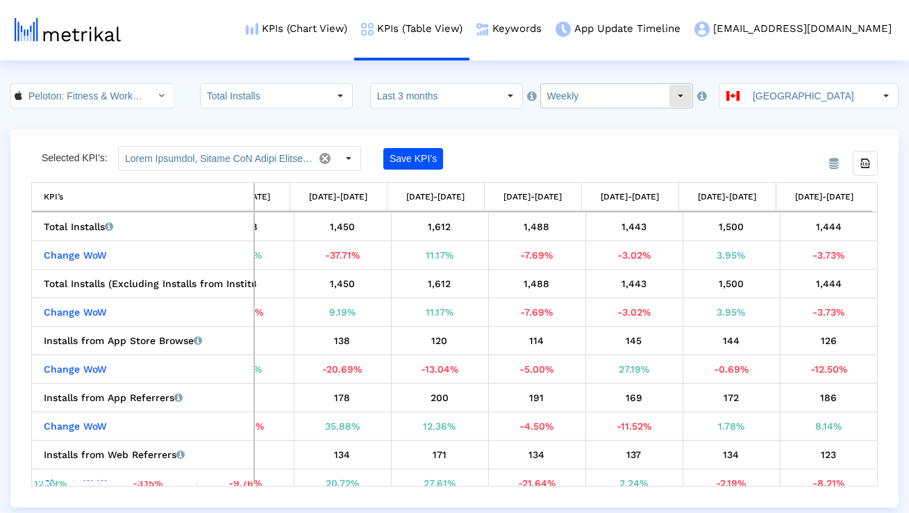
click at [555, 98] on input "Weekly" at bounding box center [605, 96] width 128 height 24
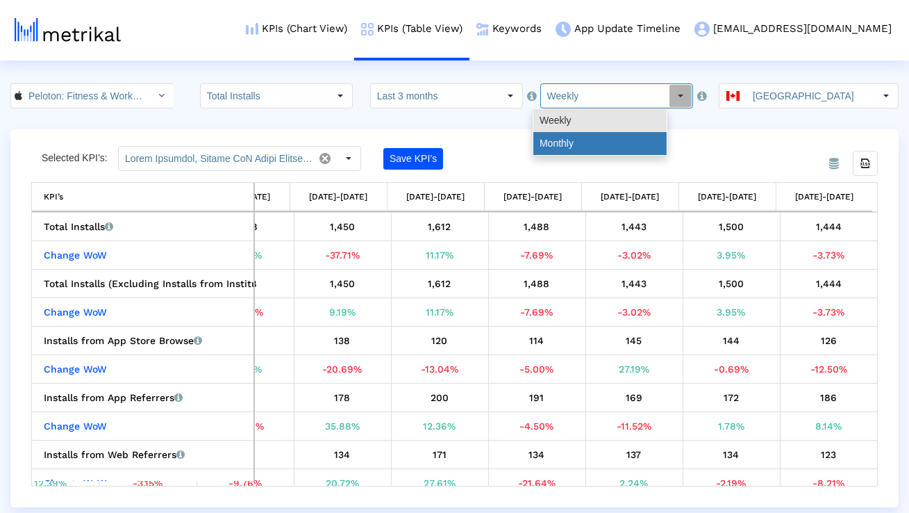
click at [555, 136] on div "Monthly" at bounding box center [599, 143] width 133 height 23
type input "Monthly"
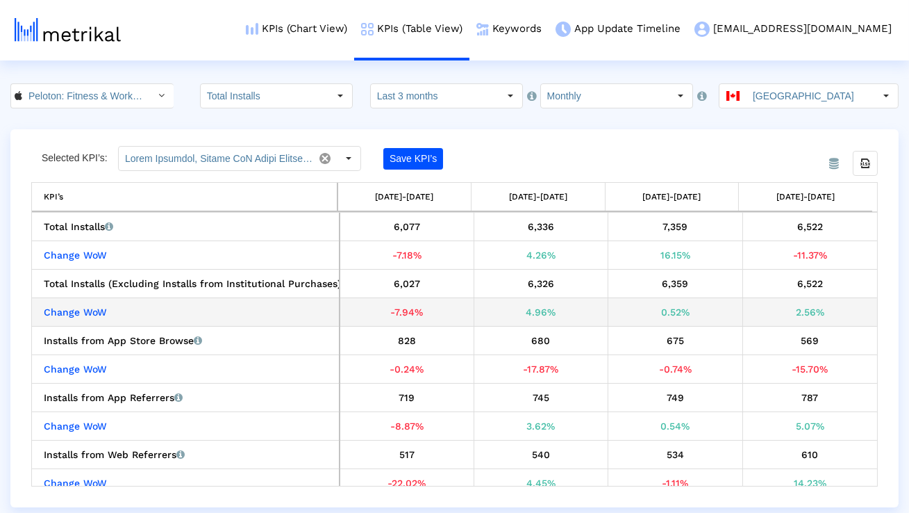
click at [661, 313] on div "0.52%" at bounding box center [675, 312] width 124 height 18
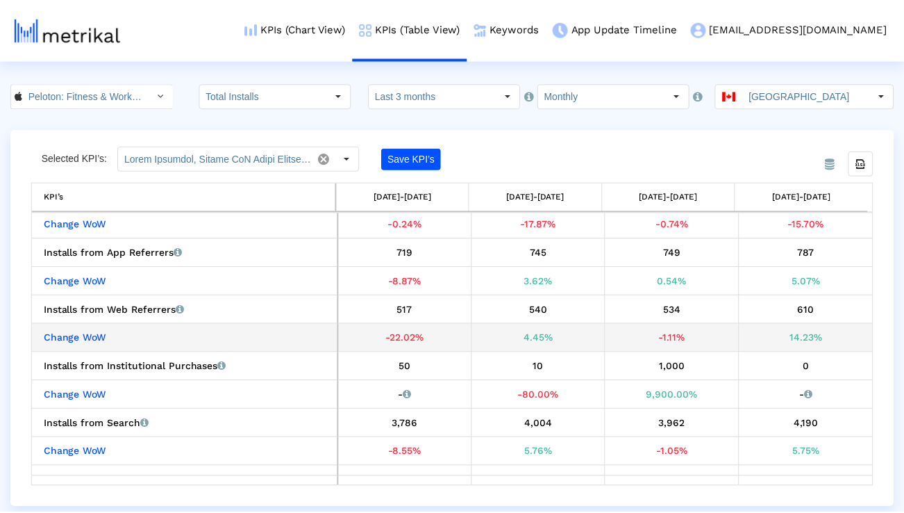
scroll to position [146, 0]
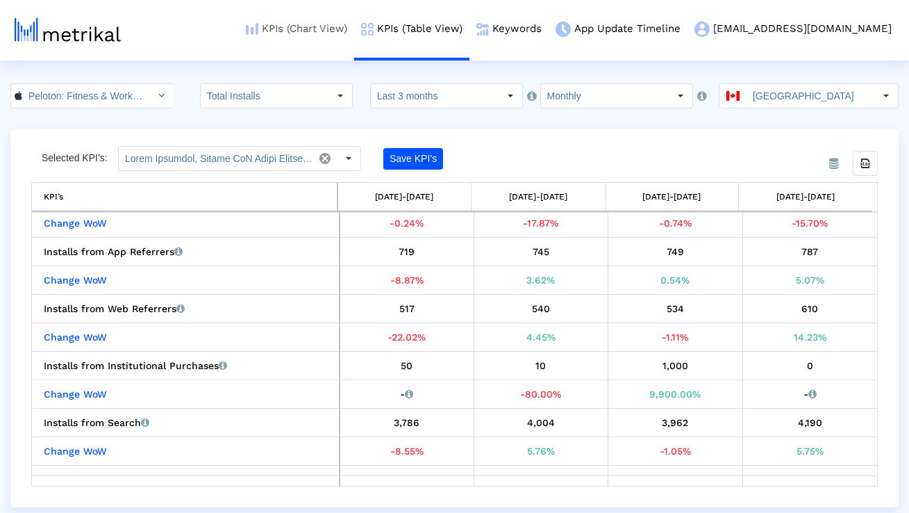
click at [354, 29] on link "KPIs (Chart View)" at bounding box center [296, 29] width 115 height 58
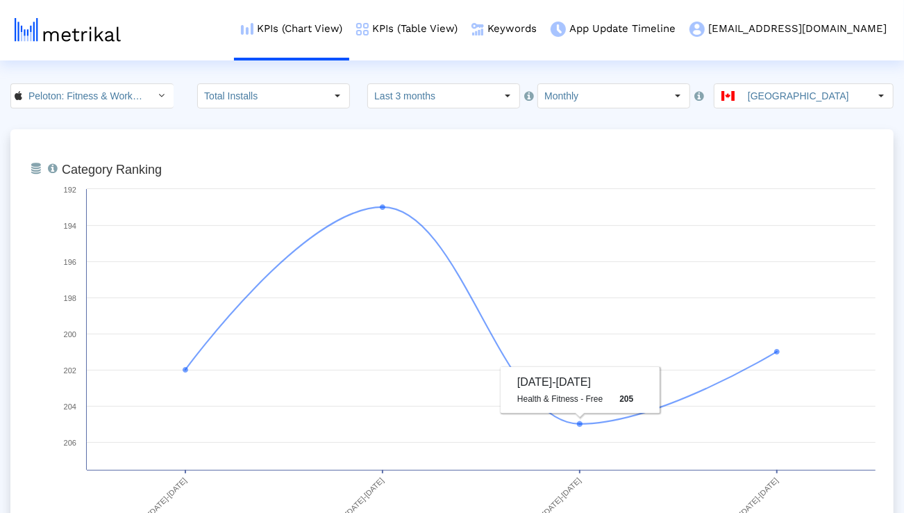
click at [576, 105] on input "Monthly" at bounding box center [602, 96] width 128 height 24
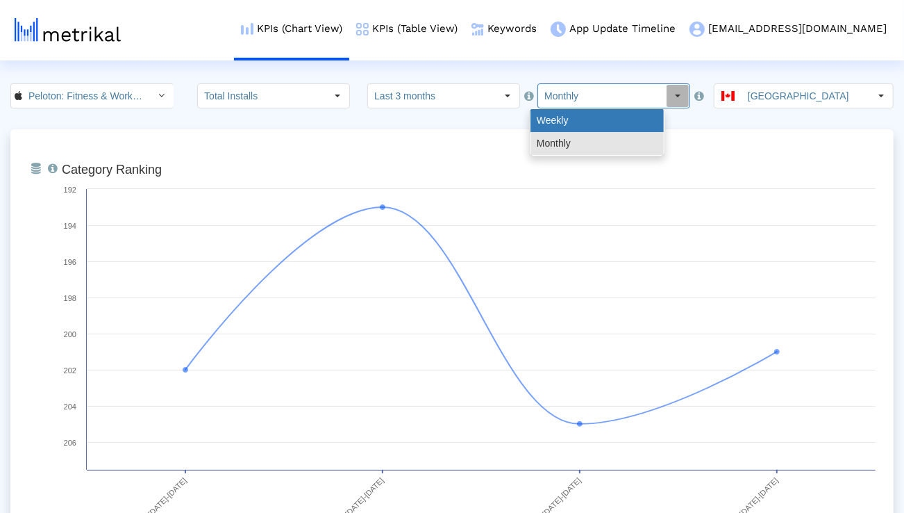
click at [574, 113] on div "Weekly" at bounding box center [597, 120] width 133 height 23
type input "Weekly"
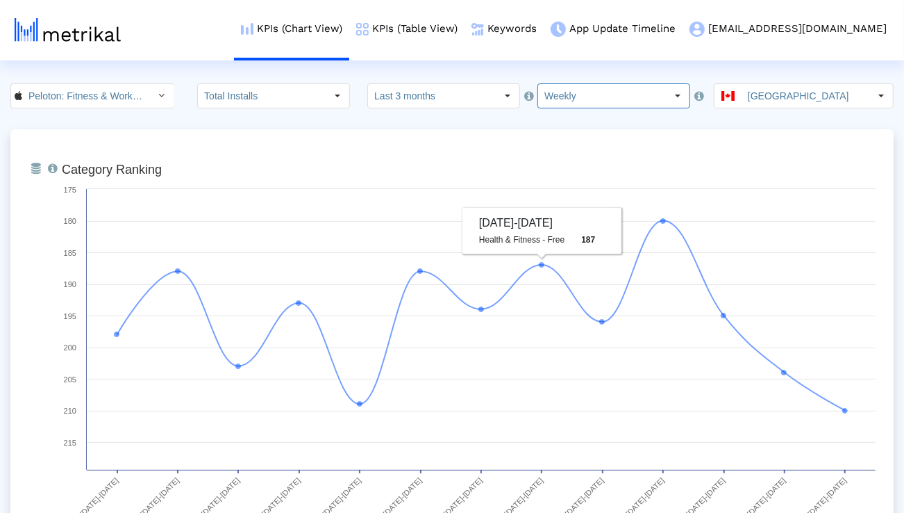
click at [497, 99] on div "Select" at bounding box center [508, 96] width 22 height 22
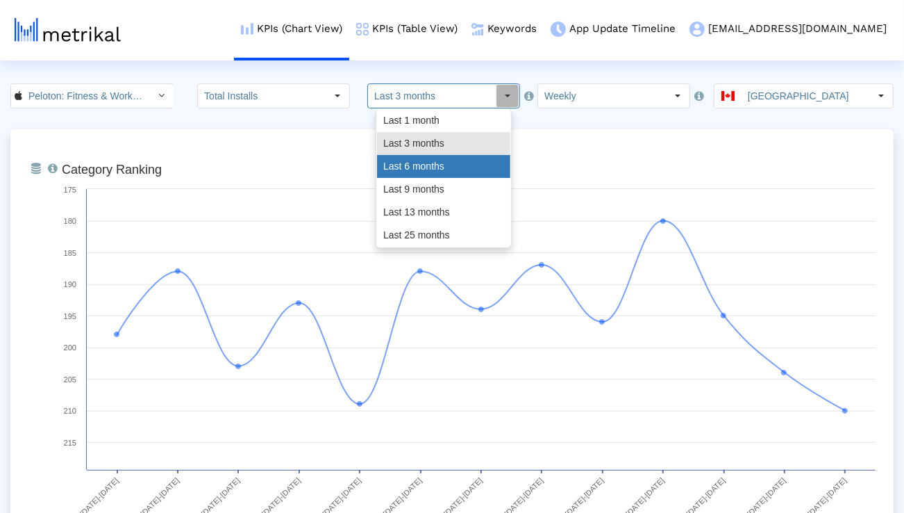
click at [451, 165] on div "Last 6 months" at bounding box center [443, 166] width 133 height 23
type input "Last 6 months"
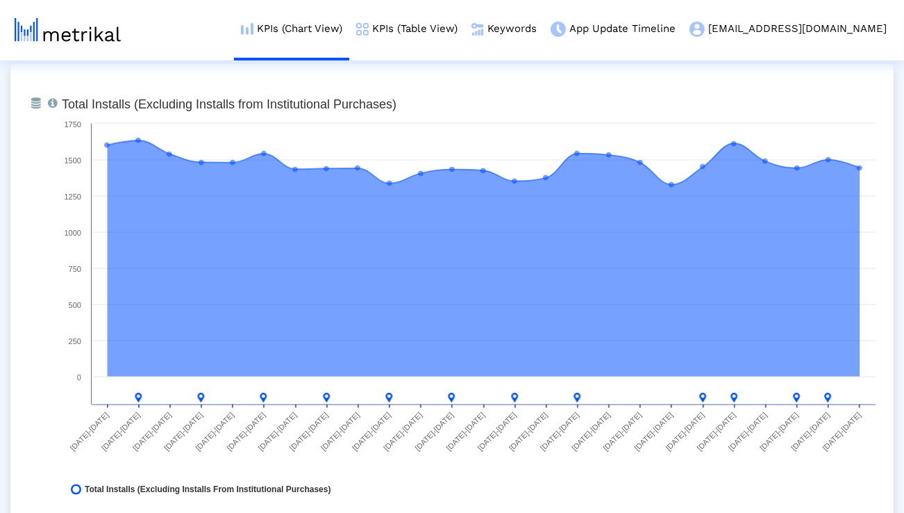
scroll to position [1076, 0]
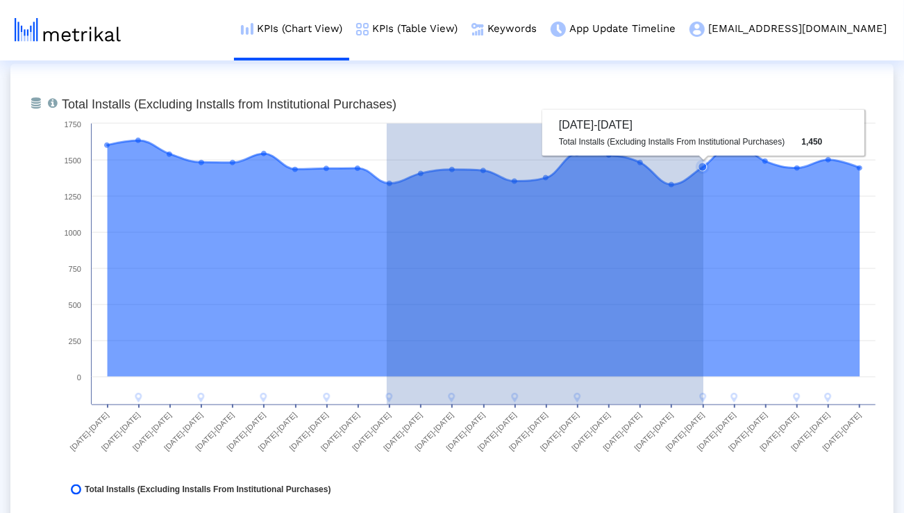
drag, startPoint x: 387, startPoint y: 402, endPoint x: 704, endPoint y: 385, distance: 317.1
click at [704, 385] on rect at bounding box center [469, 300] width 828 height 417
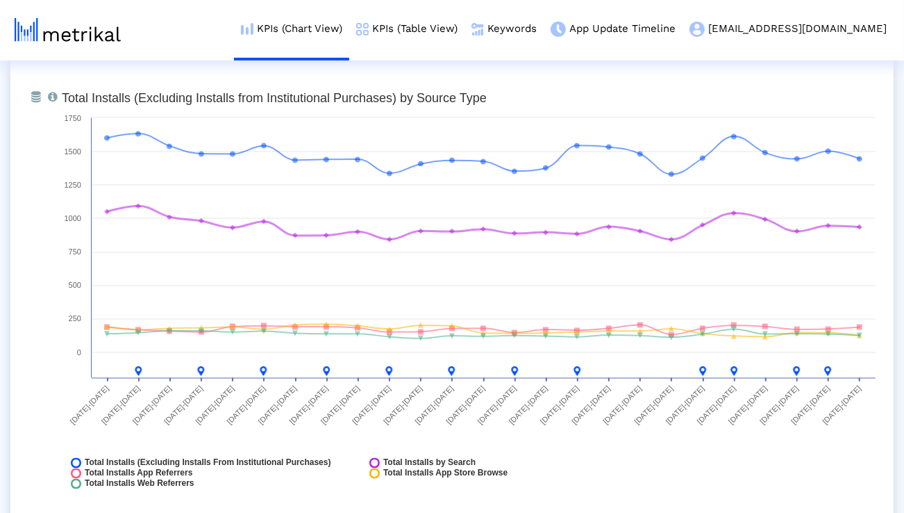
scroll to position [1591, 0]
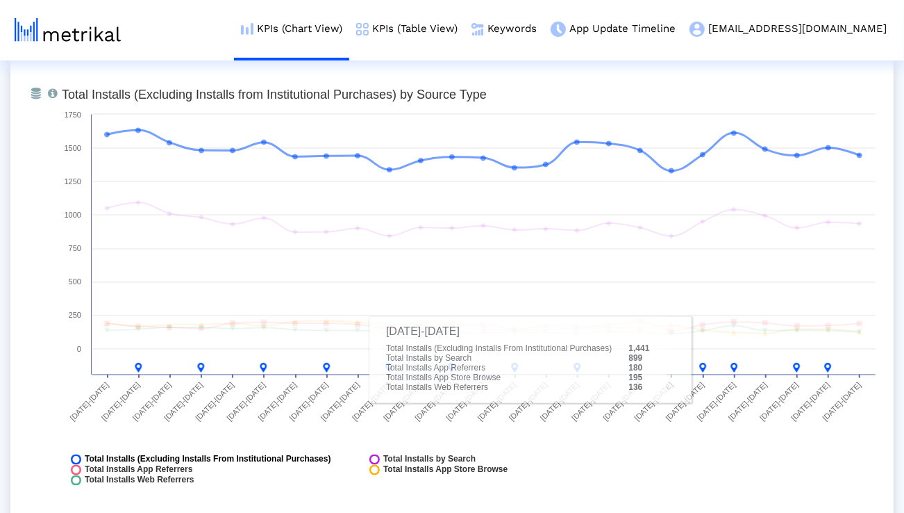
click at [313, 455] on span "Total Installs (Excluding Installs From Institutional Purchases)" at bounding box center [208, 459] width 247 height 10
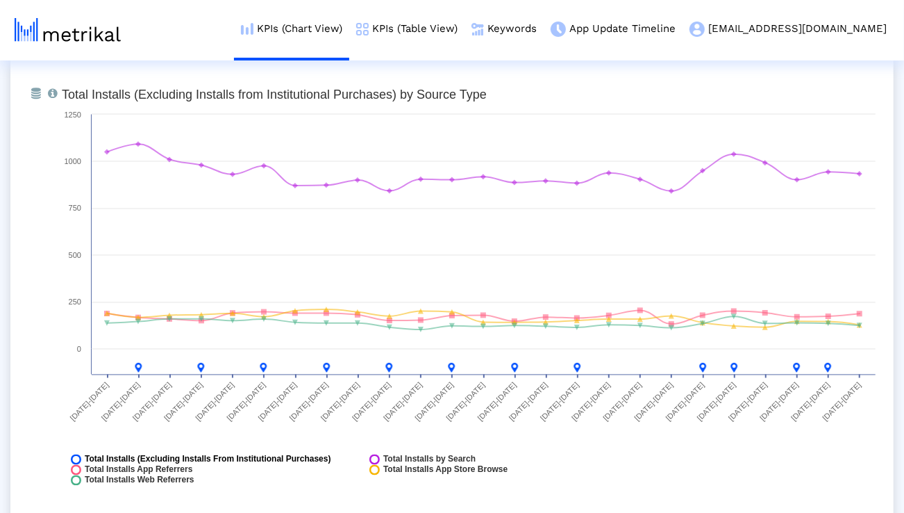
click at [313, 455] on span "Total Installs (Excluding Installs From Institutional Purchases)" at bounding box center [208, 459] width 247 height 10
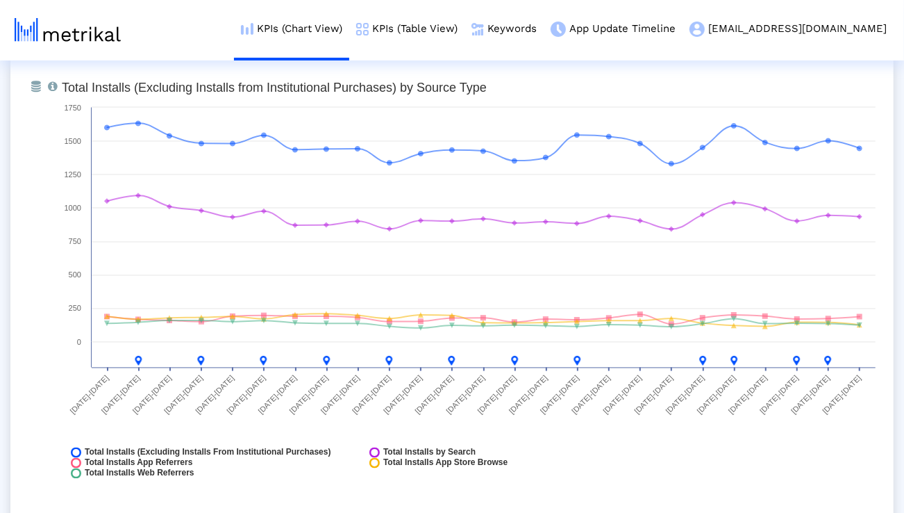
scroll to position [1599, 0]
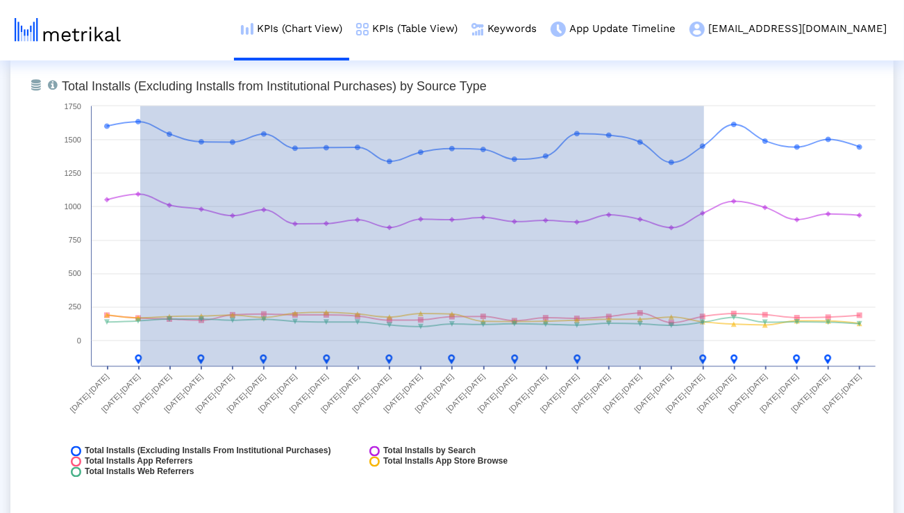
drag, startPoint x: 140, startPoint y: 363, endPoint x: 704, endPoint y: 384, distance: 564.3
click at [704, 384] on rect at bounding box center [469, 282] width 828 height 417
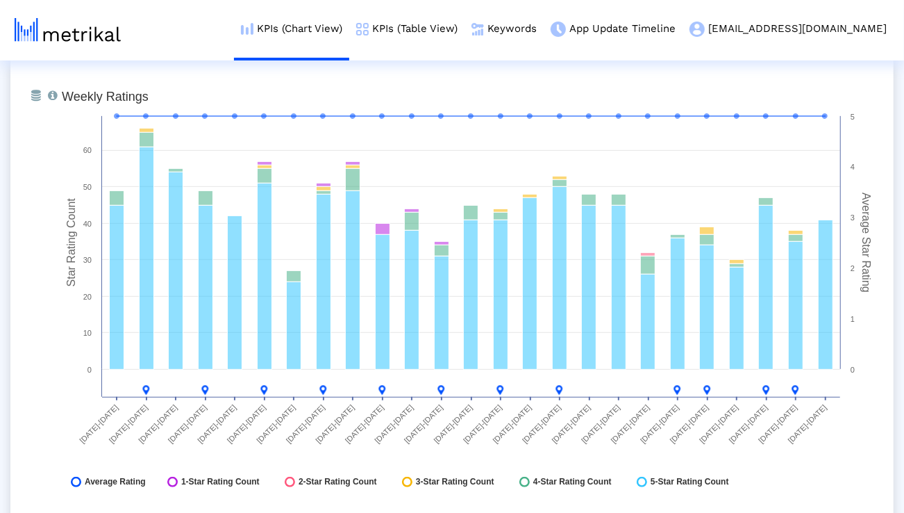
scroll to position [3614, 0]
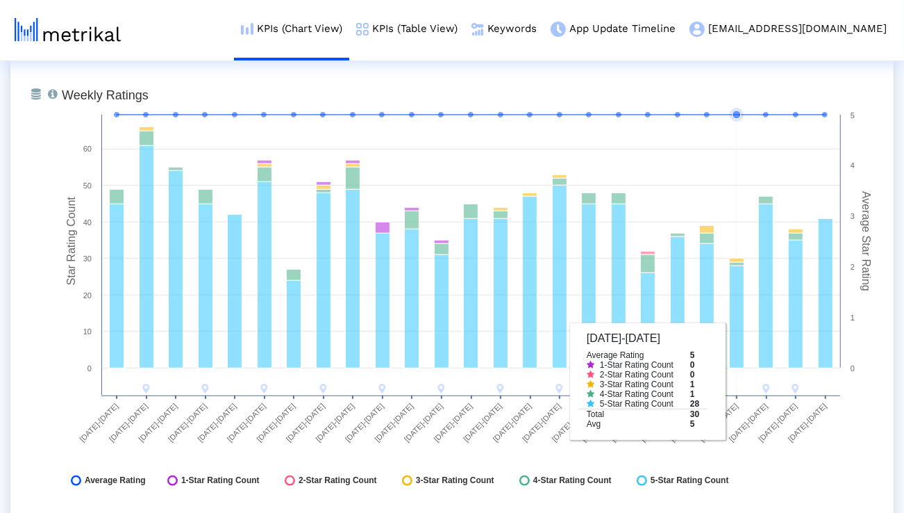
drag, startPoint x: 116, startPoint y: 399, endPoint x: 736, endPoint y: 395, distance: 620.2
click at [735, 395] on icon "Created with Highcharts 8.1.2 Star Rating Count Average Star Rating Weekly Rati…" at bounding box center [469, 291] width 828 height 417
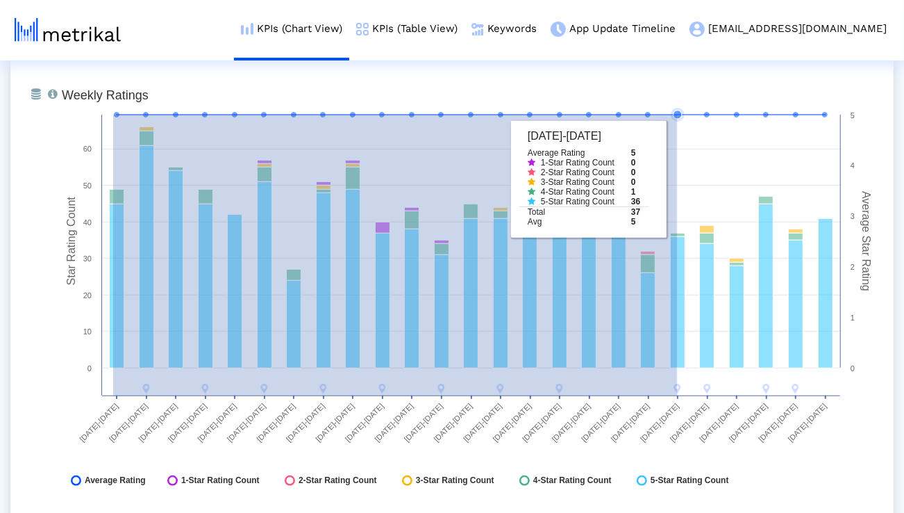
drag, startPoint x: 113, startPoint y: 115, endPoint x: 677, endPoint y: 180, distance: 567.6
click at [677, 180] on icon "Created with Highcharts 8.1.2 Star Rating Count Average Star Rating Weekly Rati…" at bounding box center [469, 291] width 828 height 417
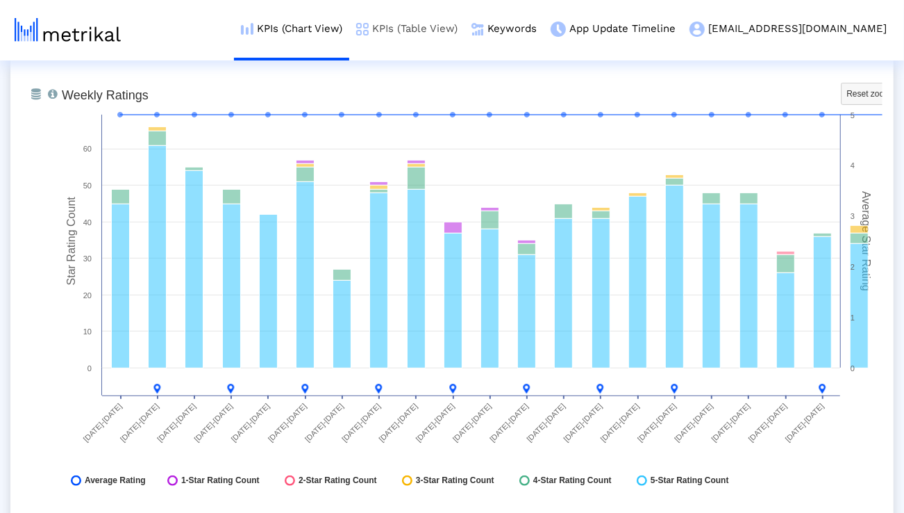
click at [465, 30] on link "KPIs (Table View)" at bounding box center [406, 29] width 115 height 58
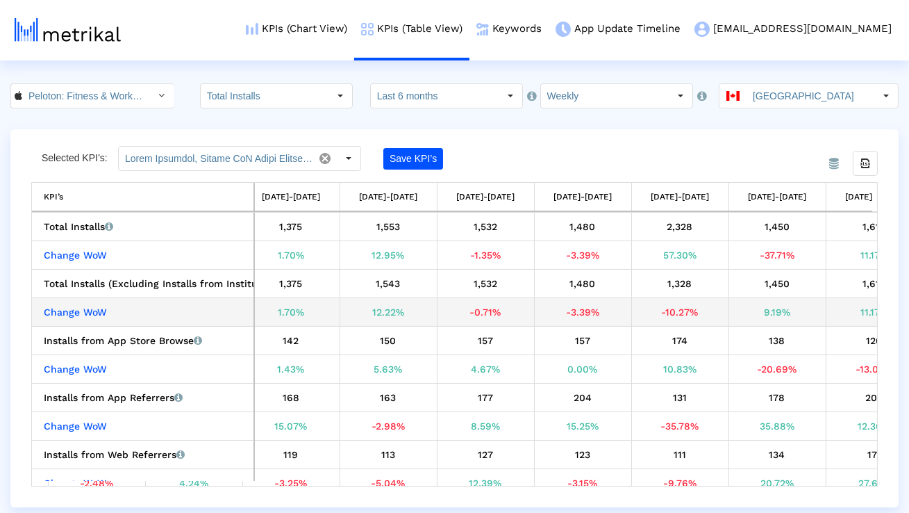
scroll to position [0, 1812]
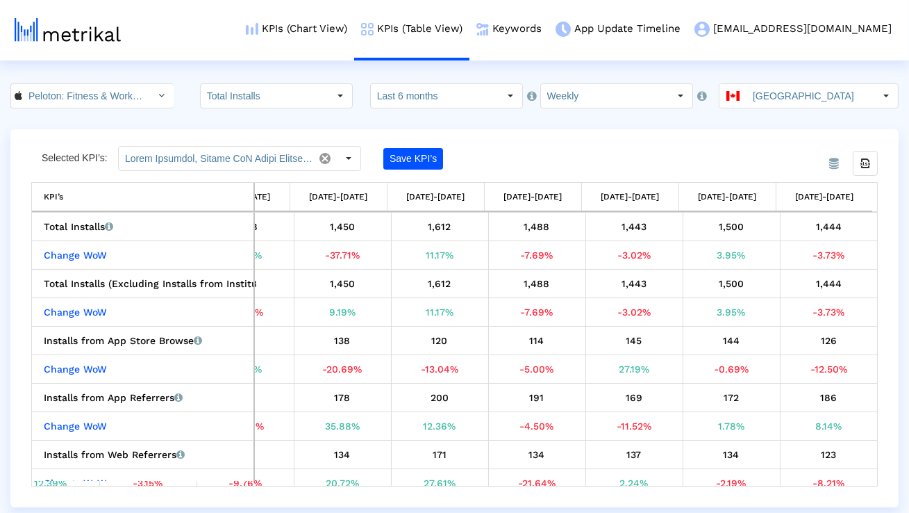
click at [617, 109] on crea-index "Peloton: Fitness & Workouts < 792750948 > Total Installs Select how far back fr…" at bounding box center [454, 295] width 909 height 424
click at [614, 106] on input "Weekly" at bounding box center [605, 96] width 128 height 24
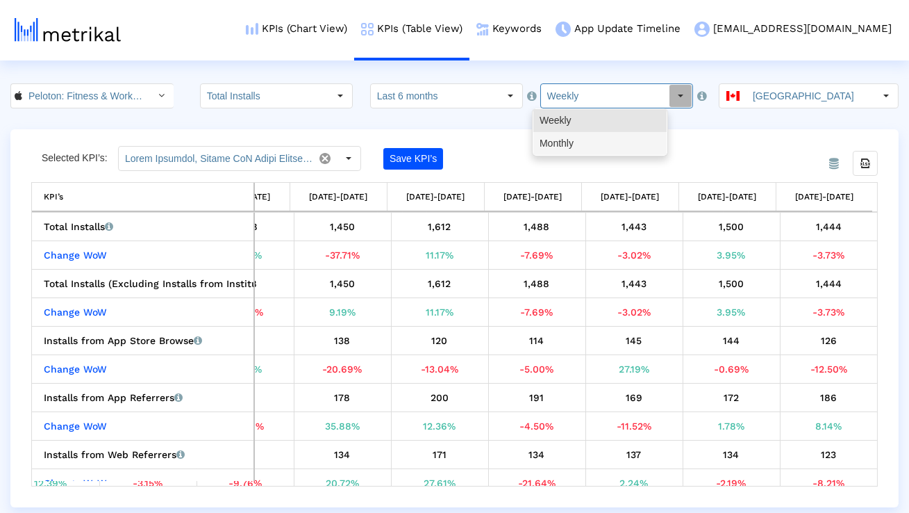
click at [599, 141] on div "Monthly" at bounding box center [599, 143] width 133 height 23
type input "Monthly"
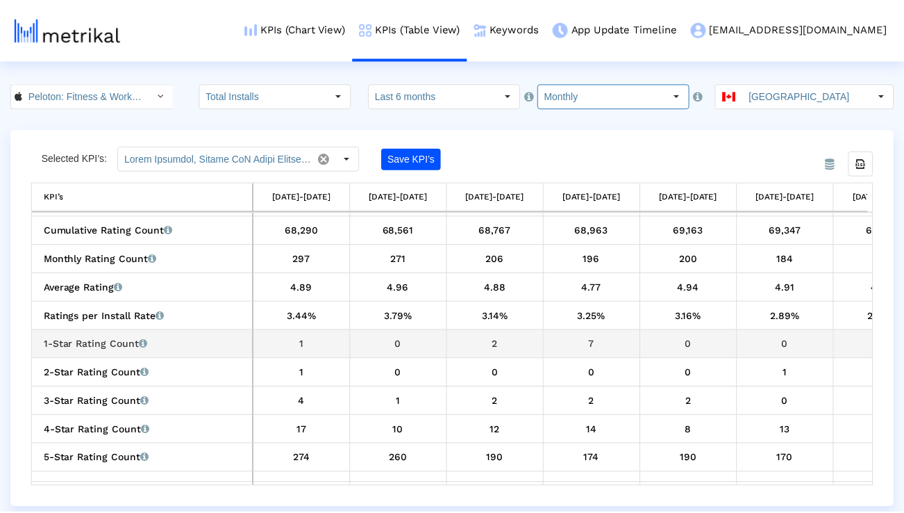
scroll to position [863, 0]
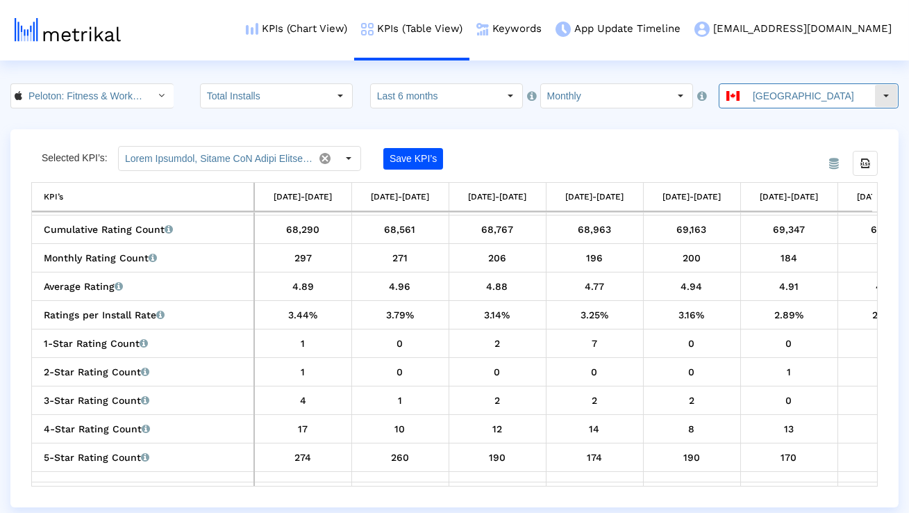
click at [764, 99] on input "[GEOGRAPHIC_DATA]" at bounding box center [811, 96] width 128 height 24
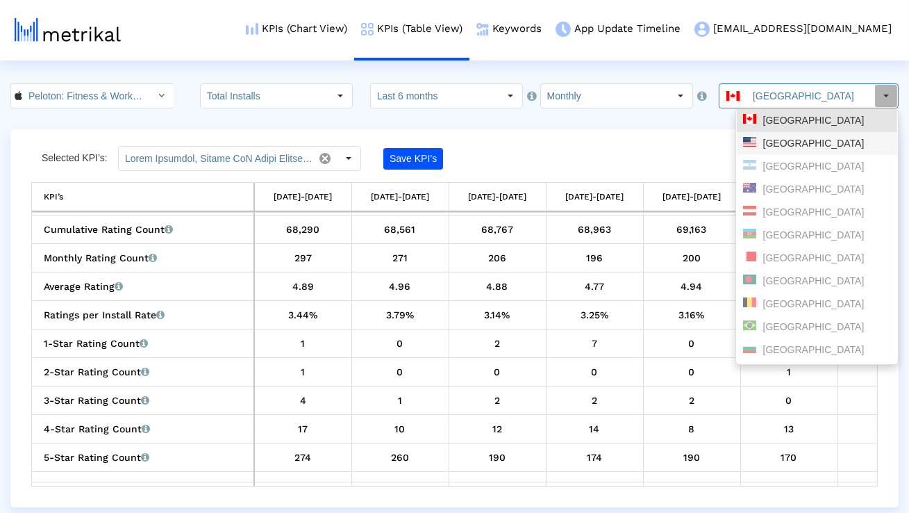
click at [760, 141] on div "[GEOGRAPHIC_DATA]" at bounding box center [817, 143] width 148 height 13
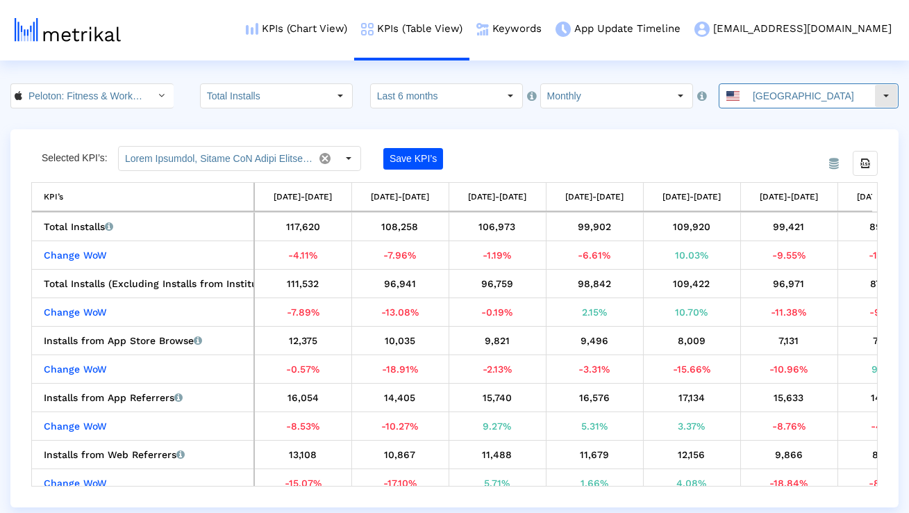
click at [740, 100] on span at bounding box center [732, 96] width 13 height 10
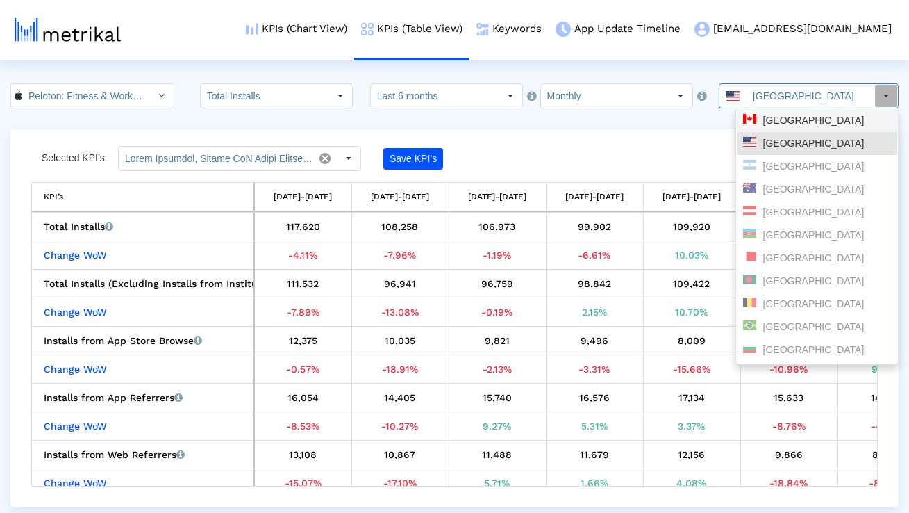
click at [750, 121] on span at bounding box center [749, 119] width 13 height 10
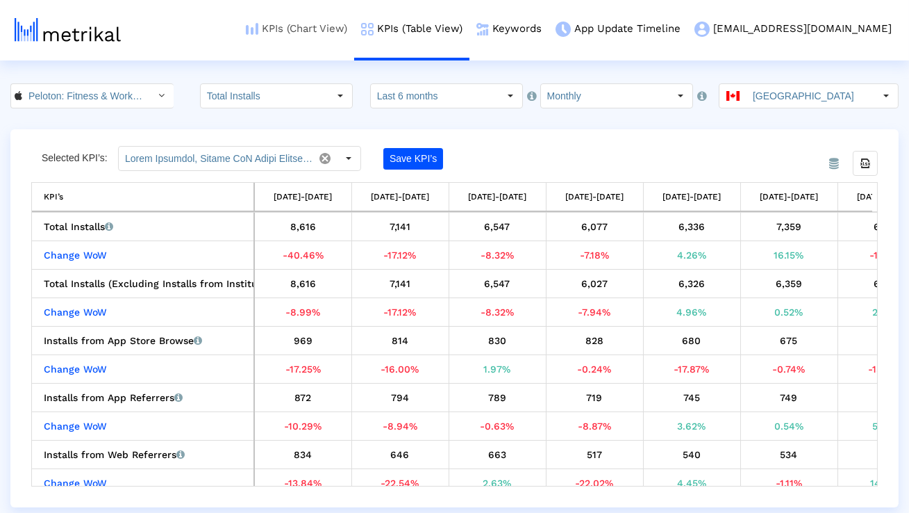
click at [354, 33] on link "KPIs (Chart View)" at bounding box center [296, 29] width 115 height 58
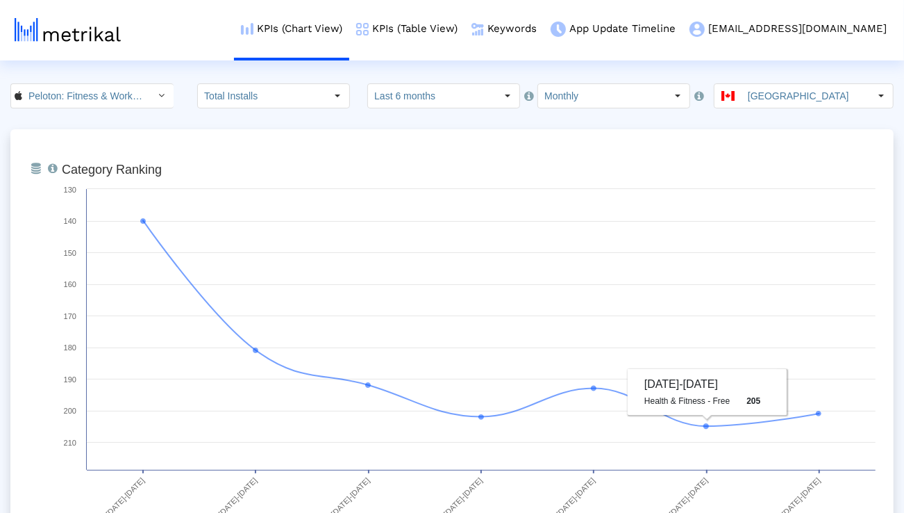
click at [575, 106] on input "Monthly" at bounding box center [602, 96] width 128 height 24
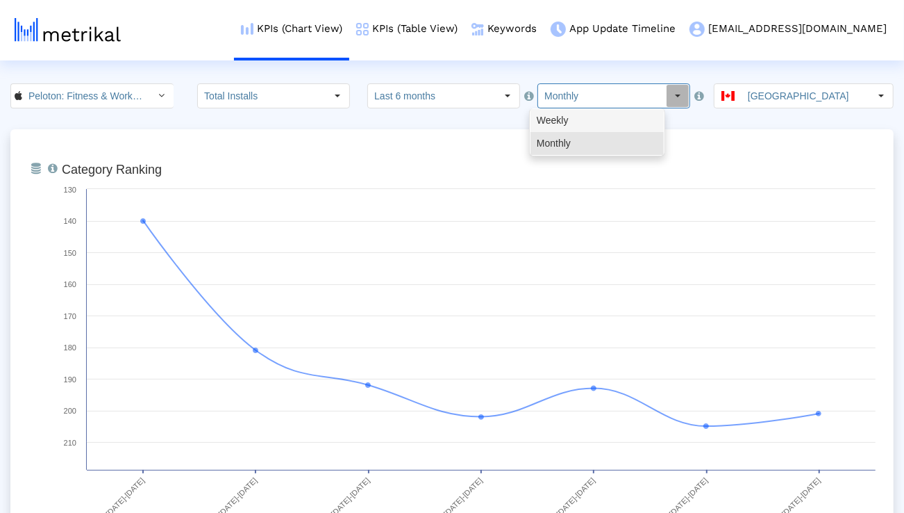
click at [572, 116] on div "Weekly" at bounding box center [597, 120] width 133 height 23
type input "Weekly"
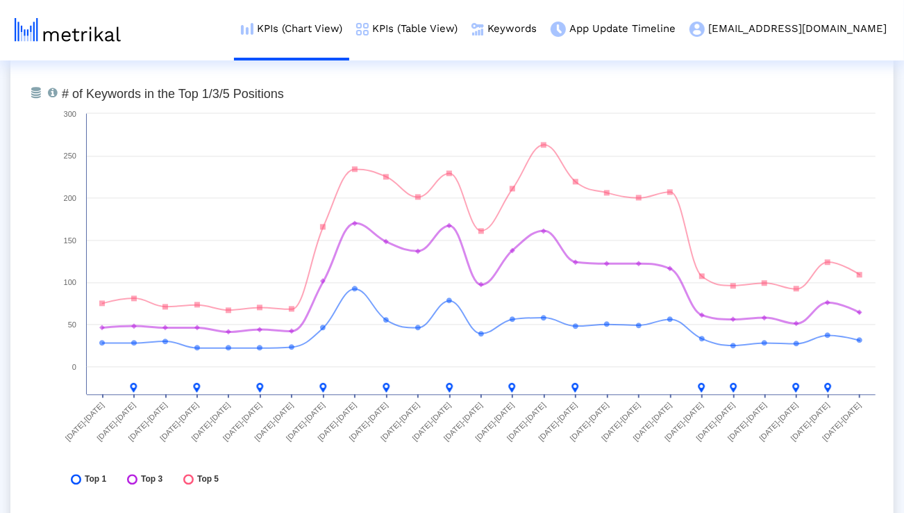
scroll to position [5137, 0]
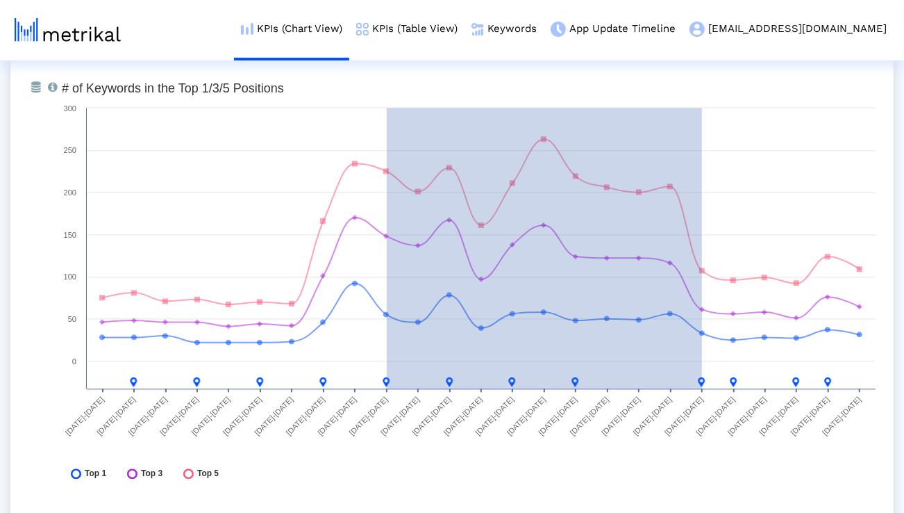
drag, startPoint x: 387, startPoint y: 387, endPoint x: 702, endPoint y: 398, distance: 315.5
click at [702, 398] on icon "Created with Highcharts 8.1.2 # of Keywords in the Top 1/3/5 Positions 04/13/25…" at bounding box center [469, 284] width 828 height 417
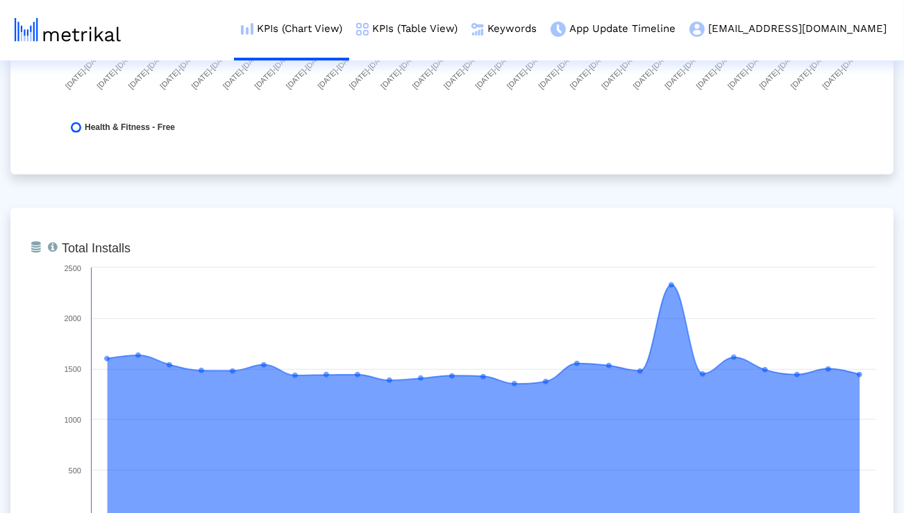
scroll to position [0, 0]
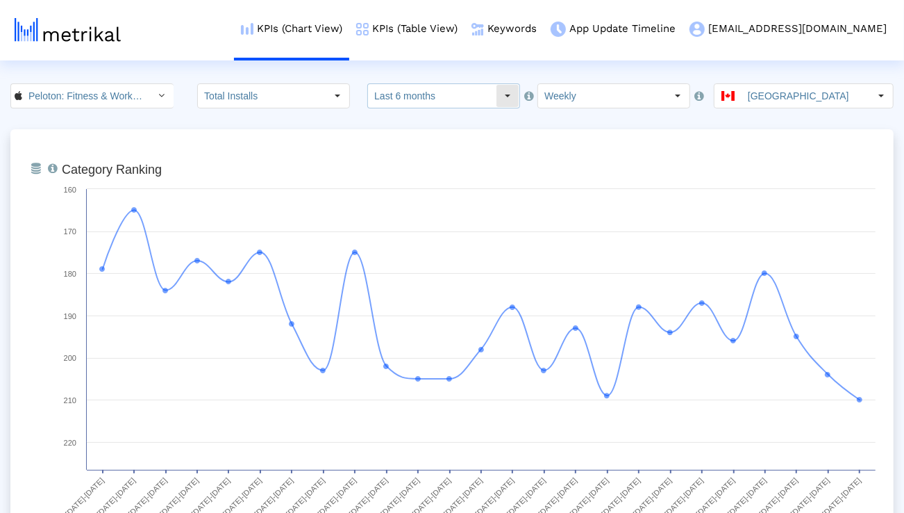
click at [433, 97] on input "Last 6 months" at bounding box center [432, 96] width 128 height 24
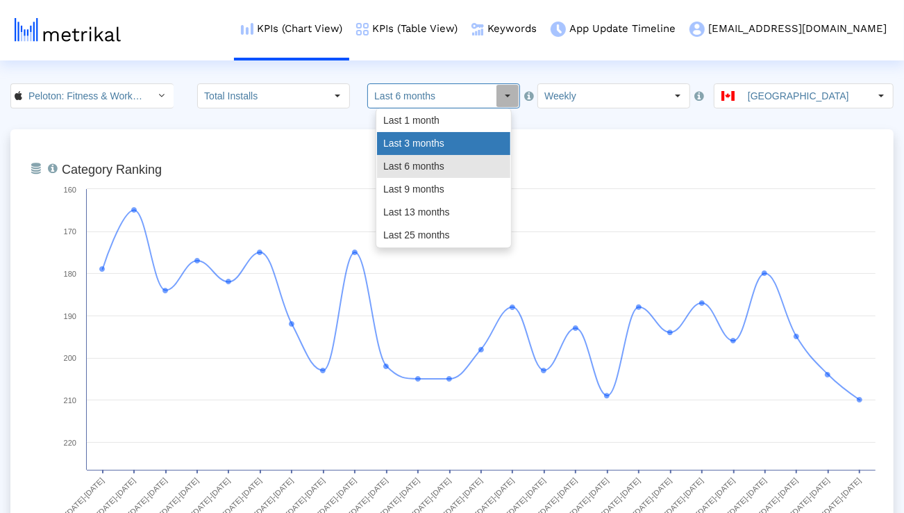
click at [429, 135] on div "Last 3 months" at bounding box center [443, 143] width 133 height 23
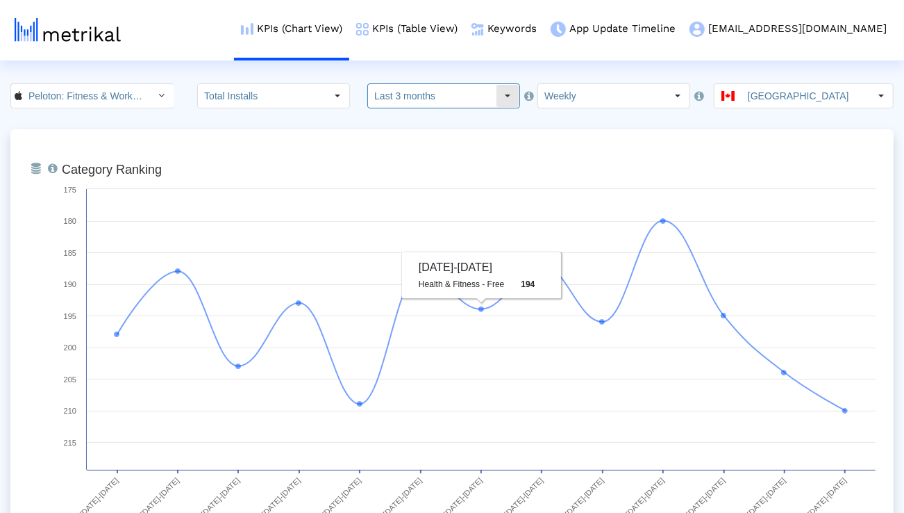
click at [454, 103] on input "Last 3 months" at bounding box center [432, 96] width 128 height 24
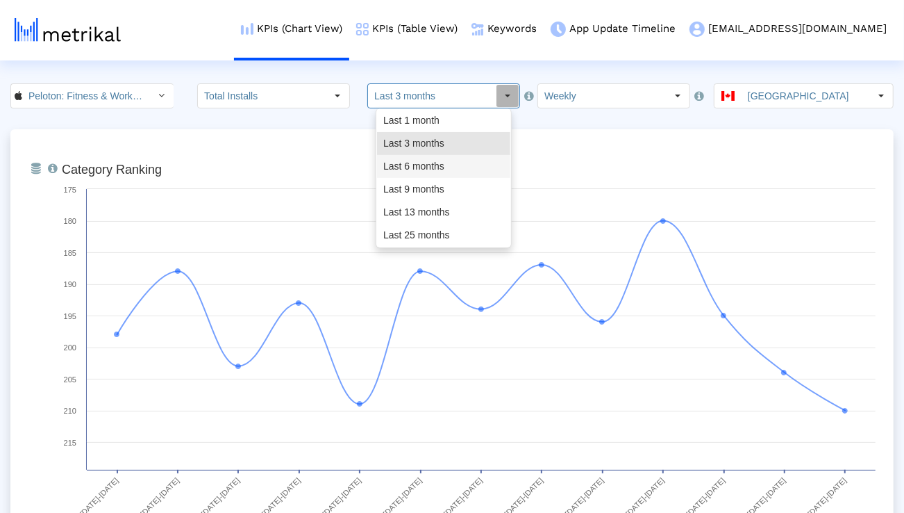
click at [440, 164] on div "Last 6 months" at bounding box center [443, 166] width 133 height 23
type input "Last 6 months"
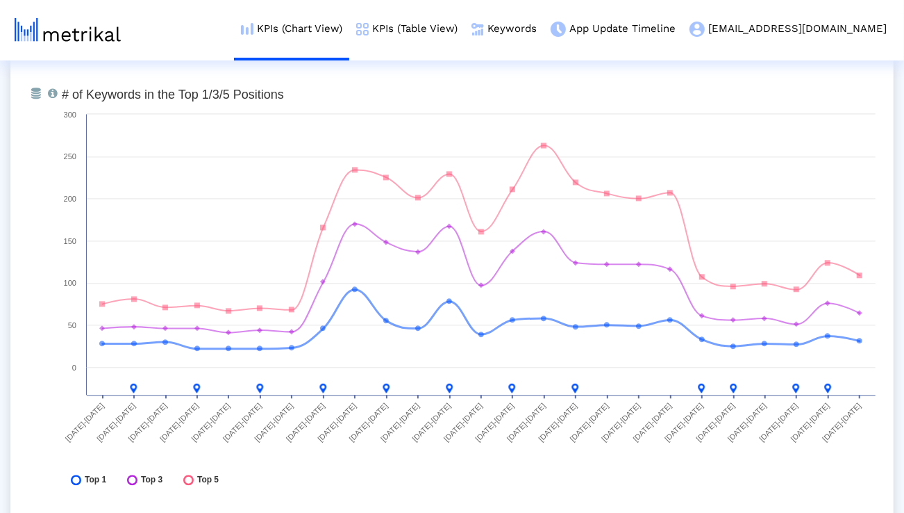
scroll to position [5137, 0]
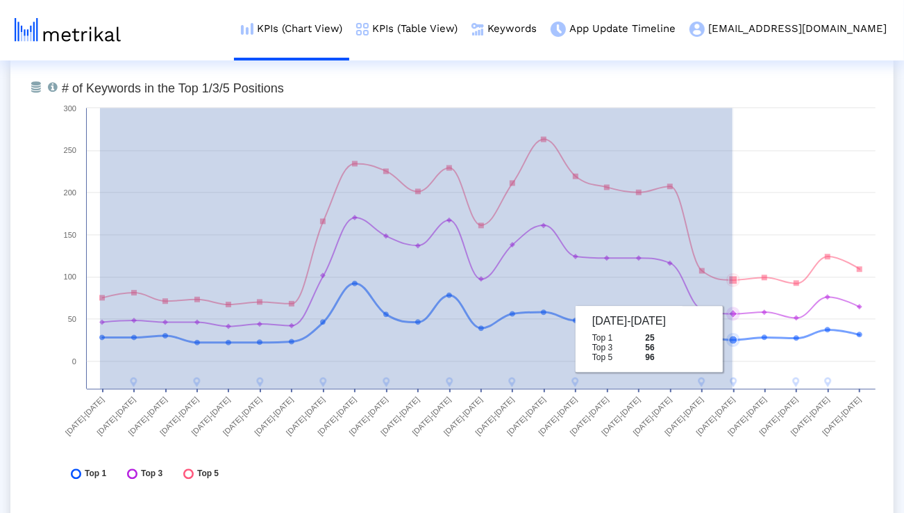
drag, startPoint x: 100, startPoint y: 297, endPoint x: 733, endPoint y: 338, distance: 634.0
click at [733, 338] on g at bounding box center [480, 261] width 763 height 251
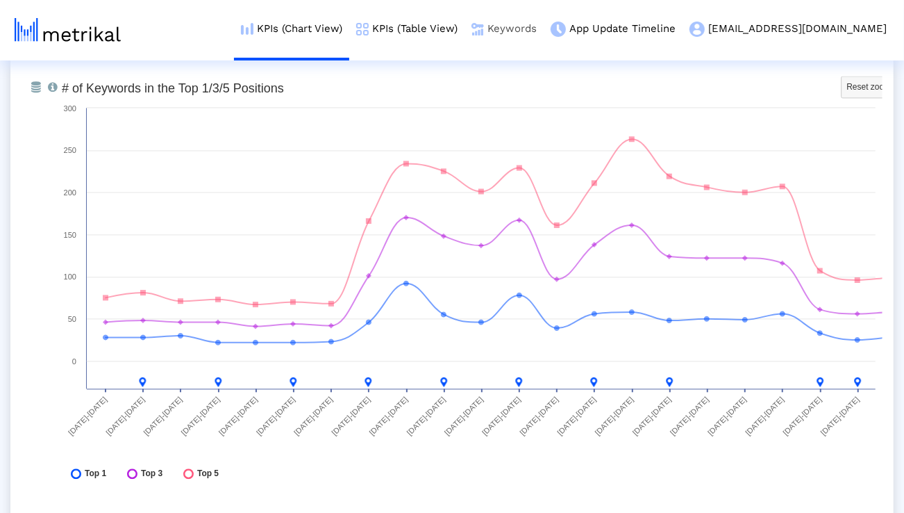
click at [544, 28] on link "Keywords" at bounding box center [504, 29] width 79 height 58
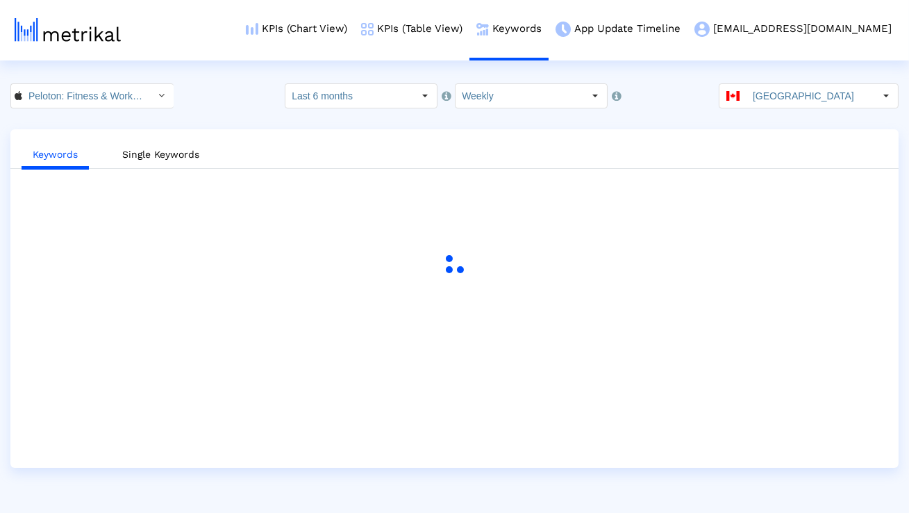
click at [780, 81] on html "KPIs (Chart View) KPIs (Table View) Keywords App Update Timeline peloton@shyftu…" at bounding box center [454, 233] width 909 height 467
click at [780, 87] on input "[GEOGRAPHIC_DATA]" at bounding box center [811, 96] width 128 height 24
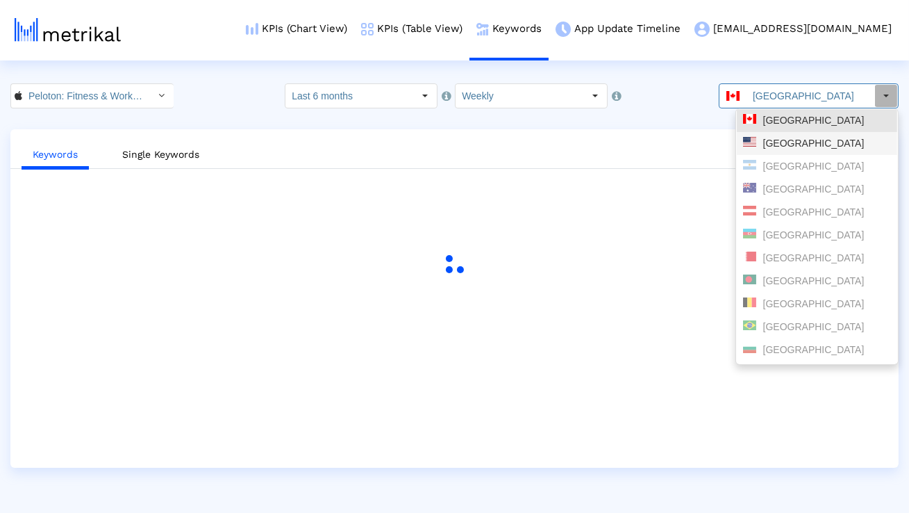
click at [769, 148] on div "[GEOGRAPHIC_DATA]" at bounding box center [817, 143] width 148 height 13
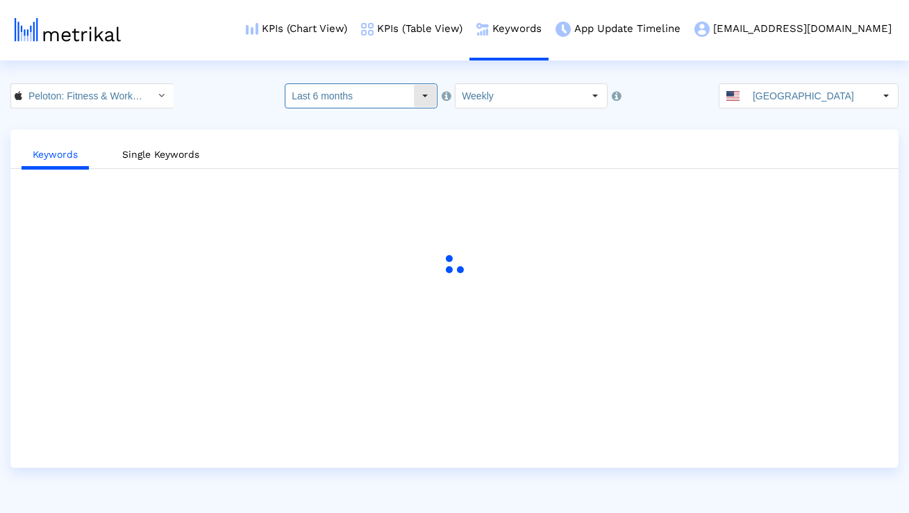
click at [392, 96] on input "Last 6 months" at bounding box center [349, 96] width 128 height 24
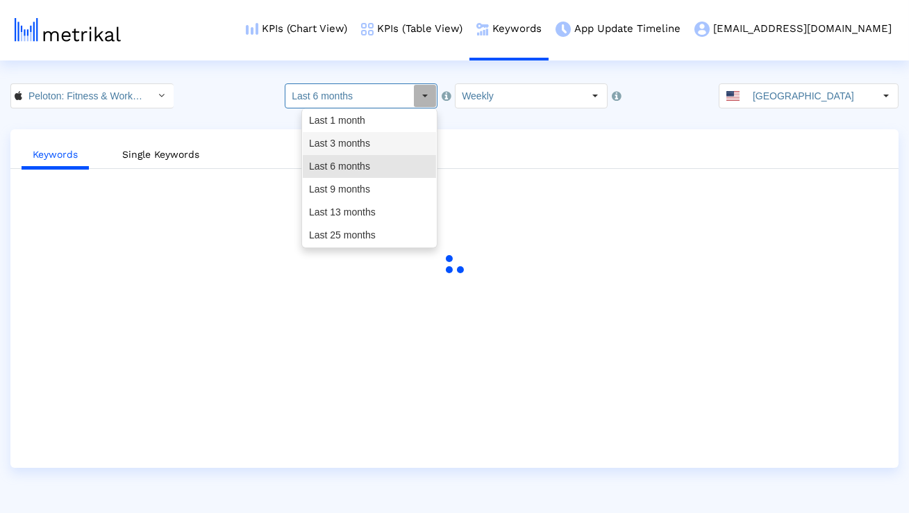
click at [372, 138] on div "Last 3 months" at bounding box center [369, 143] width 133 height 23
type input "Last 3 months"
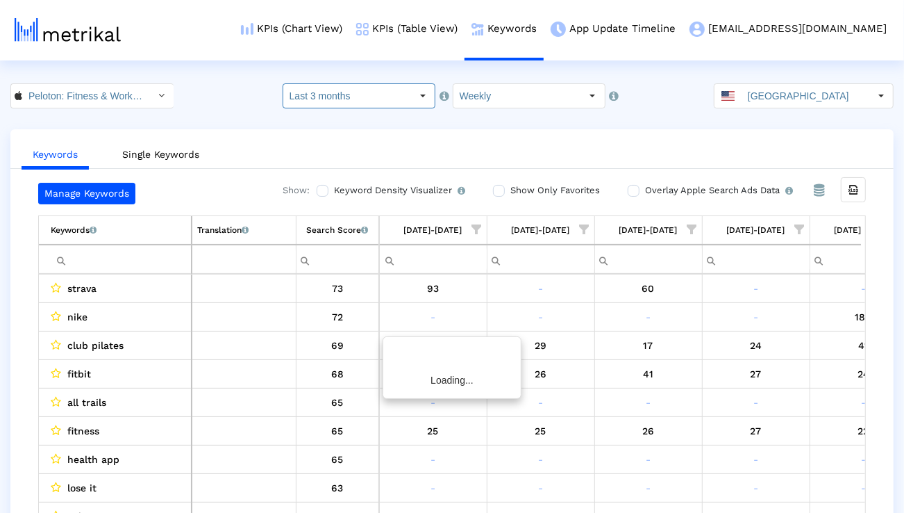
scroll to position [0, 917]
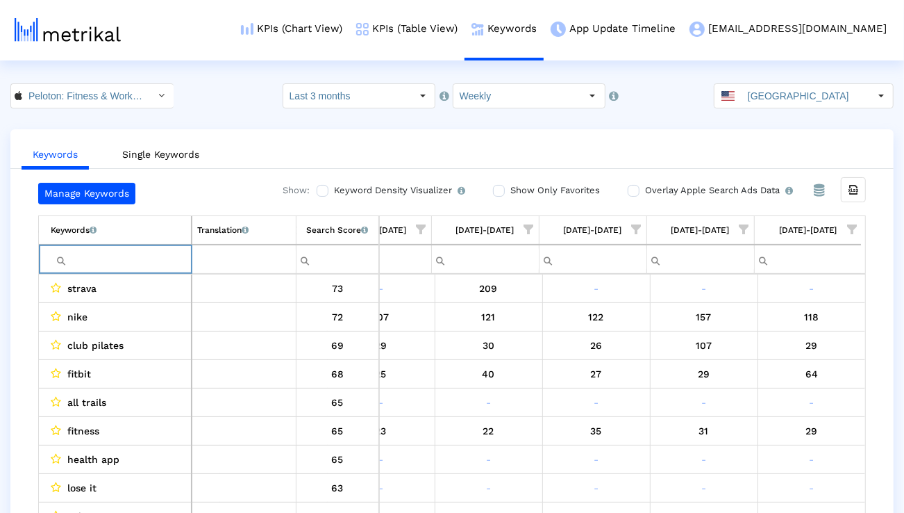
click at [135, 257] on input "Filter cell" at bounding box center [121, 259] width 140 height 23
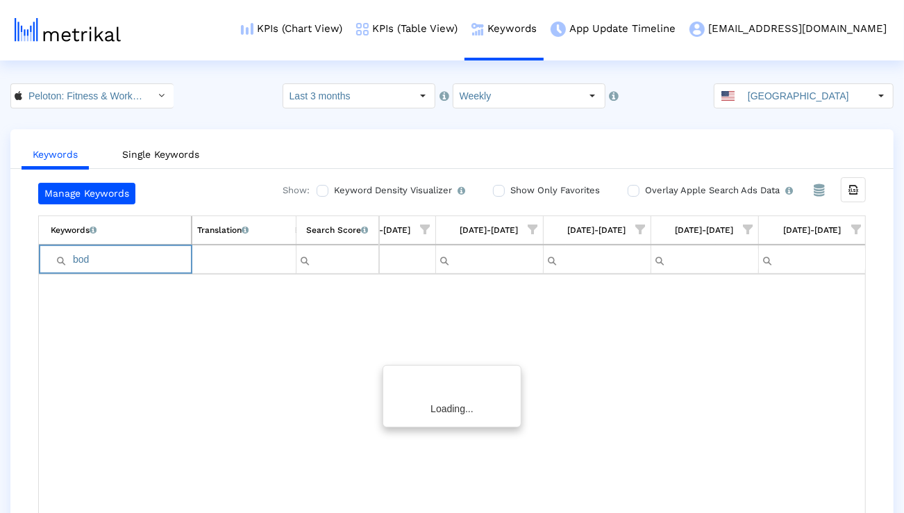
type input "body"
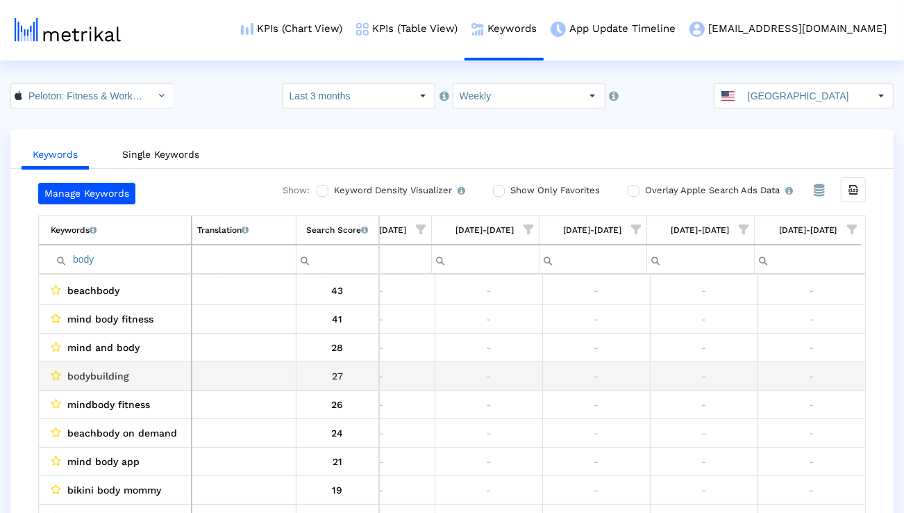
scroll to position [133, 0]
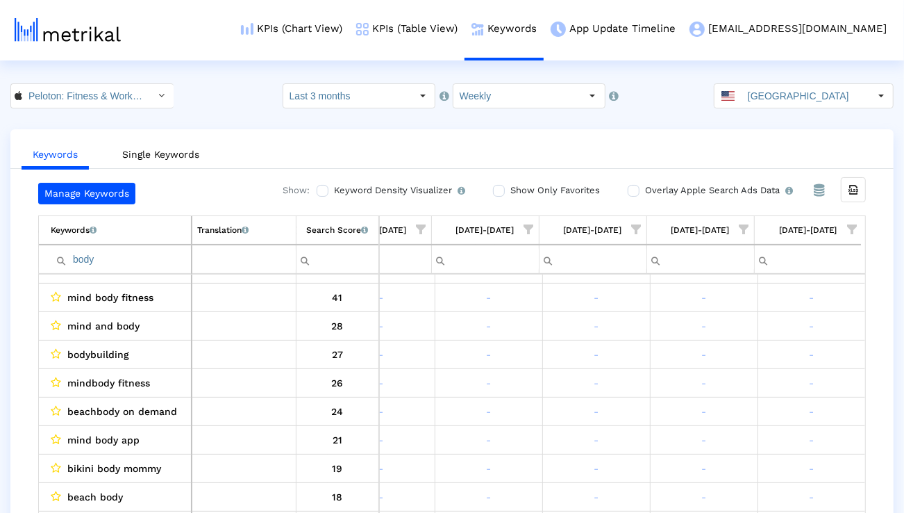
click at [851, 224] on span "Show filter options for column '09/28/25-10/04/25'" at bounding box center [852, 229] width 10 height 10
click at [767, 319] on div "Is One" at bounding box center [785, 328] width 124 height 27
click at [763, 351] on div "Between 2-3" at bounding box center [785, 355] width 124 height 27
click at [763, 371] on div "Between 4-5" at bounding box center [785, 383] width 124 height 27
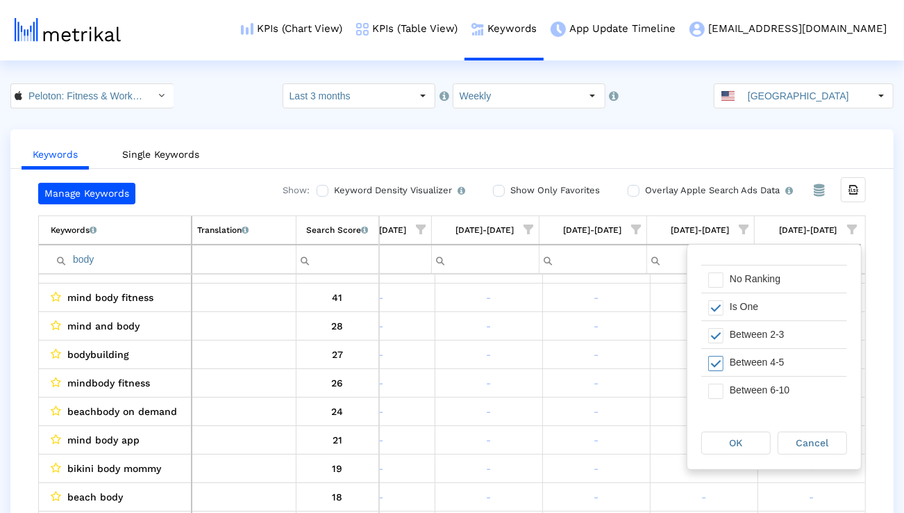
scroll to position [22, 0]
click at [757, 388] on div "Between 6-10" at bounding box center [785, 389] width 124 height 27
click at [751, 435] on div "OK" at bounding box center [736, 443] width 68 height 22
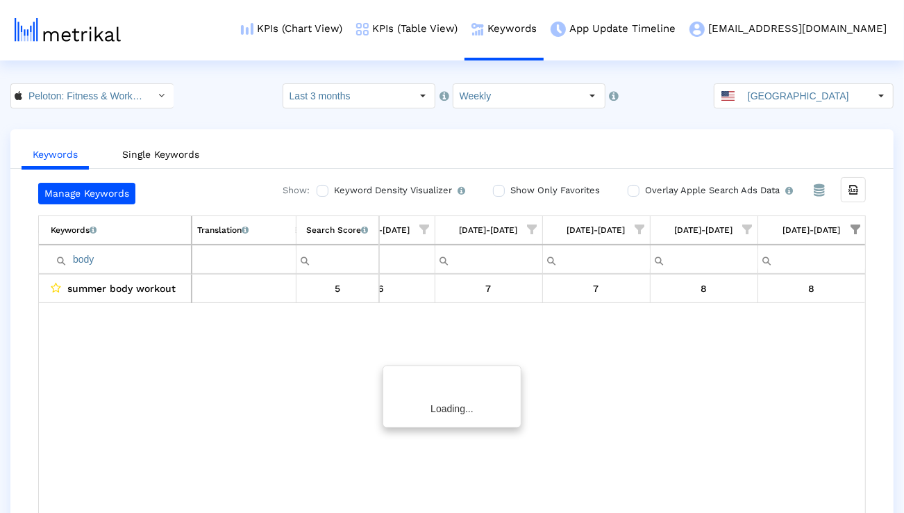
scroll to position [0, 2204]
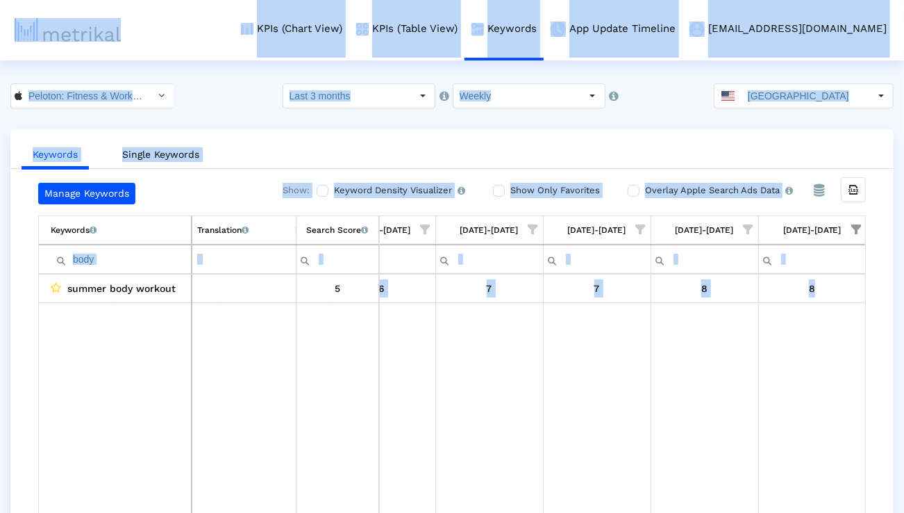
click at [151, 250] on input "body" at bounding box center [121, 259] width 140 height 23
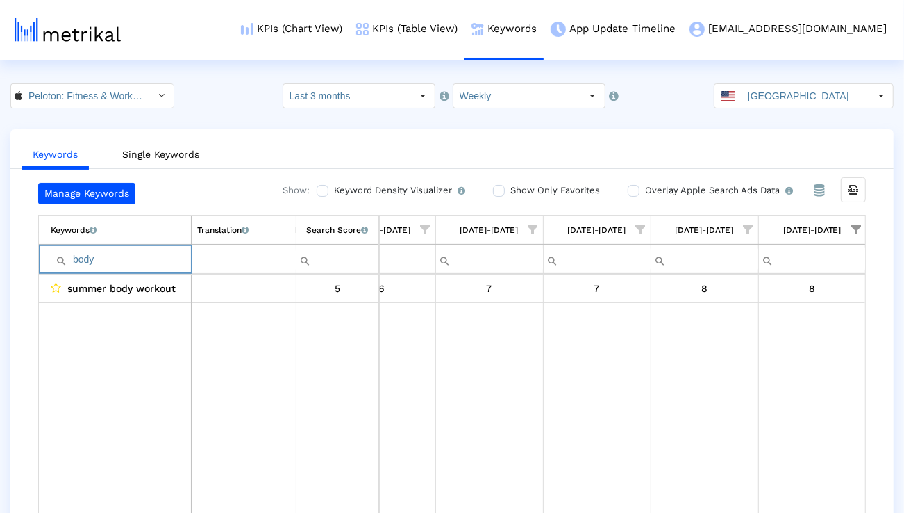
click at [151, 250] on input "body" at bounding box center [121, 259] width 140 height 23
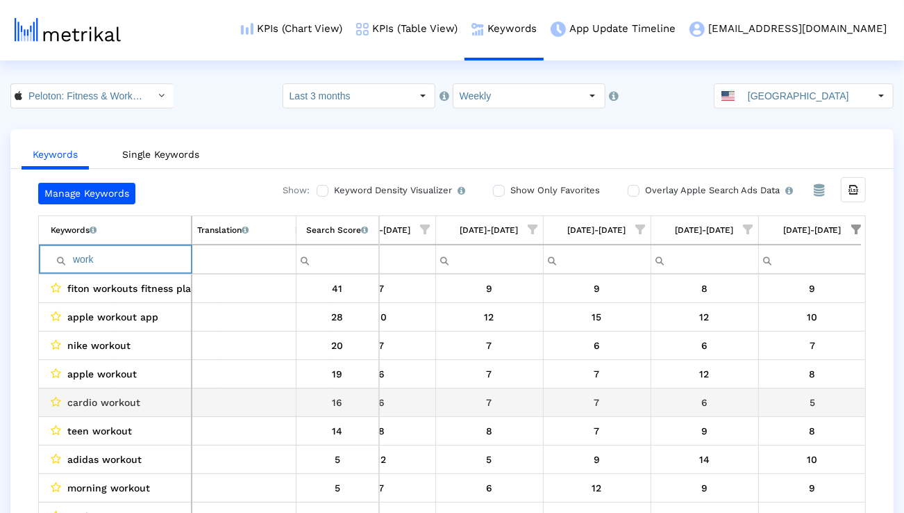
type input "work"
click at [128, 400] on span "cardio workout" at bounding box center [103, 402] width 73 height 18
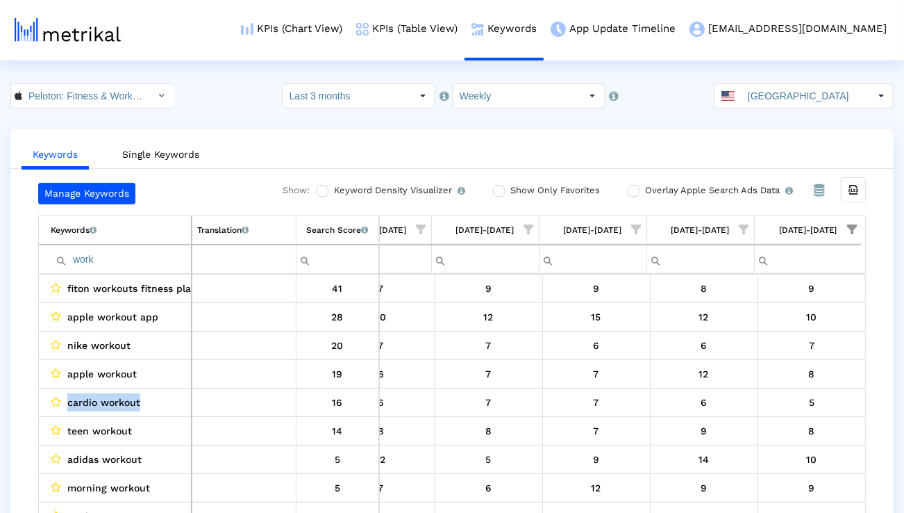
click at [857, 224] on span "Show filter options for column '09/28/25-10/04/25'" at bounding box center [852, 229] width 10 height 10
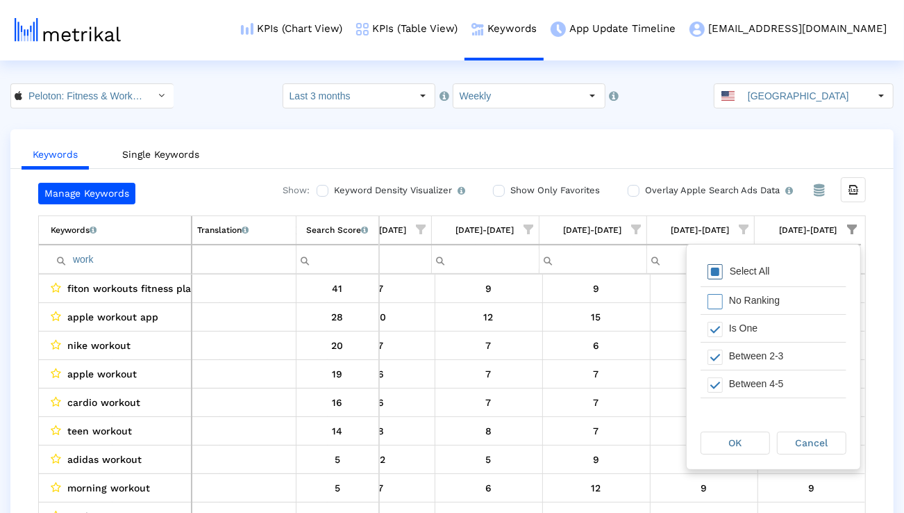
click at [786, 263] on div "Select All" at bounding box center [774, 272] width 146 height 28
click at [738, 433] on div "OK" at bounding box center [735, 443] width 68 height 22
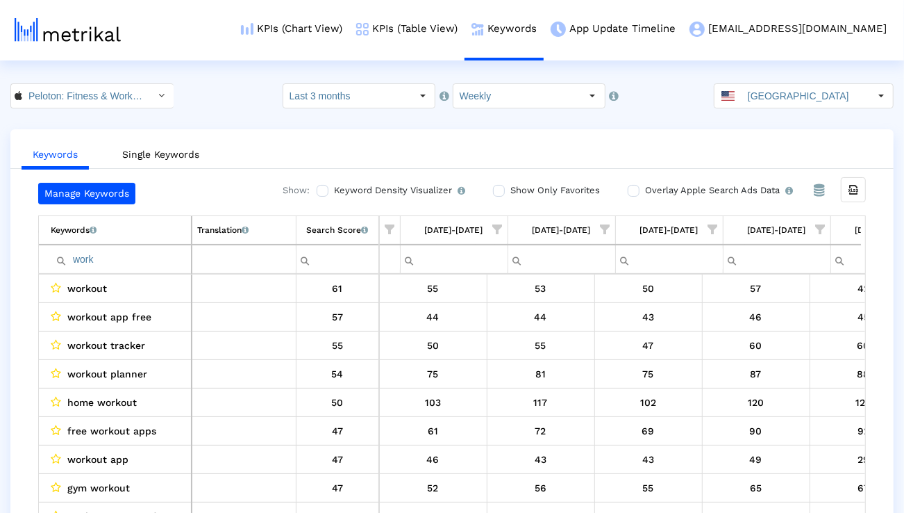
scroll to position [0, 1702]
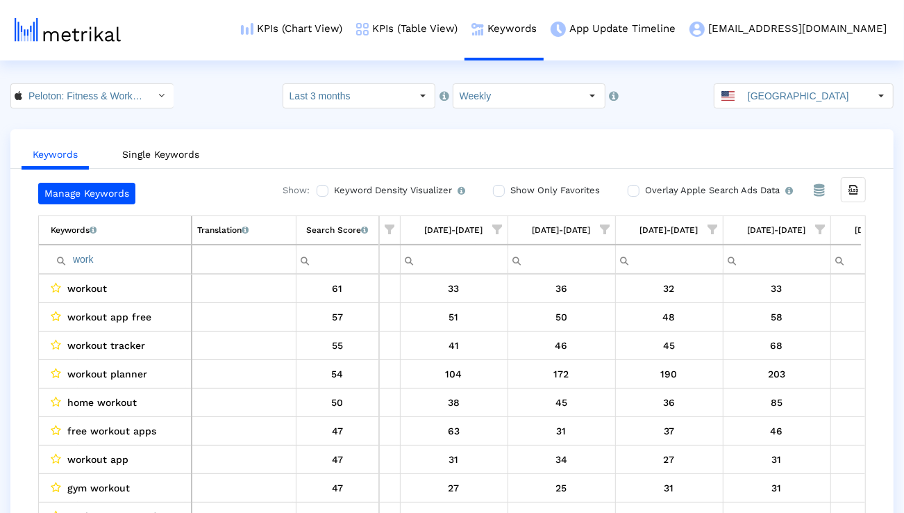
click at [820, 226] on span "Show filter options for column '08/24/25-08/30/25'" at bounding box center [821, 229] width 10 height 10
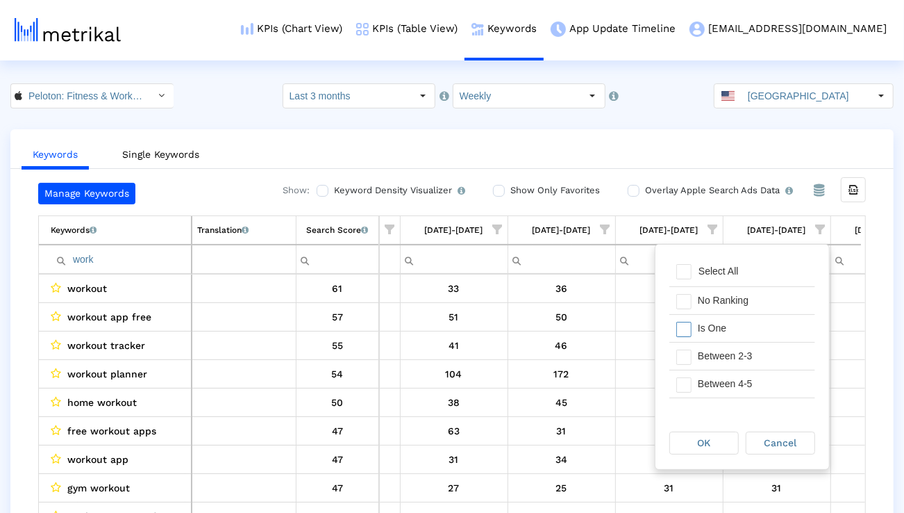
click at [734, 333] on div "Is One" at bounding box center [753, 328] width 124 height 27
click at [734, 351] on div "Between 2-3" at bounding box center [753, 355] width 124 height 27
click at [733, 379] on div "Between 4-5" at bounding box center [753, 383] width 124 height 27
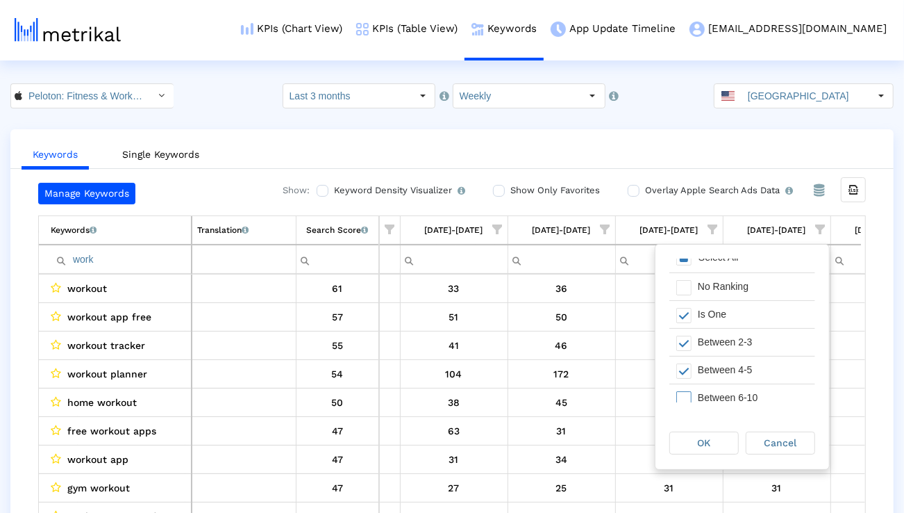
click at [725, 393] on div "Between 6-10" at bounding box center [753, 397] width 124 height 27
click at [715, 437] on div "OK" at bounding box center [704, 443] width 68 height 22
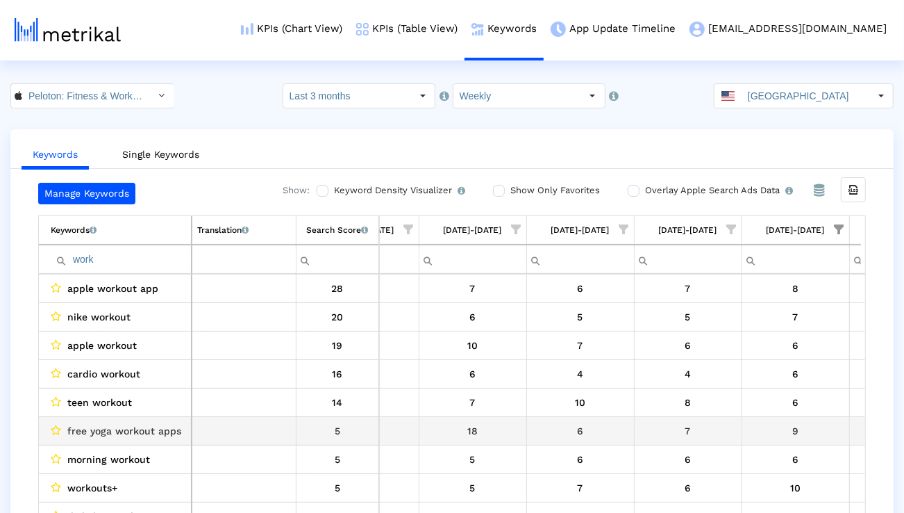
scroll to position [0, 1678]
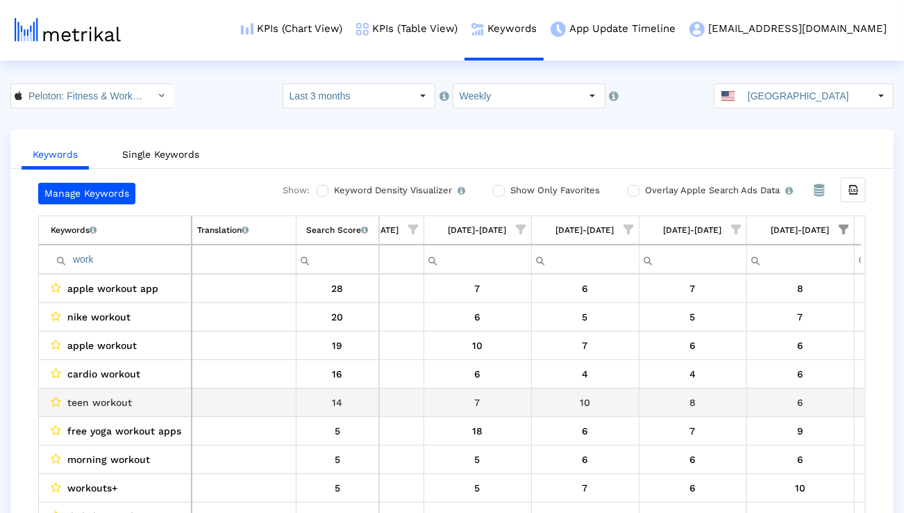
click at [111, 404] on span "teen workout" at bounding box center [99, 402] width 65 height 18
copy span "teen workout"
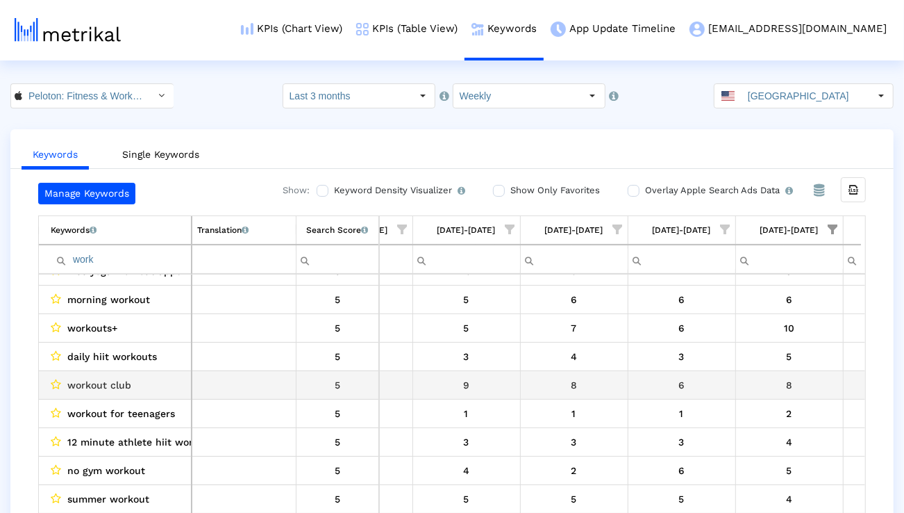
scroll to position [0, 0]
click at [119, 383] on span "workout class" at bounding box center [100, 385] width 67 height 18
copy span "workout class"
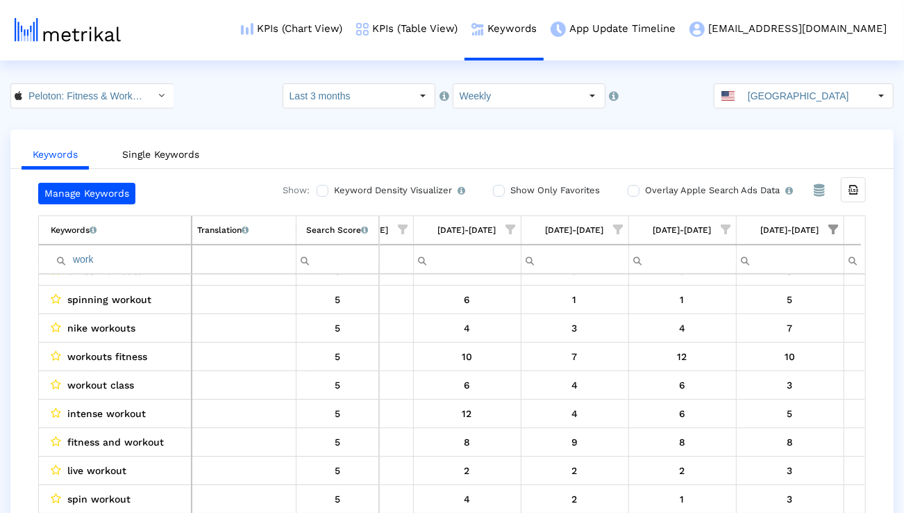
click at [139, 261] on input "work" at bounding box center [121, 259] width 140 height 23
click at [139, 260] on input "work" at bounding box center [121, 259] width 140 height 23
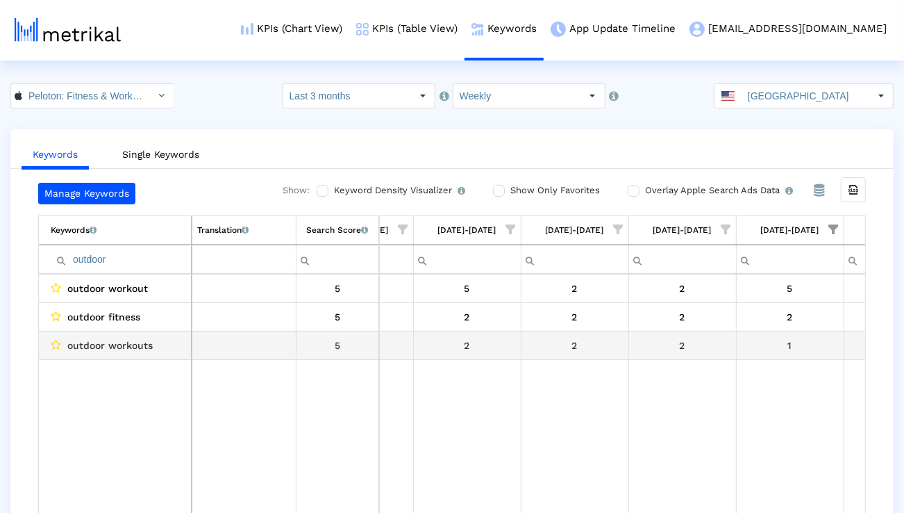
click at [108, 346] on span "outdoor workouts" at bounding box center [109, 345] width 85 height 18
copy span "outdoor workouts"
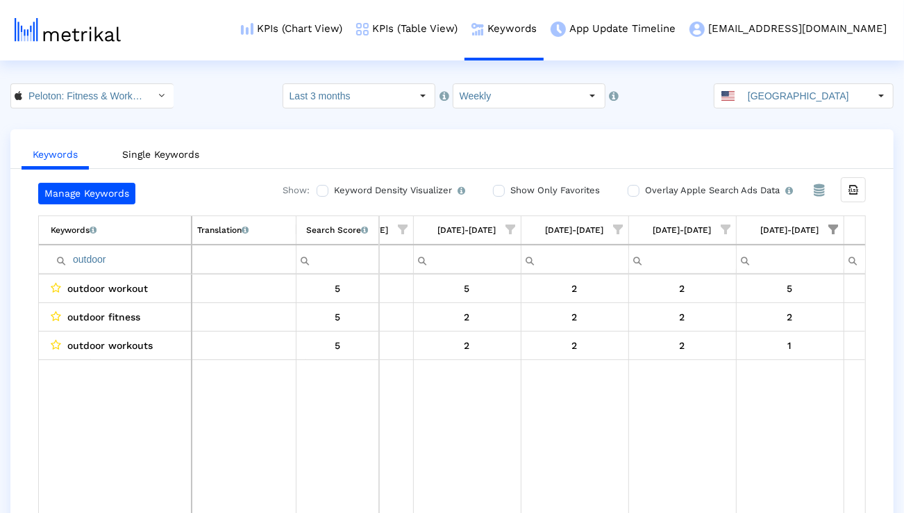
click at [155, 257] on input "outdoor" at bounding box center [121, 259] width 140 height 23
type input "ğ"
type input "pil"
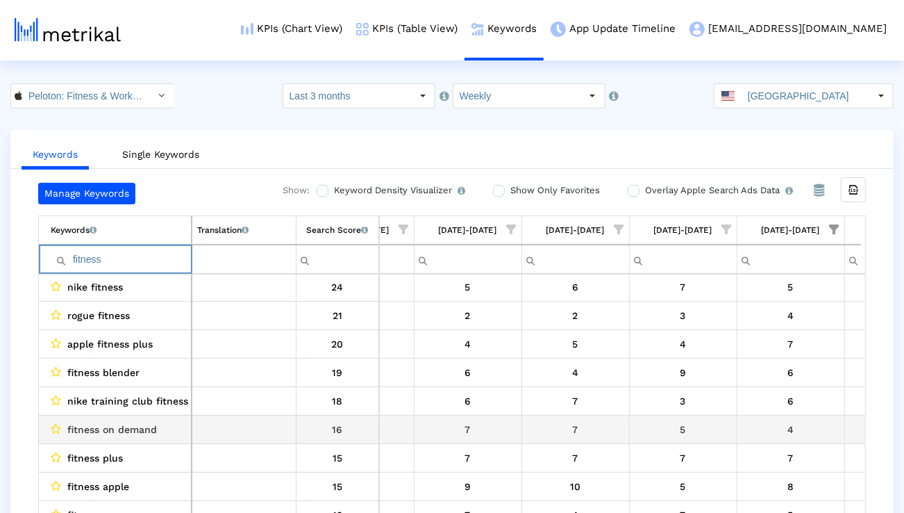
scroll to position [59, 0]
type input "fitness"
click at [125, 422] on span "fitness on demand" at bounding box center [112, 428] width 90 height 18
click at [124, 422] on span "fitness on demand" at bounding box center [112, 428] width 90 height 18
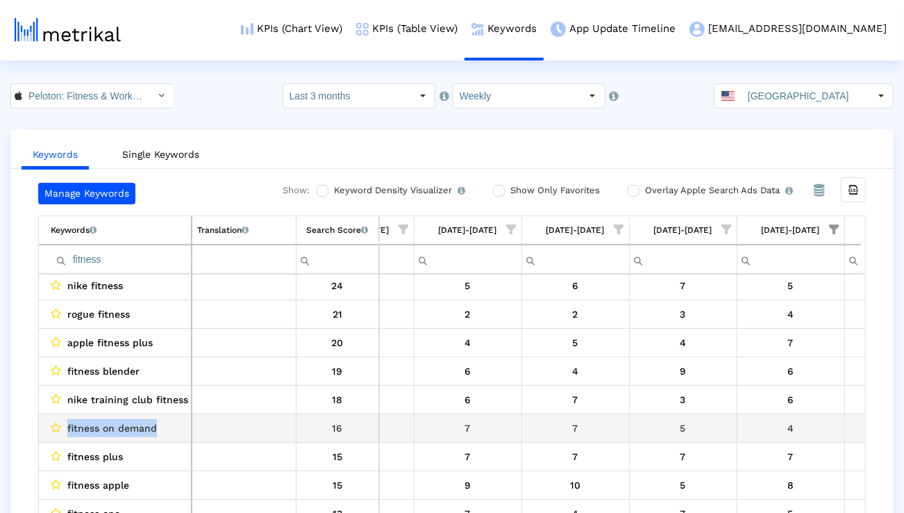
copy span "fitness on demand"
